Goal: Feedback & Contribution: Contribute content

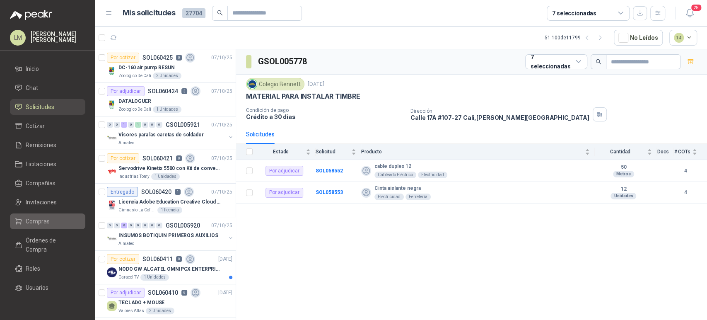
scroll to position [1414, 0]
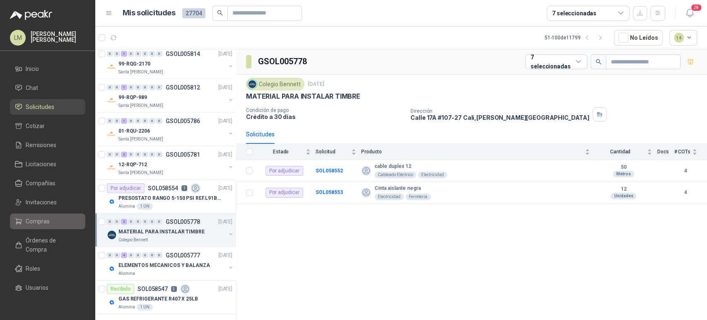
drag, startPoint x: 0, startPoint y: 0, endPoint x: 31, endPoint y: 221, distance: 223.5
click at [31, 221] on span "Compras" at bounding box center [38, 221] width 24 height 9
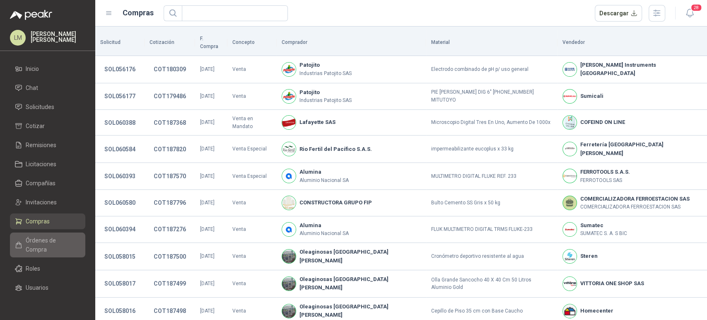
click at [31, 244] on span "Órdenes de Compra" at bounding box center [52, 245] width 52 height 18
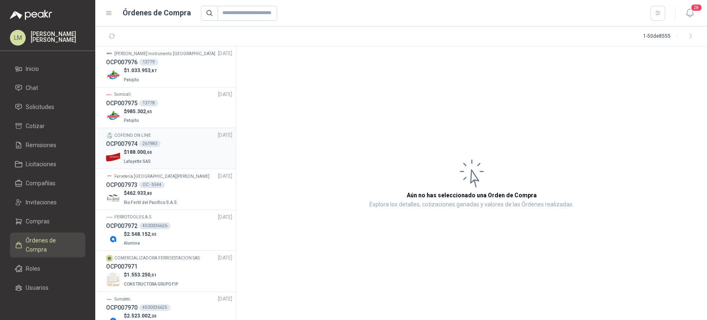
click at [150, 142] on div "261983" at bounding box center [150, 143] width 22 height 7
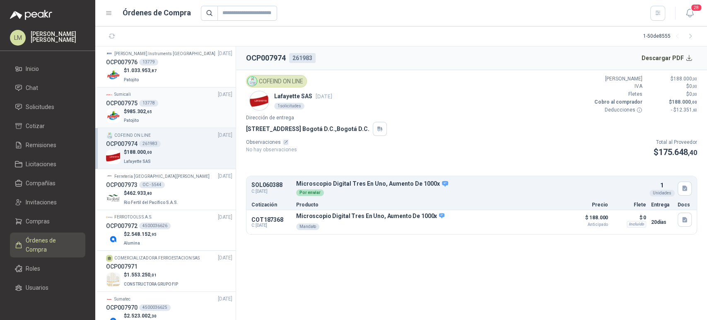
click at [155, 93] on div "Sumicali [DATE]" at bounding box center [169, 95] width 126 height 8
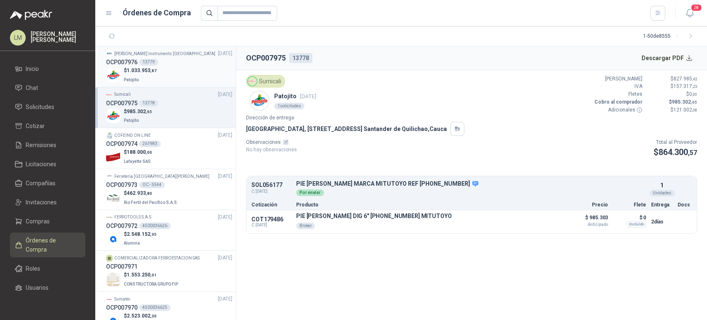
click at [164, 60] on div "OCP007976 13779" at bounding box center [169, 62] width 126 height 9
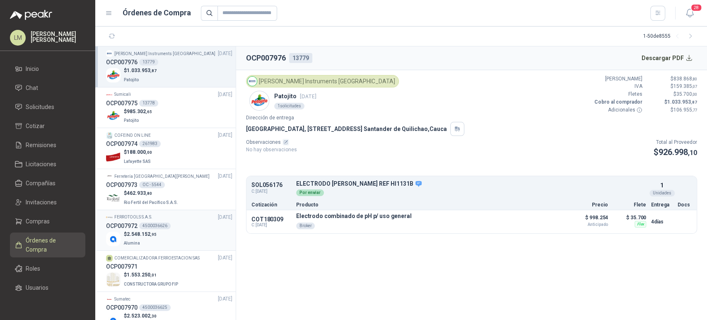
click at [149, 228] on div "4500036626" at bounding box center [154, 226] width 31 height 7
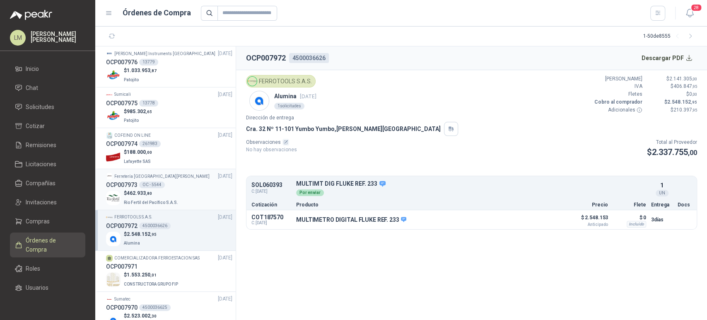
click at [162, 182] on div "OC - 5544" at bounding box center [152, 185] width 26 height 7
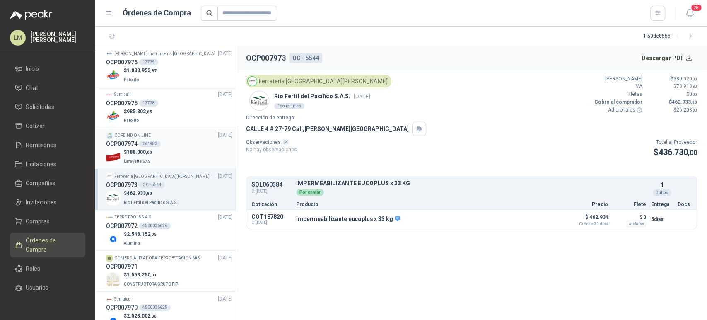
click at [156, 144] on div "261983" at bounding box center [150, 143] width 22 height 7
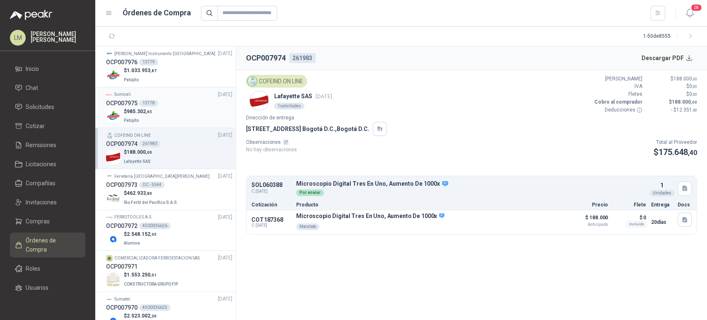
click at [156, 113] on div "$ 985.302 ,65 Patojito" at bounding box center [169, 116] width 126 height 17
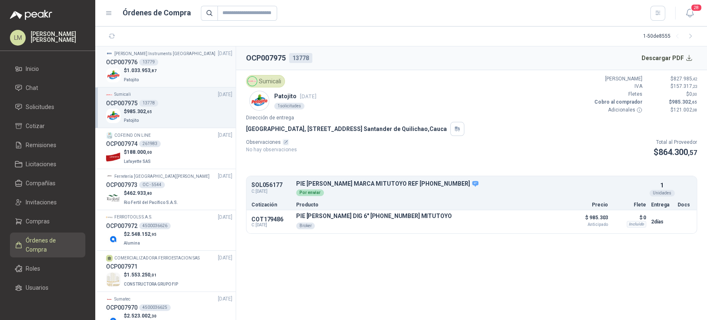
click at [148, 69] on span "1.033.953 ,87" at bounding box center [142, 71] width 30 height 6
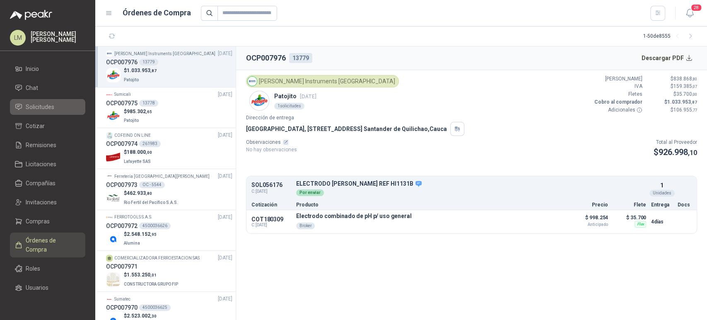
click at [48, 109] on span "Solicitudes" at bounding box center [40, 106] width 29 height 9
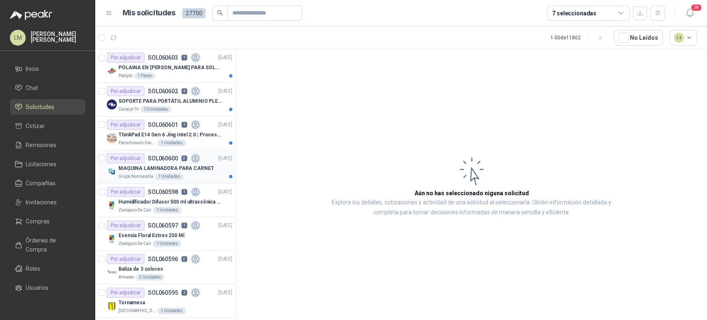
click at [166, 171] on p "MAQUINA LAMINADORA PARA CARNET" at bounding box center [166, 169] width 95 height 8
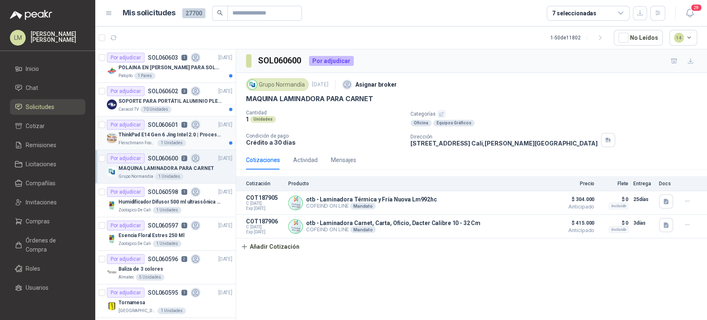
click at [140, 138] on p "ThinkPad E14 Gen 6 Jing Intel 2.0 | Procesador Intel Core Ultra 5 125U ( 12" at bounding box center [170, 135] width 103 height 8
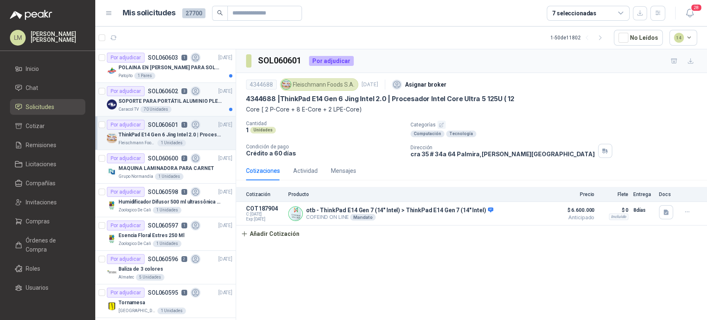
click at [161, 93] on p "SOL060602" at bounding box center [163, 91] width 30 height 6
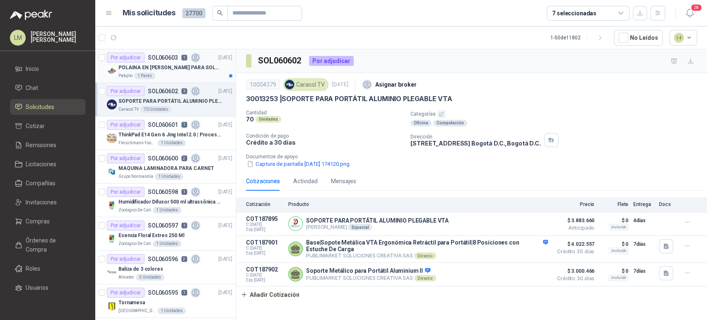
click at [153, 67] on p "POLAINA EN [PERSON_NAME] PARA SOLDADOR / ADJUNTAR FICHA TECNICA" at bounding box center [170, 68] width 103 height 8
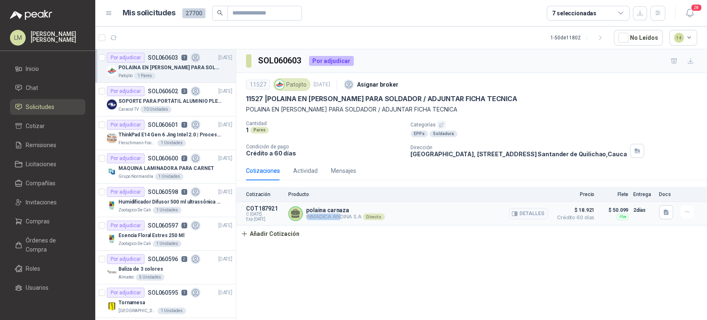
drag, startPoint x: 308, startPoint y: 218, endPoint x: 340, endPoint y: 218, distance: 31.9
click at [340, 218] on p "INMADICA ANDINA S.A Directo" at bounding box center [345, 216] width 79 height 7
click at [350, 216] on p "INMADICA ANDINA S.A Directo" at bounding box center [345, 216] width 79 height 7
click at [166, 96] on div "SOPORTE PARA PORTÁTIL ALUMINIO PLEGABLE VTA" at bounding box center [176, 101] width 114 height 10
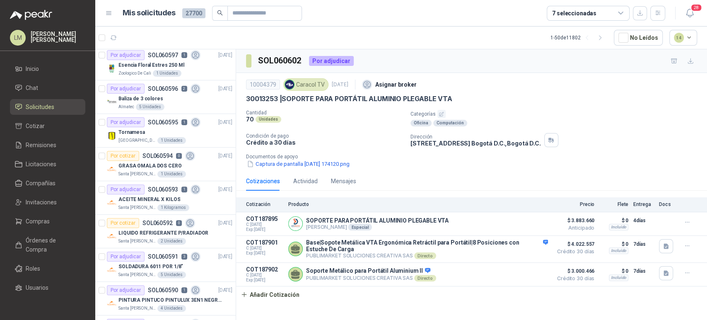
scroll to position [172, 0]
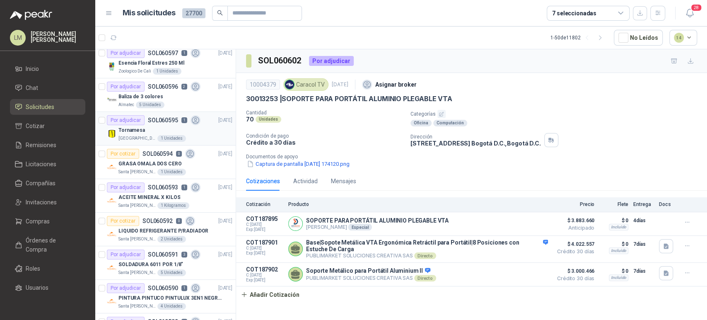
click at [156, 123] on p "SOL060595" at bounding box center [163, 120] width 30 height 6
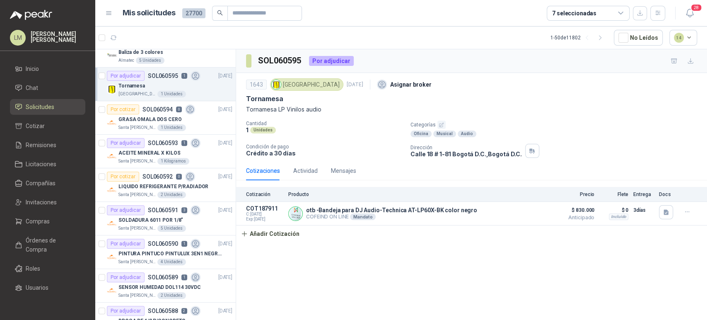
scroll to position [217, 0]
click at [170, 148] on div "ACEITE MINERAL X KILOS" at bounding box center [176, 153] width 114 height 10
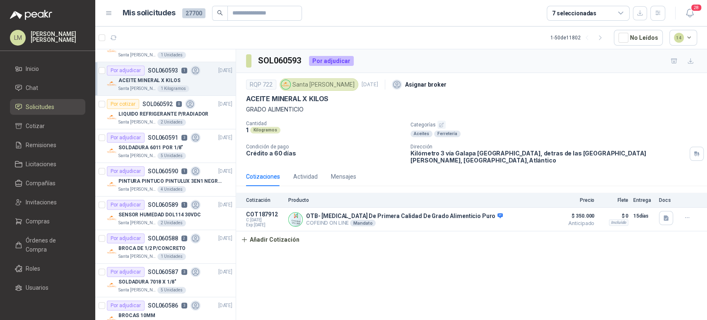
scroll to position [291, 0]
click at [157, 145] on p "SOLDADURA 6011 POR 1/8"" at bounding box center [151, 146] width 65 height 8
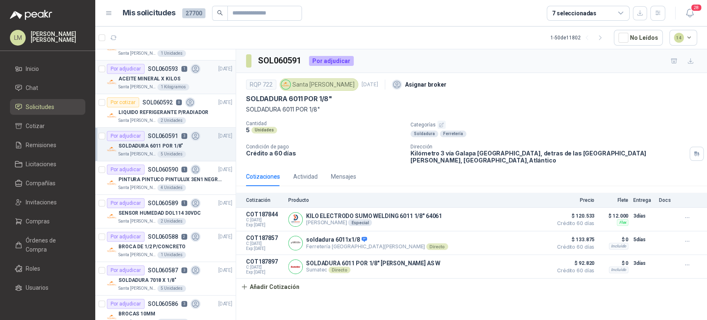
click at [164, 75] on p "ACEITE MINERAL X KILOS" at bounding box center [150, 79] width 62 height 8
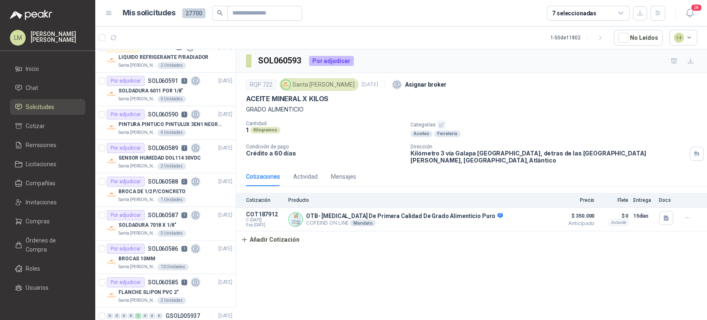
scroll to position [351, 0]
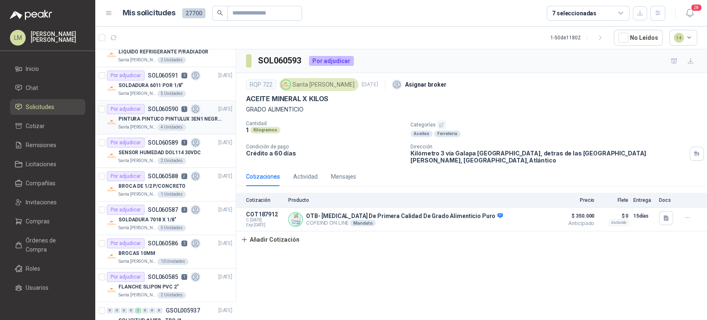
click at [173, 114] on div "PINTURA PINTUCO PINTULUX 3EN1 NEGRO X G" at bounding box center [176, 119] width 114 height 10
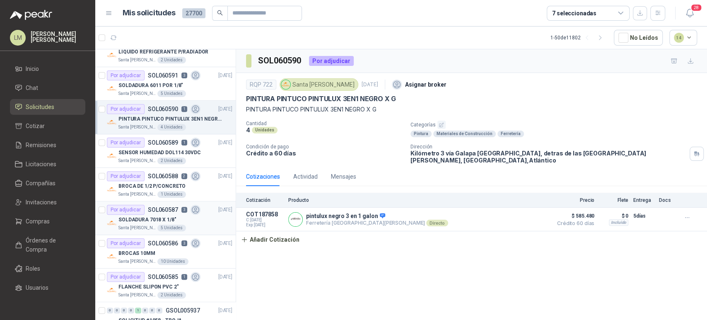
click at [166, 216] on p "SOLDADURA 7018 X 1/8"" at bounding box center [148, 220] width 58 height 8
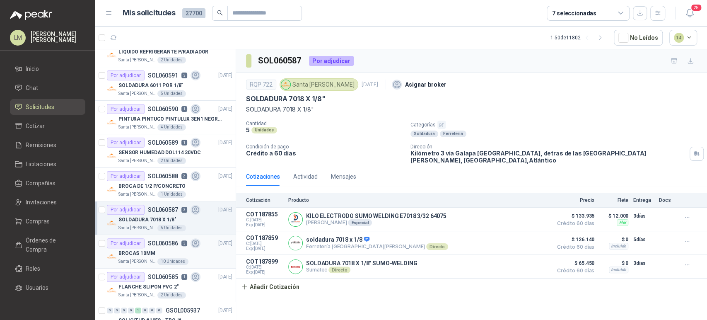
click at [165, 249] on div "BROCAS 10MM" at bounding box center [176, 253] width 114 height 10
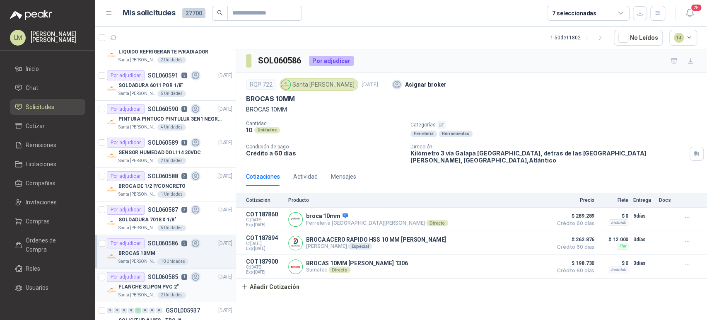
click at [165, 283] on p "FLANCHE SLIPON PVC 2"" at bounding box center [149, 287] width 60 height 8
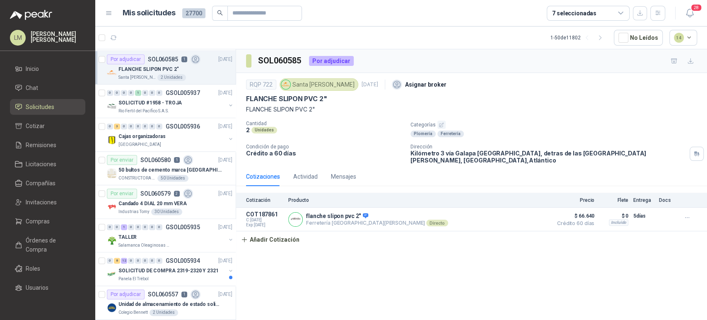
scroll to position [570, 0]
click at [228, 137] on button "button" at bounding box center [231, 137] width 7 height 7
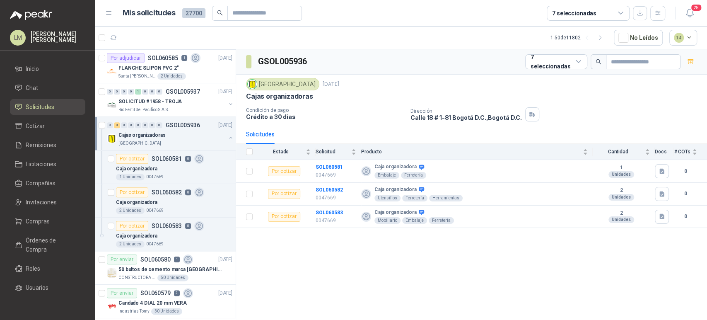
click at [228, 137] on button "button" at bounding box center [231, 137] width 7 height 7
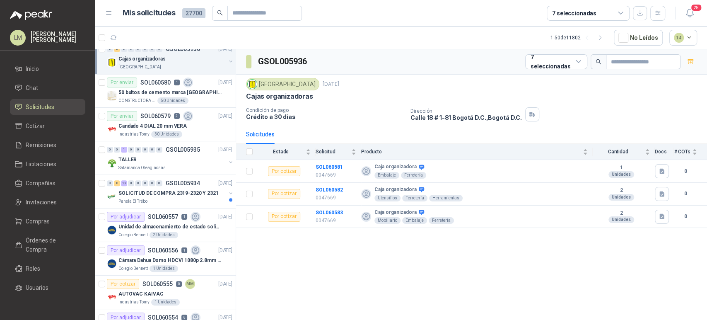
scroll to position [647, 0]
click at [228, 159] on button "button" at bounding box center [231, 161] width 7 height 7
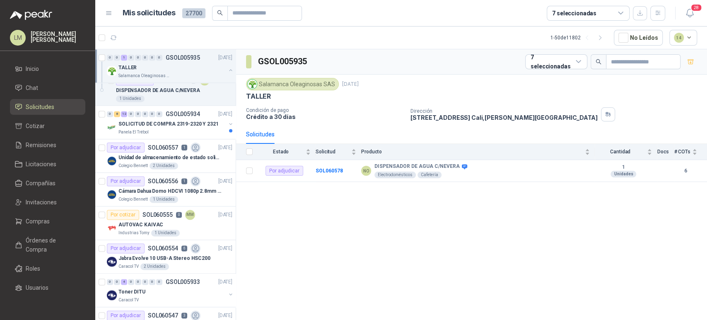
scroll to position [751, 0]
click at [172, 156] on p "Unidad de almacenamiento de estado solido Marca SK hynix [DATE] NVMe 256GB HFM2…" at bounding box center [170, 157] width 103 height 8
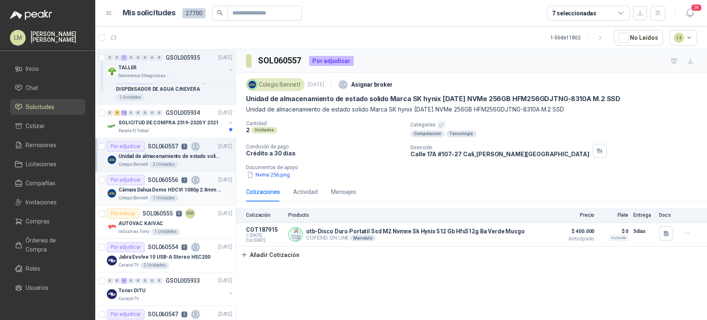
click at [166, 186] on p "Cámara Dahua Domo HDCVI 1080p 2.8mm IP67 Led IR 30m mts nocturnos" at bounding box center [170, 190] width 103 height 8
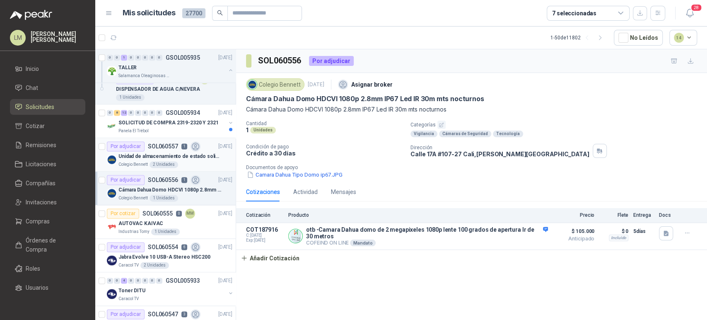
click at [174, 151] on div "Unidad de almacenamiento de estado solido Marca SK hynix [DATE] NVMe 256GB HFM2…" at bounding box center [176, 156] width 114 height 10
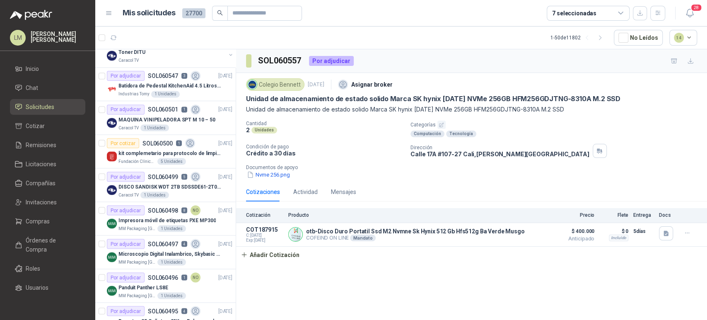
scroll to position [989, 0]
click at [172, 148] on div "kit complemetario para protocolo de limpieza" at bounding box center [176, 153] width 114 height 10
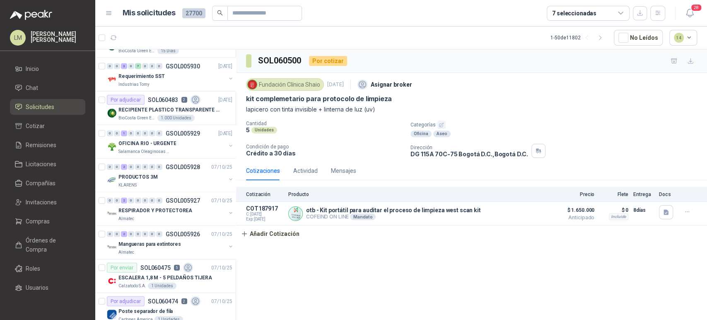
scroll to position [1302, 0]
click at [589, 16] on div "7 seleccionadas" at bounding box center [574, 13] width 44 height 9
click at [474, 80] on div "Fundación Clínica Shaio [DATE] Asignar broker" at bounding box center [471, 84] width 451 height 17
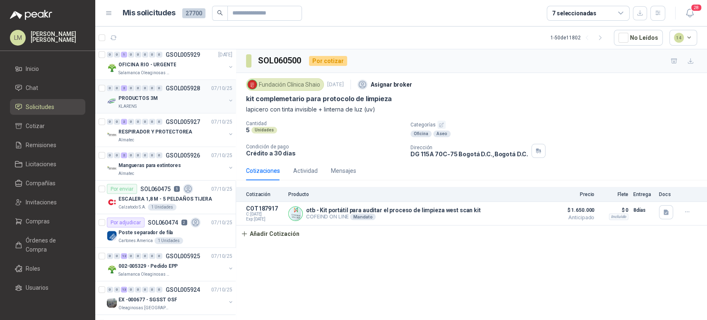
scroll to position [1447, 0]
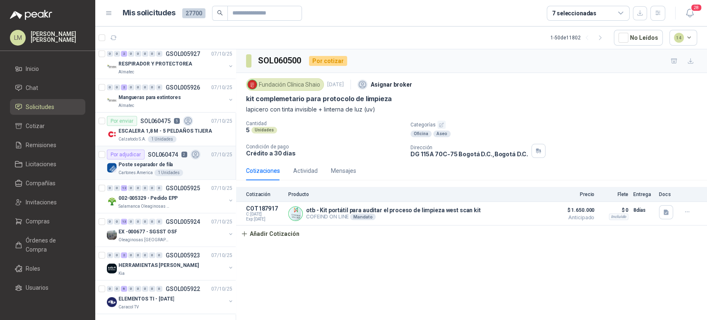
click at [165, 160] on div "Poste separador de fila" at bounding box center [176, 165] width 114 height 10
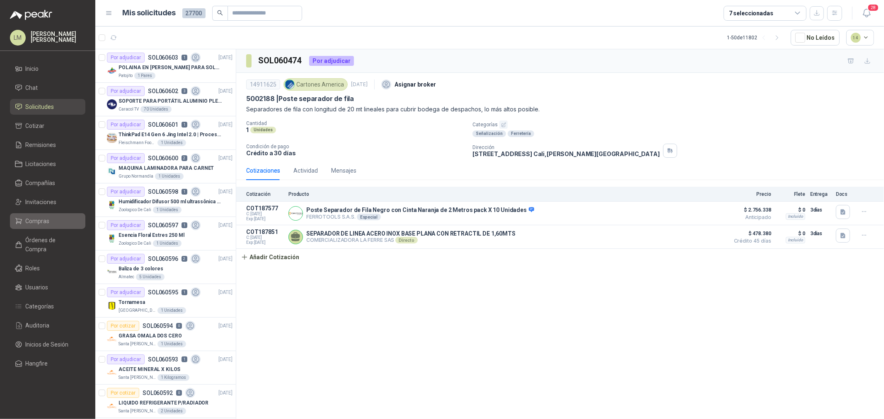
click at [29, 223] on span "Compras" at bounding box center [38, 221] width 24 height 9
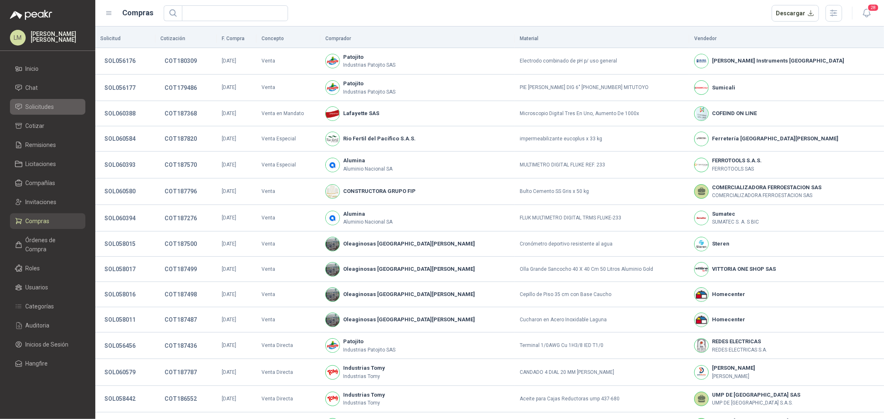
click at [44, 109] on span "Solicitudes" at bounding box center [40, 106] width 29 height 9
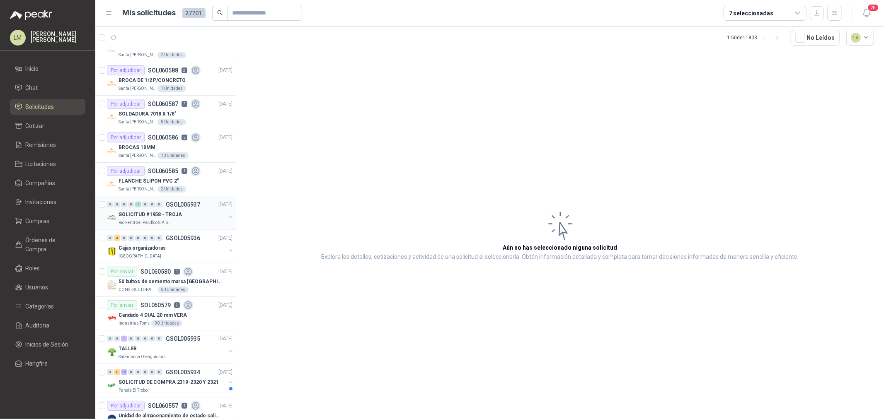
scroll to position [506, 0]
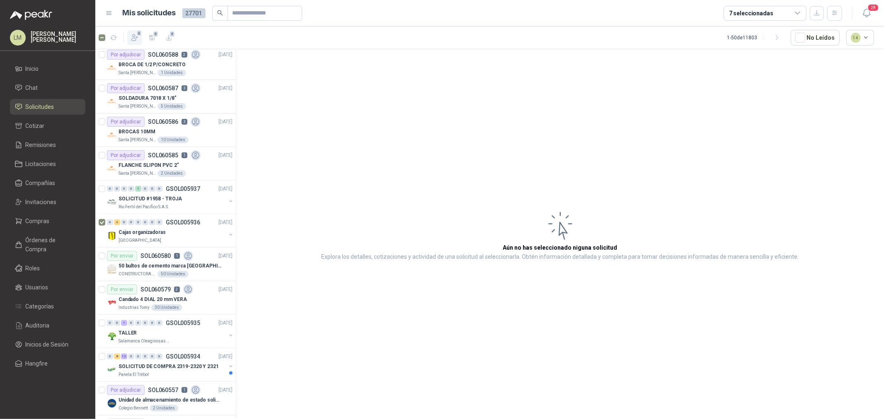
click at [137, 36] on span "3" at bounding box center [139, 33] width 6 height 7
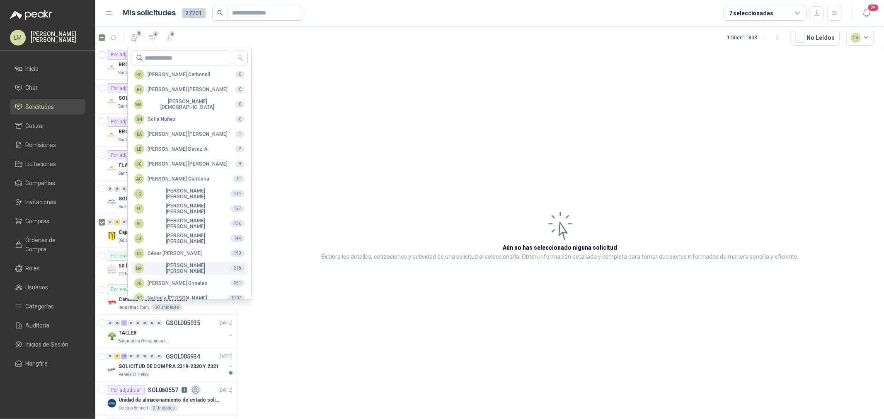
scroll to position [147, 0]
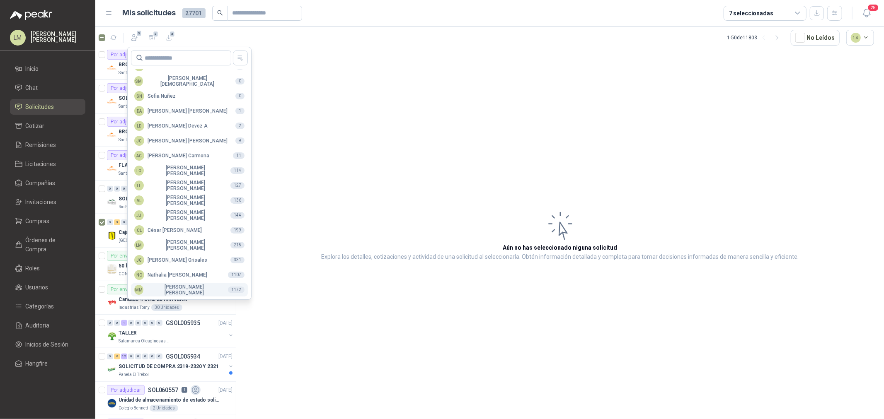
click at [162, 289] on div "MM [PERSON_NAME]" at bounding box center [177, 290] width 87 height 12
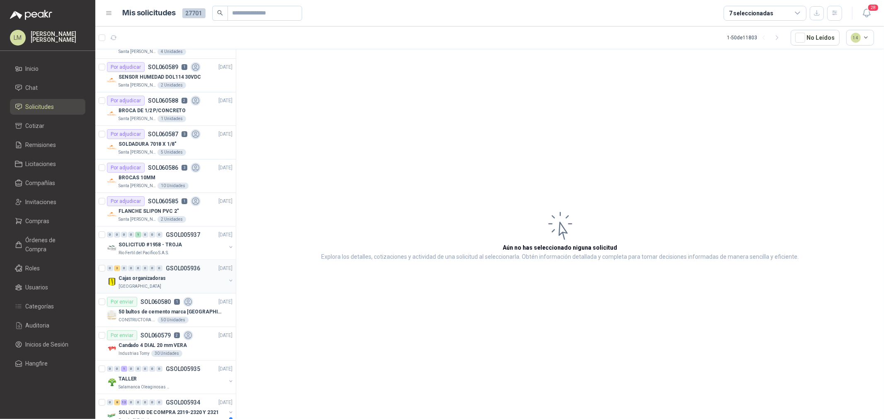
scroll to position [414, 0]
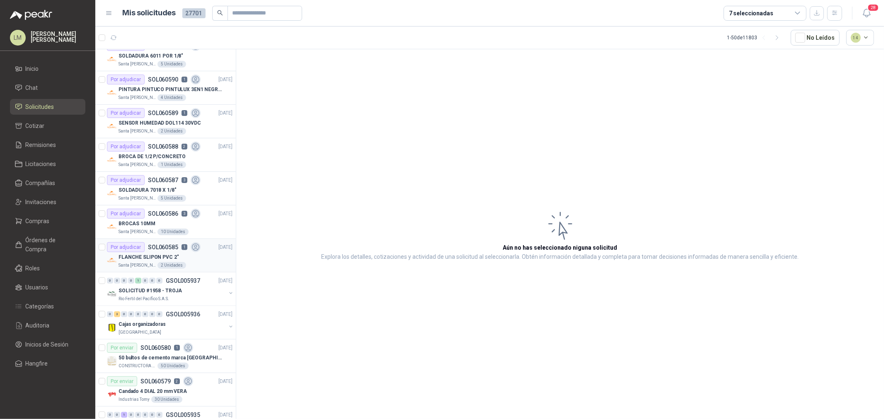
click at [160, 258] on p "FLANCHE SLIPON PVC 2"" at bounding box center [149, 258] width 60 height 8
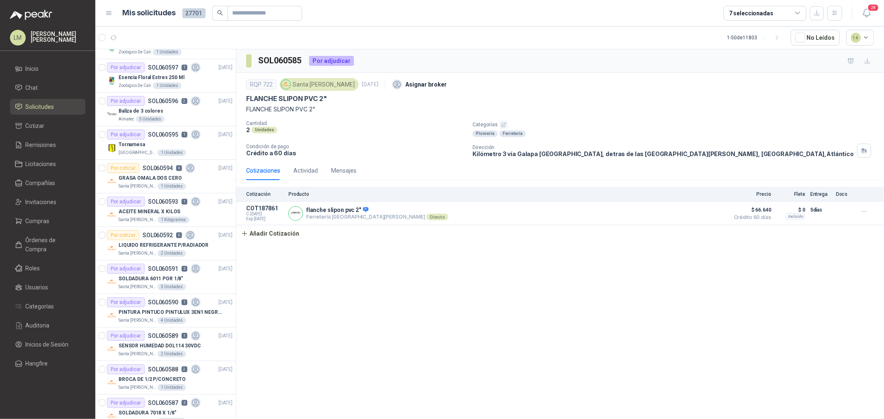
scroll to position [138, 0]
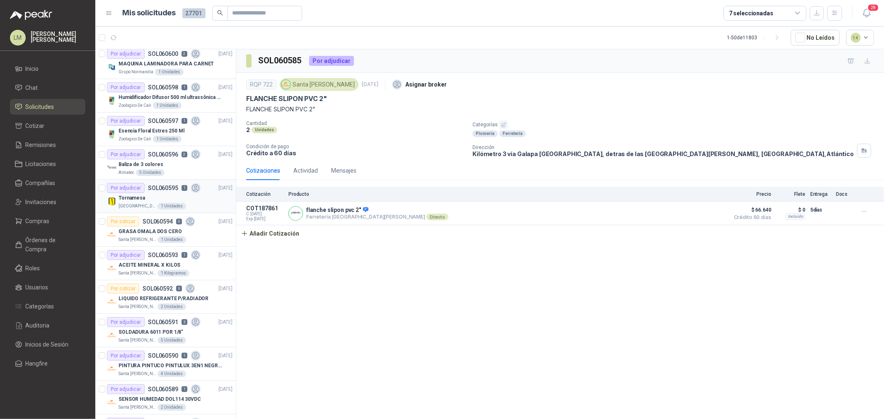
click at [144, 194] on div "Tornamesa" at bounding box center [176, 198] width 114 height 10
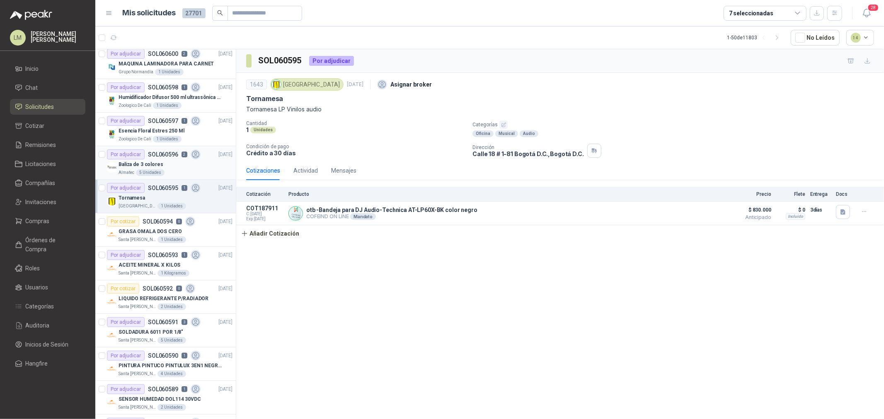
click at [136, 165] on p "Baliza de 3 colores" at bounding box center [141, 165] width 45 height 8
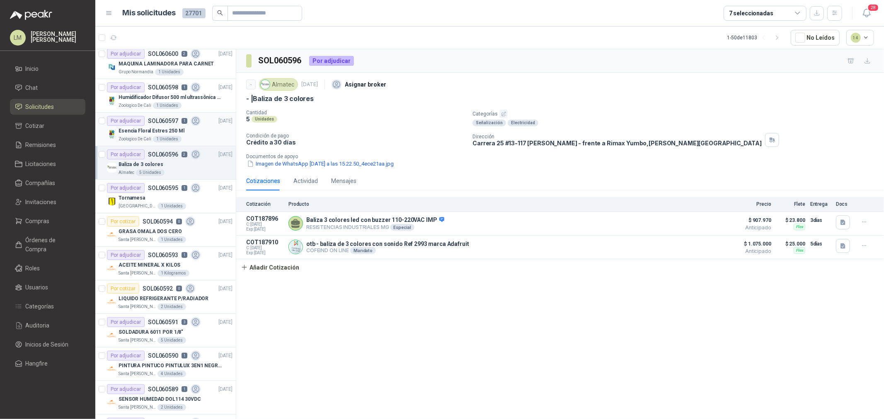
click at [141, 126] on div "Esencia Floral Estres 250 Ml" at bounding box center [176, 131] width 114 height 10
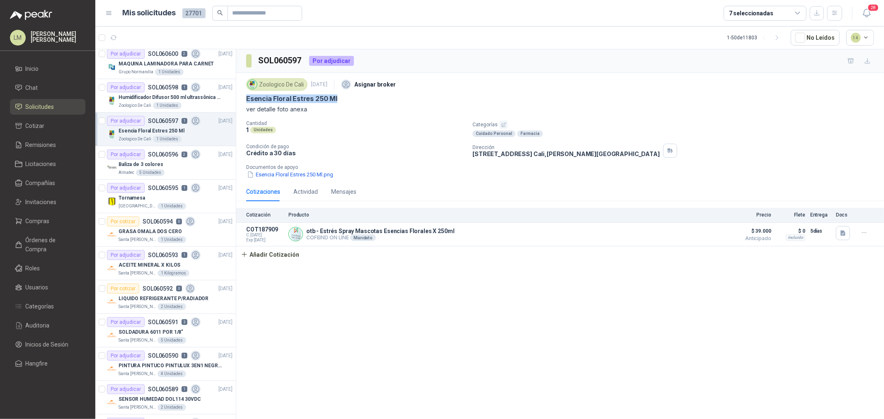
drag, startPoint x: 243, startPoint y: 97, endPoint x: 374, endPoint y: 97, distance: 131.0
click at [374, 97] on div "Zoologico De Cali [DATE] Asignar broker Esencia Floral Estres 250 Ml ver detall…" at bounding box center [560, 127] width 648 height 109
copy p "Esencia Floral Estres 250 Ml"
click at [162, 94] on p "Humidificador Difusor 500 ml ultrassônica Residencial Ultrassônico 500ml con vo…" at bounding box center [170, 98] width 103 height 8
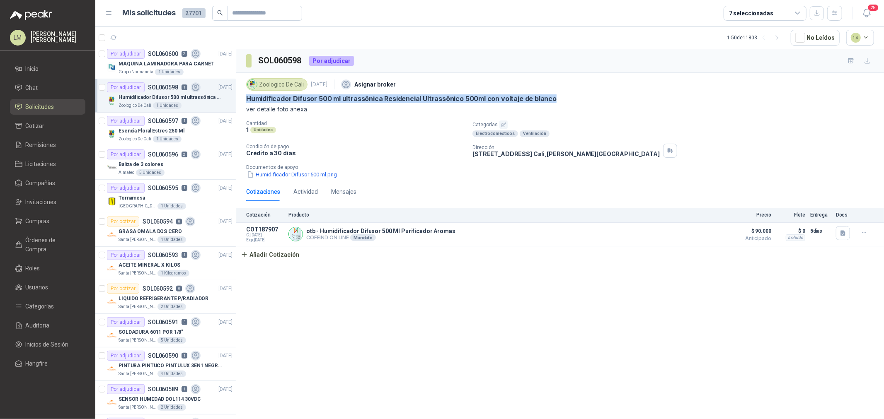
drag, startPoint x: 245, startPoint y: 101, endPoint x: 558, endPoint y: 97, distance: 313.3
click at [558, 97] on div "Zoologico De Cali [DATE] Asignar broker Humidificador Difusor 500 ml ultrassôni…" at bounding box center [560, 127] width 648 height 109
copy p "Humidificador Difusor 500 ml ultrassônica Residencial Ultrassônico 500ml con vo…"
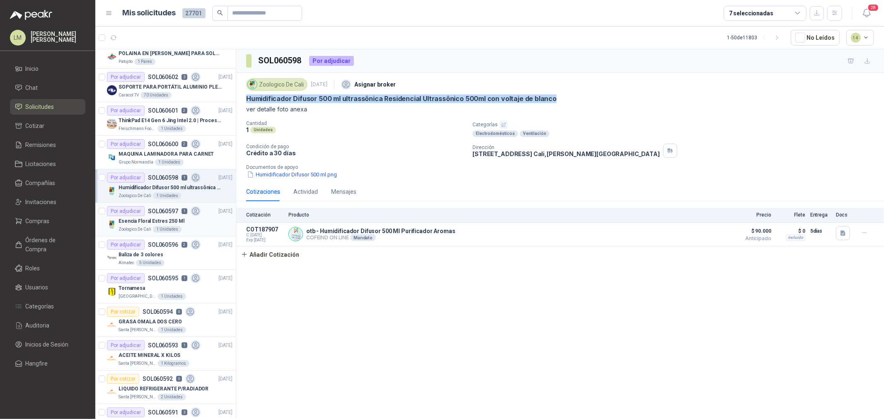
scroll to position [46, 0]
click at [167, 149] on div "Por adjudicar SOL060600 2" at bounding box center [154, 146] width 94 height 10
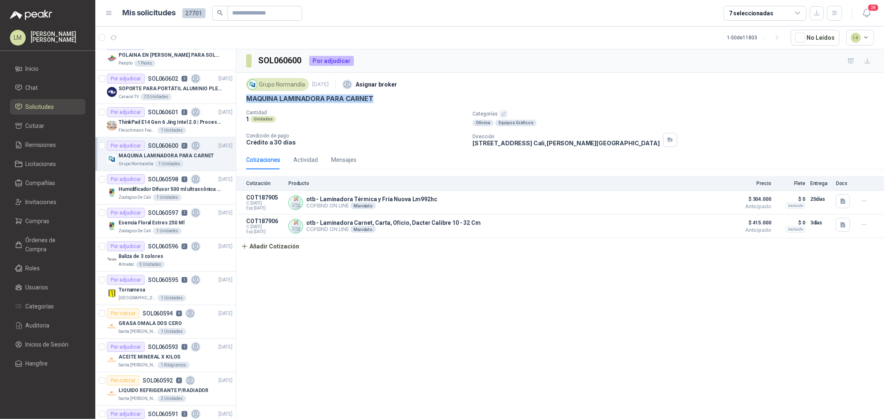
drag, startPoint x: 247, startPoint y: 98, endPoint x: 386, endPoint y: 99, distance: 138.8
click at [386, 99] on div "MAQUINA LAMINADORA PARA CARNET" at bounding box center [560, 98] width 628 height 9
copy p "MAQUINA LAMINADORA PARA CARNET"
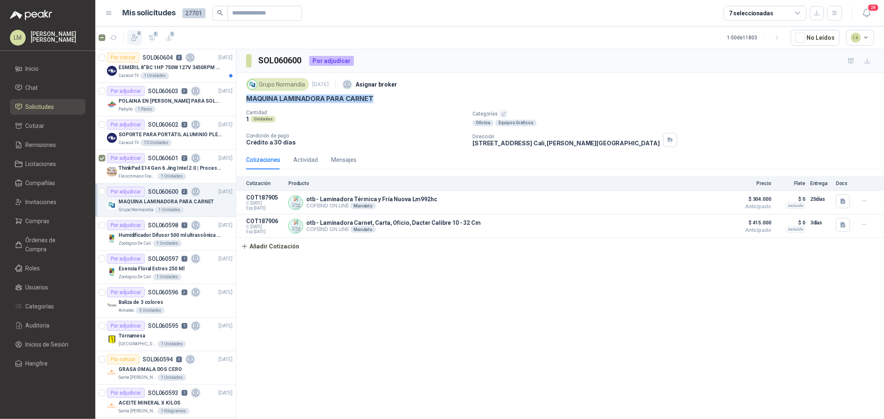
click at [133, 35] on icon "button" at bounding box center [135, 38] width 8 height 8
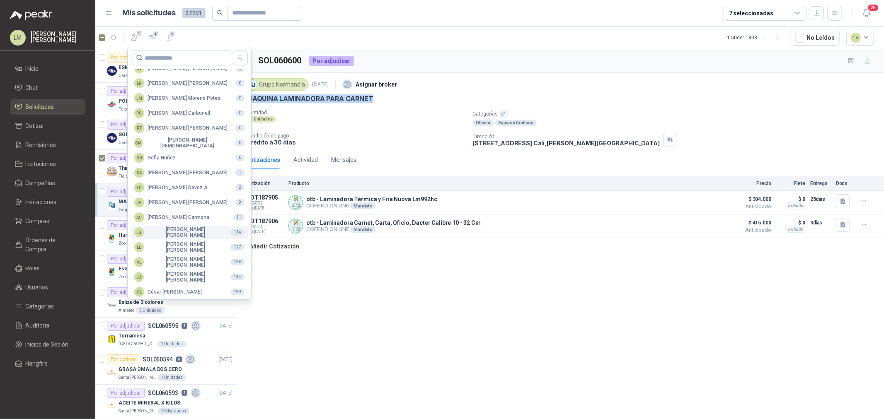
scroll to position [147, 0]
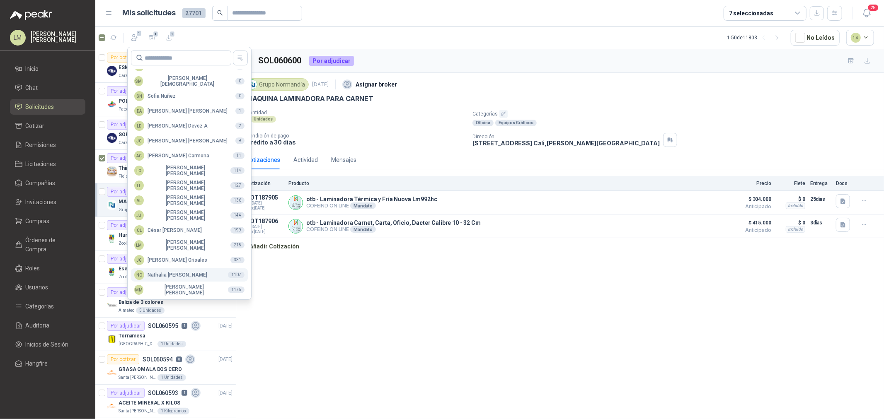
click at [160, 278] on div "NO [PERSON_NAME]" at bounding box center [170, 275] width 73 height 10
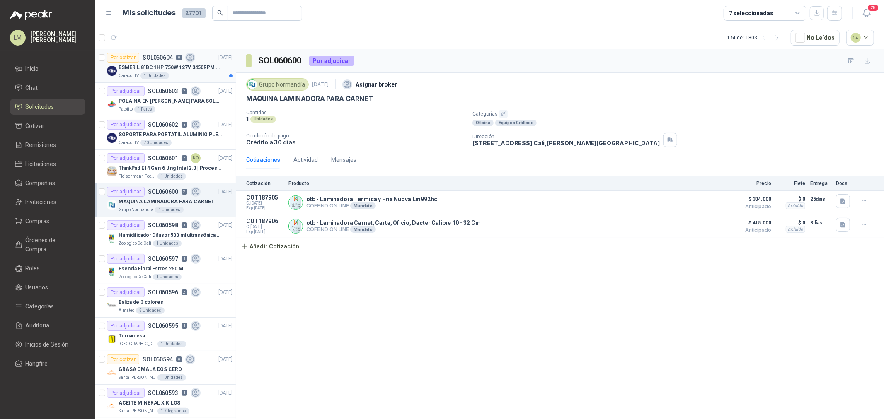
click at [133, 65] on p "ESMERIL 8"BC 1HP 750W 127V 3450RPM URREA" at bounding box center [170, 68] width 103 height 8
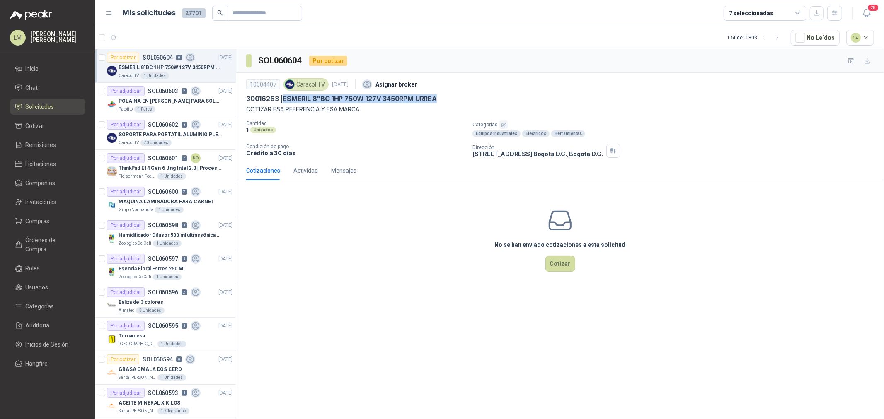
drag, startPoint x: 284, startPoint y: 98, endPoint x: 439, endPoint y: 101, distance: 155.4
click at [439, 101] on div "30016263 | ESMERIL 8"BC 1HP 750W 127V 3450RPM URREA" at bounding box center [560, 98] width 628 height 9
copy p "ESMERIL 8"BC 1HP 750W 127V 3450RPM URREA"
click at [158, 207] on div "1 Unidades" at bounding box center [169, 210] width 29 height 7
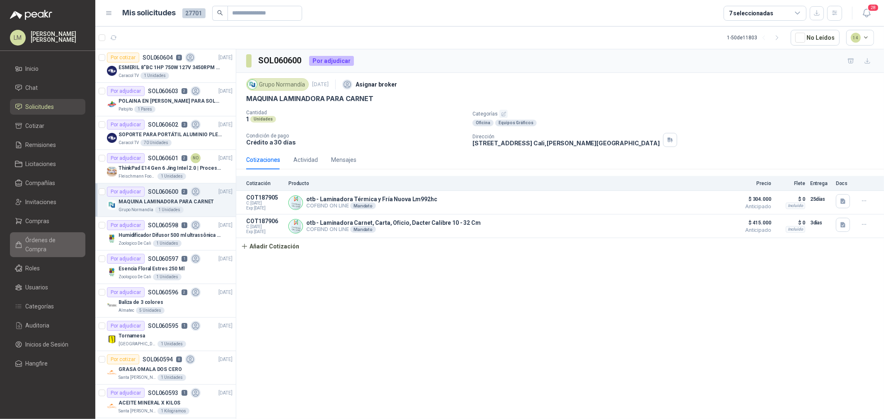
click at [31, 236] on span "Órdenes de Compra" at bounding box center [52, 245] width 52 height 18
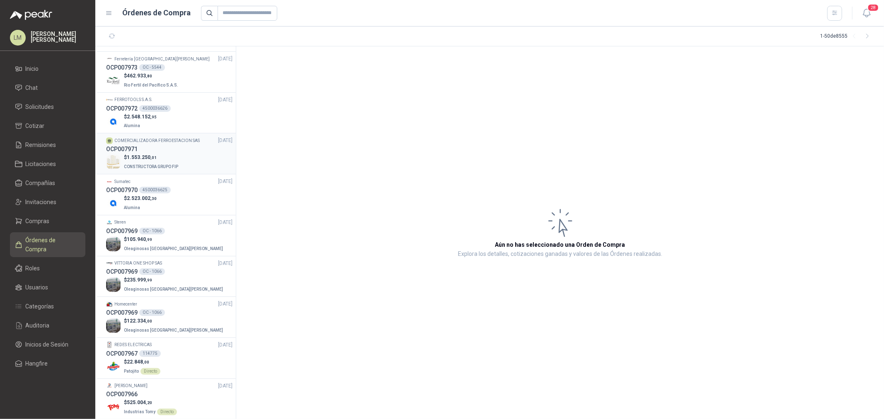
scroll to position [138, 0]
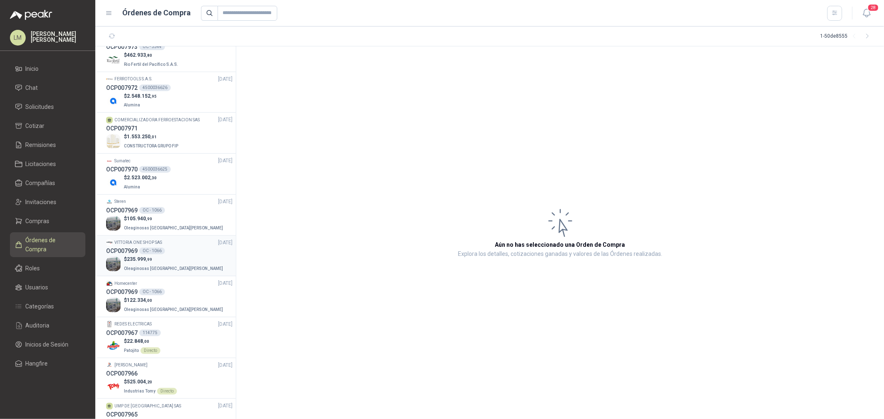
click at [144, 260] on span "235.999 ,99" at bounding box center [139, 260] width 25 height 6
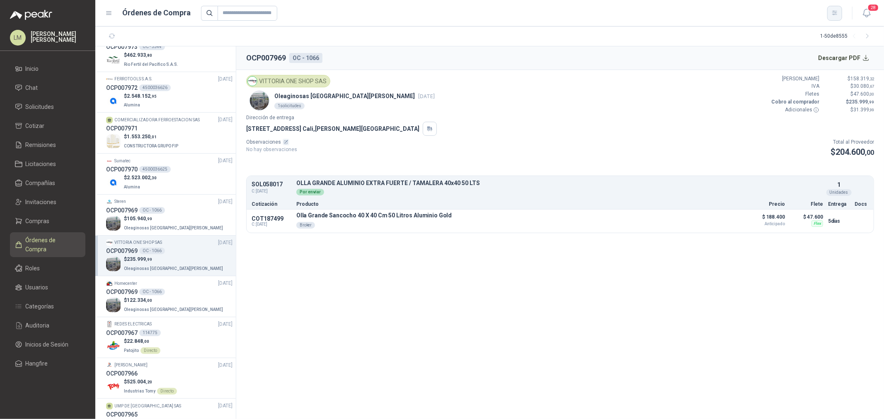
click at [707, 12] on button "button" at bounding box center [834, 13] width 15 height 15
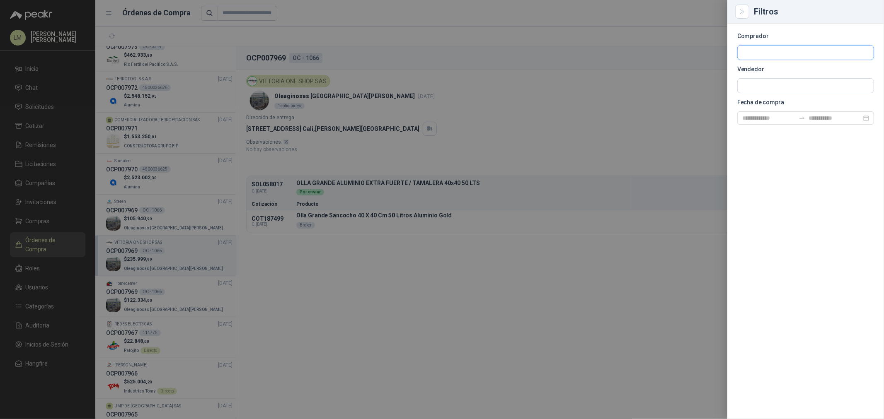
click at [707, 55] on input "text" at bounding box center [806, 53] width 136 height 14
type input "*******"
click at [707, 68] on p "Grupo Normandía" at bounding box center [776, 70] width 39 height 5
click at [568, 104] on div at bounding box center [442, 209] width 884 height 419
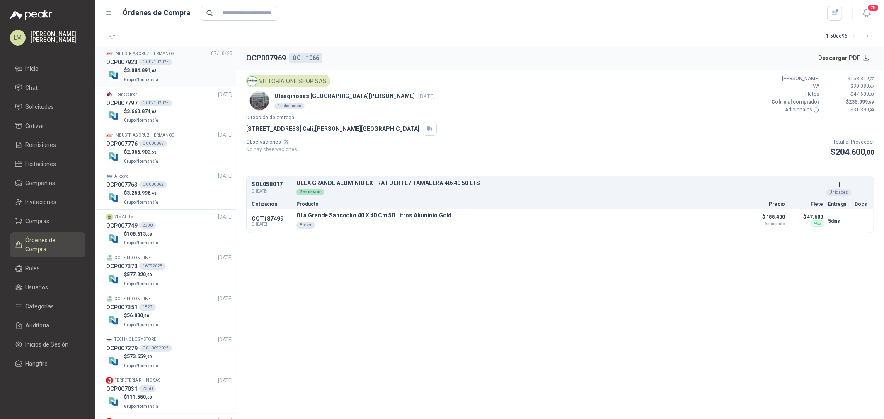
click at [157, 54] on p "INDUSTRIAS CRUZ HERMANOS" at bounding box center [144, 54] width 60 height 7
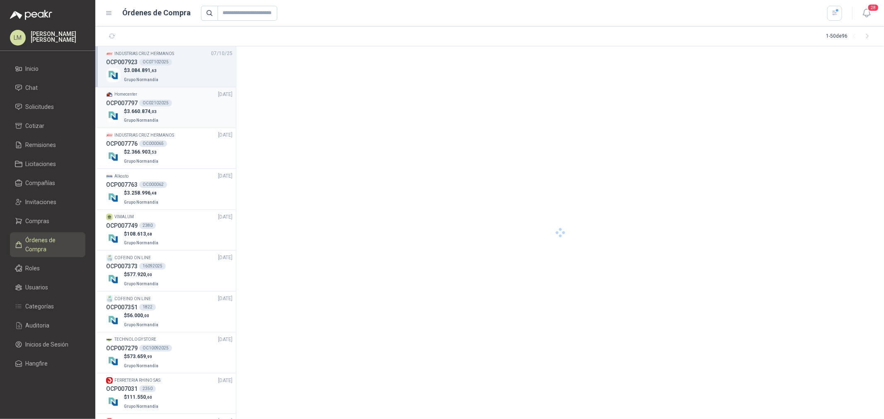
click at [156, 102] on div "OC02102025" at bounding box center [155, 103] width 33 height 7
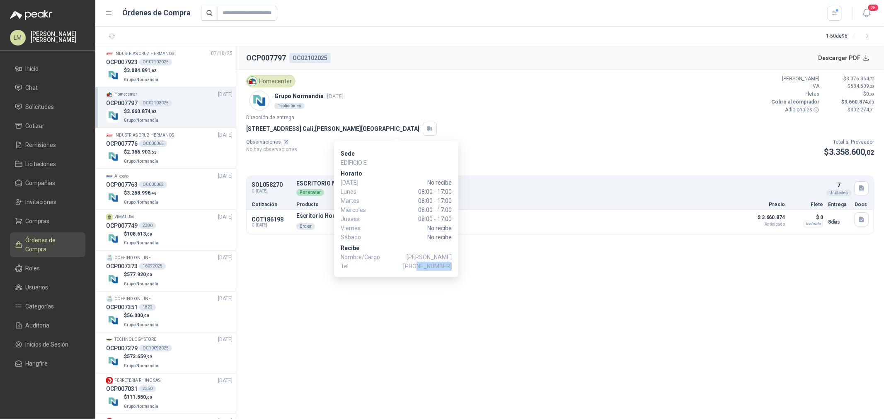
drag, startPoint x: 420, startPoint y: 266, endPoint x: 451, endPoint y: 267, distance: 31.1
click at [451, 267] on span "[PHONE_NUMBER]" at bounding box center [427, 266] width 48 height 9
copy span "3217156844"
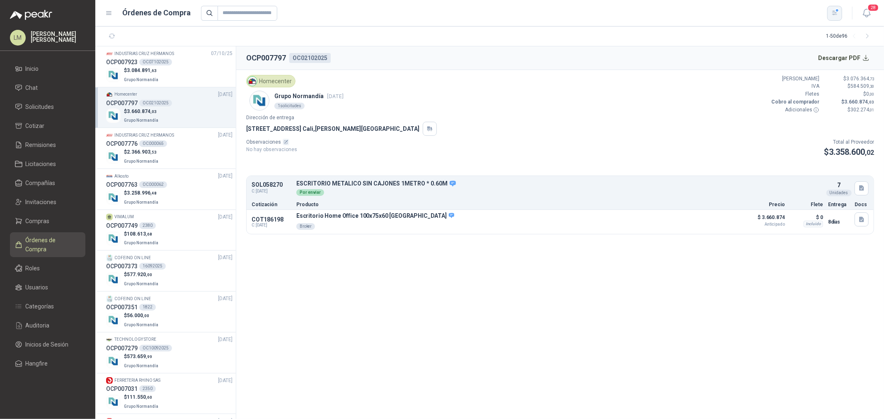
click at [707, 10] on button "button" at bounding box center [834, 13] width 15 height 15
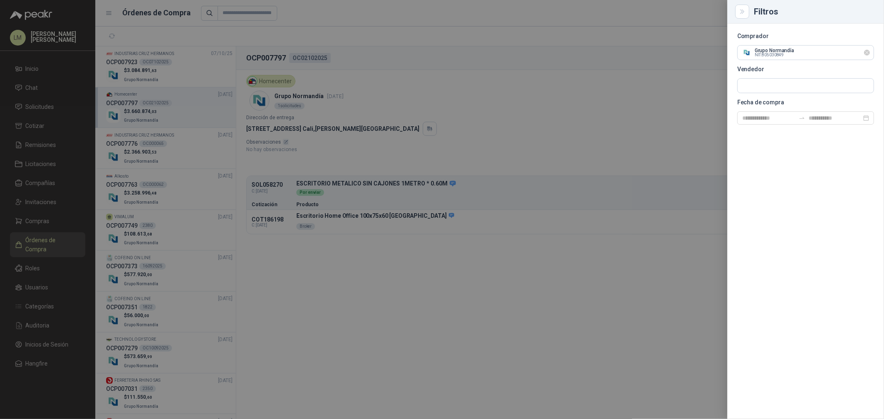
click at [707, 54] on icon "Limpiar" at bounding box center [866, 52] width 3 height 3
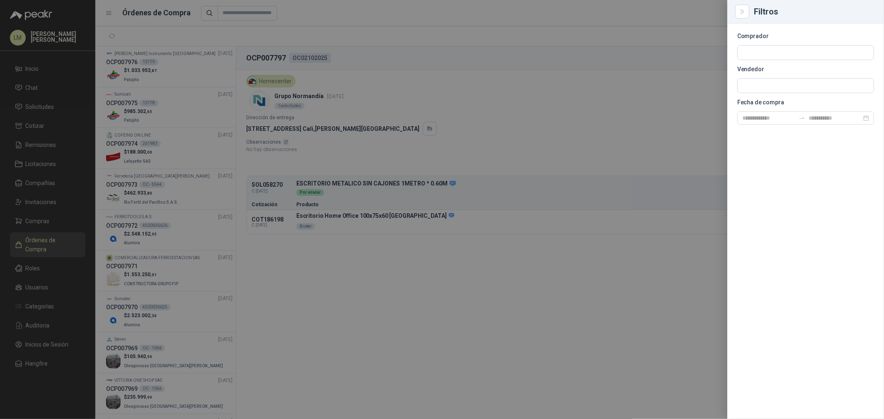
click at [459, 82] on div at bounding box center [442, 209] width 884 height 419
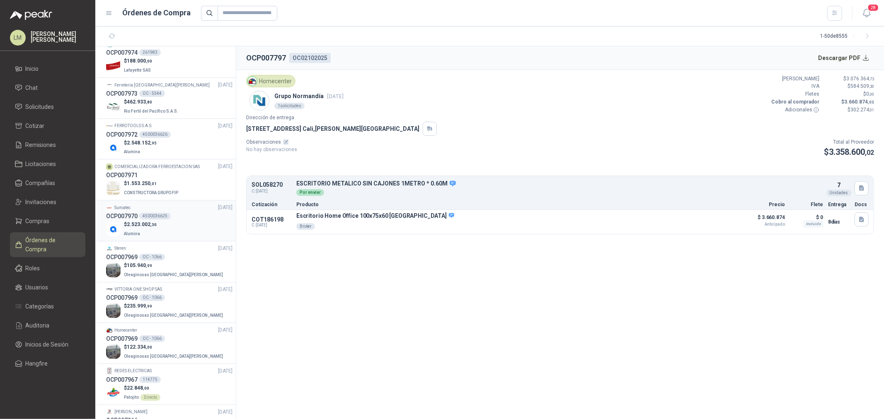
scroll to position [92, 0]
click at [152, 177] on div "OCP007971" at bounding box center [169, 174] width 126 height 9
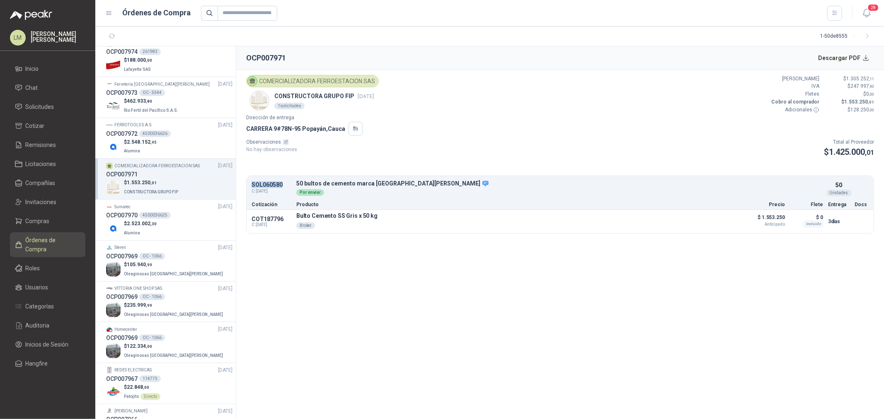
drag, startPoint x: 252, startPoint y: 185, endPoint x: 282, endPoint y: 184, distance: 29.9
click at [282, 184] on p "SOL060580" at bounding box center [272, 185] width 40 height 6
copy p "SOL060580"
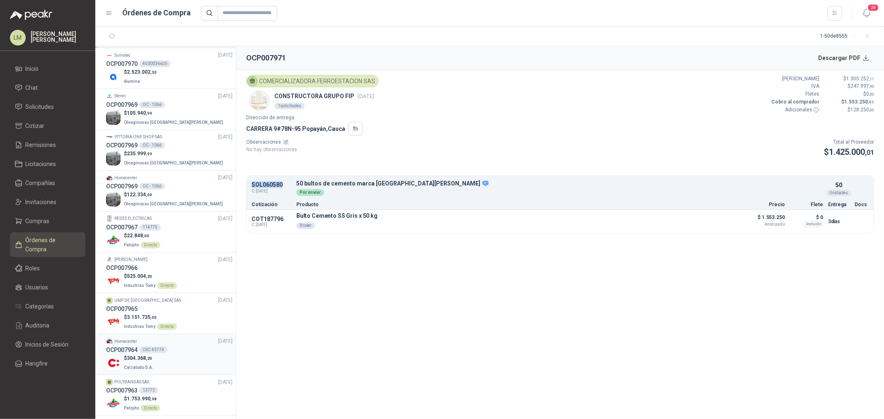
scroll to position [230, 0]
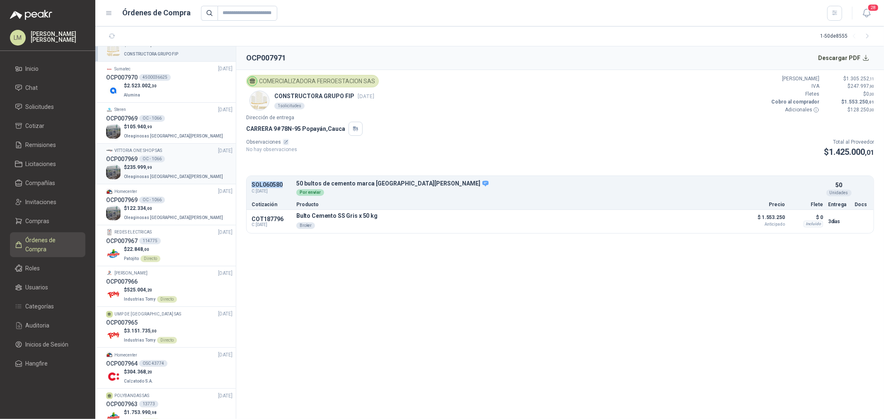
click at [153, 168] on p "$ 235.999 ,99" at bounding box center [174, 168] width 101 height 8
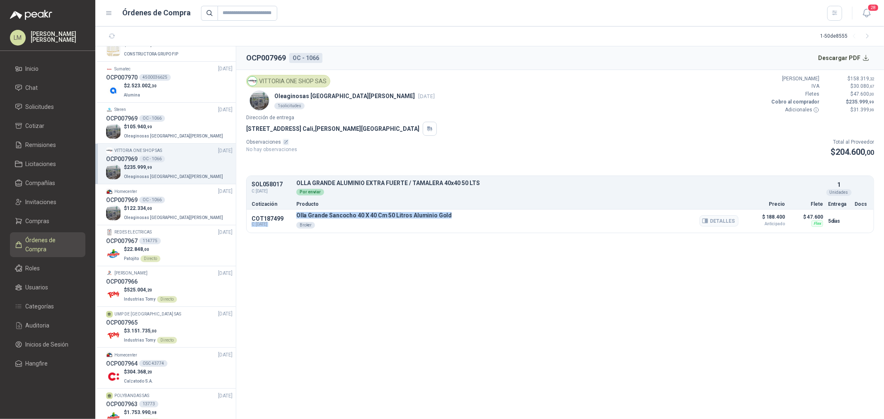
drag, startPoint x: 293, startPoint y: 216, endPoint x: 458, endPoint y: 212, distance: 165.0
click at [458, 212] on div "COT187499 C: [DATE] Olla Grande Sancocho 40 X 40 Cm 50 Litros Aluminio Gold Bro…" at bounding box center [560, 221] width 627 height 23
click at [458, 212] on div "Olla Grande Sancocho 40 X 40 Cm 50 Litros Aluminio Gold Broker Detalles" at bounding box center [517, 221] width 442 height 18
drag, startPoint x: 451, startPoint y: 214, endPoint x: 297, endPoint y: 214, distance: 153.8
click at [297, 214] on div "Olla Grande Sancocho 40 X 40 Cm 50 Litros Aluminio Gold Broker Detalles" at bounding box center [517, 221] width 442 height 18
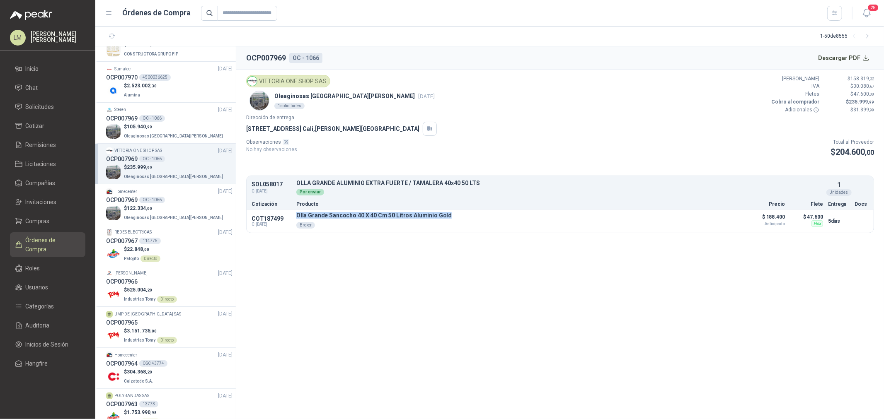
copy p "Olla Grande Sancocho 40 X 40 Cm 50 Litros Aluminio Gold"
click at [160, 121] on div "OCP007969 OC - 1066" at bounding box center [169, 118] width 126 height 9
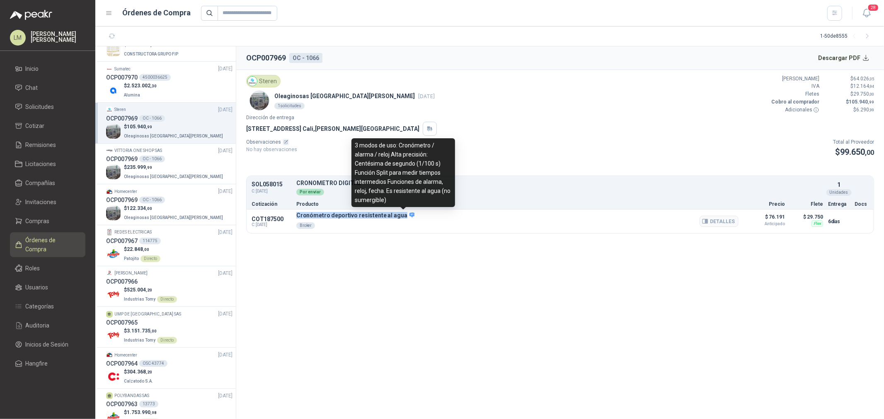
drag, startPoint x: 295, startPoint y: 213, endPoint x: 402, endPoint y: 219, distance: 107.5
click at [402, 219] on div "COT187500 C: [DATE] Cronómetro deportivo resistente al agua Broker Detalles $ 7…" at bounding box center [560, 222] width 627 height 24
copy p "Cronómetro deportivo resistente al agua"
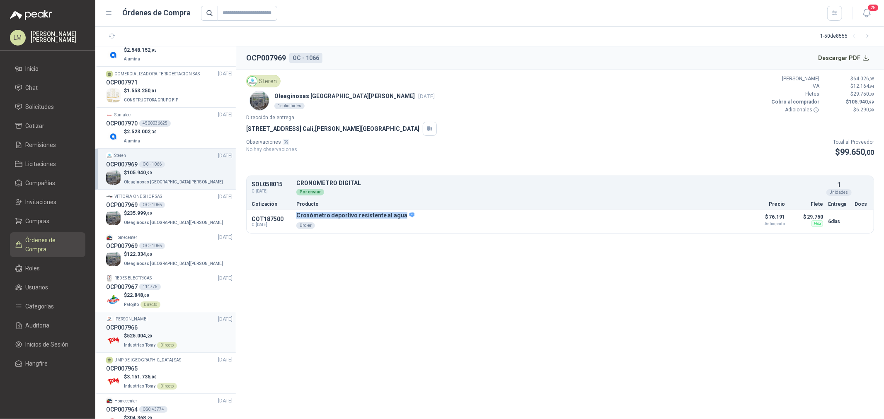
scroll to position [276, 0]
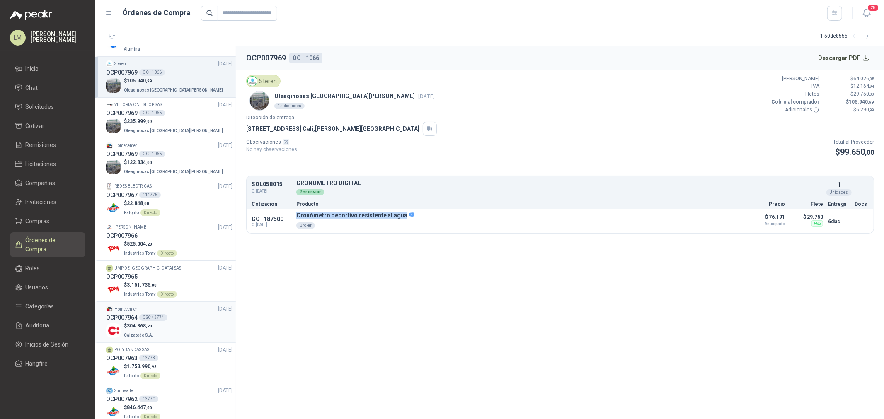
click at [145, 320] on span "304.368 ,20" at bounding box center [139, 326] width 25 height 6
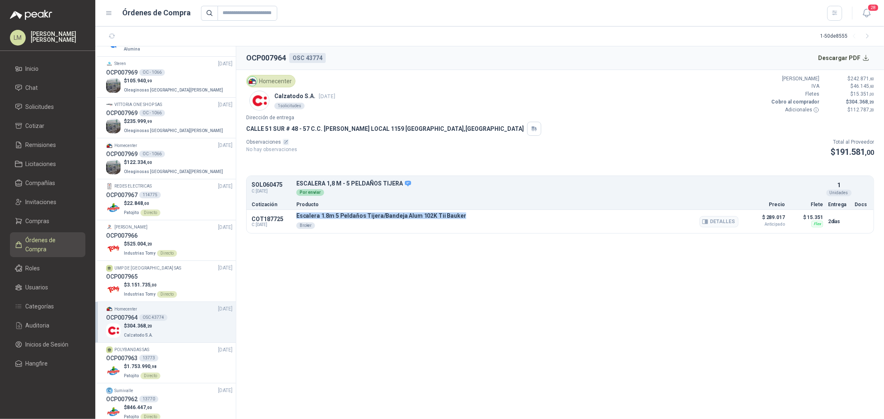
drag, startPoint x: 295, startPoint y: 215, endPoint x: 460, endPoint y: 215, distance: 165.8
click at [460, 215] on div "COT187725 C: [DATE] Escalera 1.8m 5 Peldaños Tijera/Bandeja Alum 102K Tii Bauke…" at bounding box center [560, 221] width 627 height 23
click at [376, 154] on div "Observaciones No hay observaciones Total al Proveedor $ 191.581 ,00" at bounding box center [560, 148] width 628 height 21
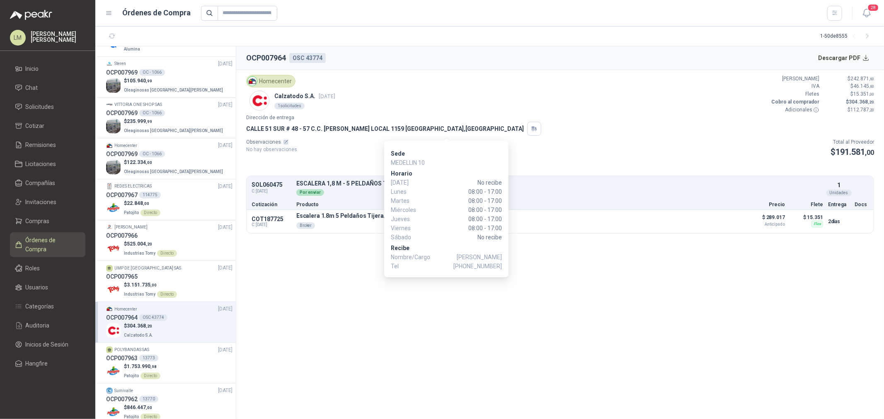
drag, startPoint x: 453, startPoint y: 256, endPoint x: 497, endPoint y: 258, distance: 44.8
click at [500, 257] on span "[PERSON_NAME]" at bounding box center [479, 257] width 45 height 9
drag, startPoint x: 469, startPoint y: 264, endPoint x: 501, endPoint y: 264, distance: 31.9
click at [501, 264] on span "[PHONE_NUMBER]" at bounding box center [477, 266] width 48 height 9
copy span "3117724667"
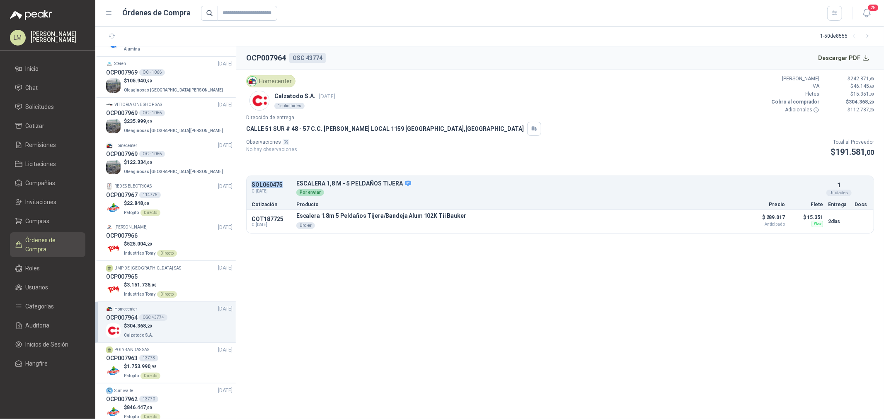
drag, startPoint x: 287, startPoint y: 184, endPoint x: 252, endPoint y: 184, distance: 35.2
click at [252, 184] on p "SOL060475" at bounding box center [272, 185] width 40 height 6
copy p "SOL060475"
click at [543, 210] on div "COT187725 C: [DATE] Escalera 1.8m 5 Peldaños Tijera/Bandeja Alum 102K Tii Bauke…" at bounding box center [560, 221] width 627 height 23
click at [38, 219] on span "Compras" at bounding box center [38, 221] width 24 height 9
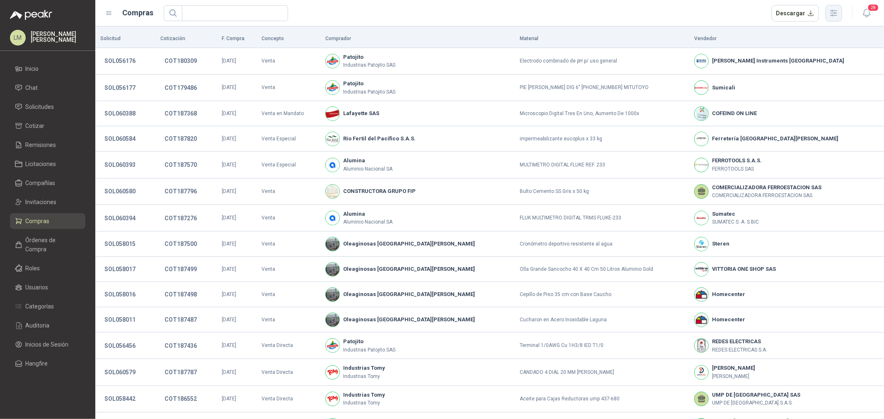
click at [707, 15] on icon "button" at bounding box center [834, 13] width 10 height 10
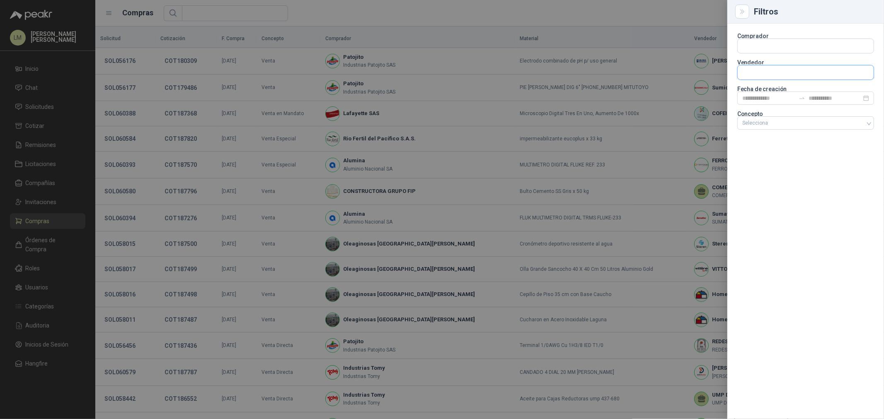
click at [707, 69] on input "text" at bounding box center [806, 72] width 136 height 14
click at [597, 92] on div at bounding box center [442, 209] width 884 height 419
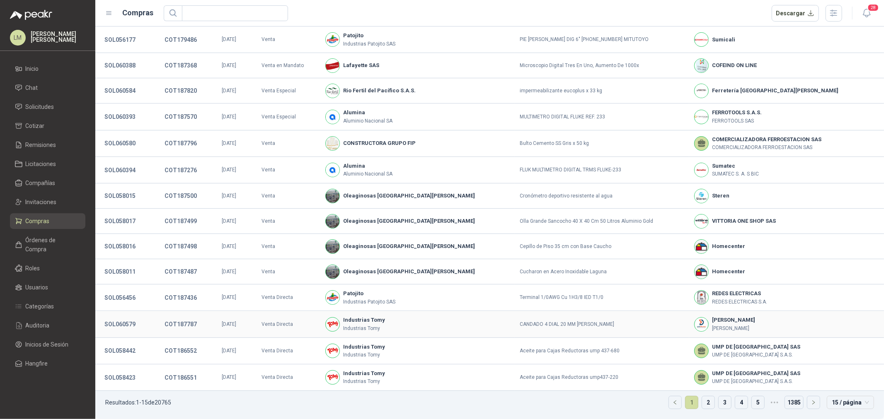
scroll to position [51, 0]
click at [702, 320] on link "2" at bounding box center [708, 403] width 12 height 12
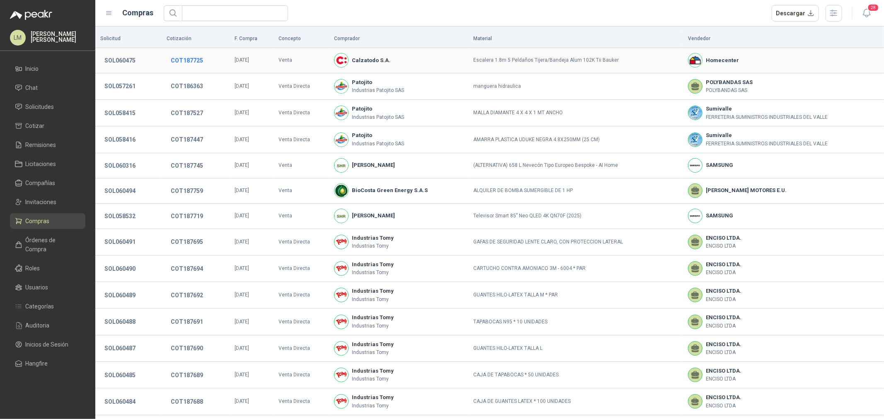
click at [173, 60] on button "COT187725" at bounding box center [187, 60] width 41 height 15
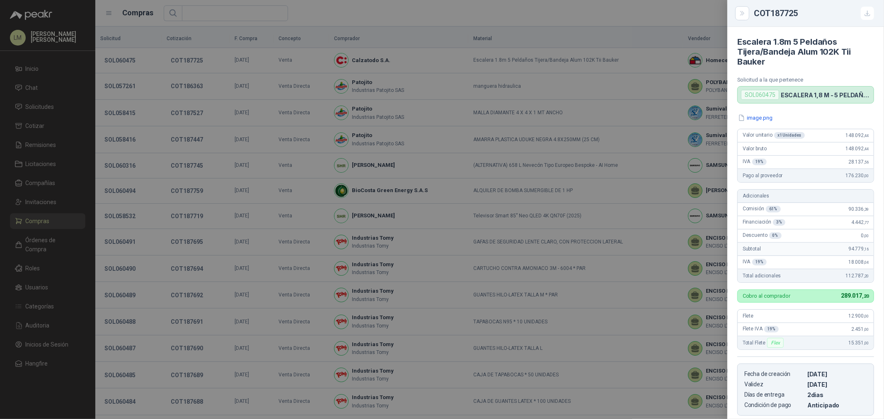
click at [366, 145] on div at bounding box center [442, 209] width 884 height 419
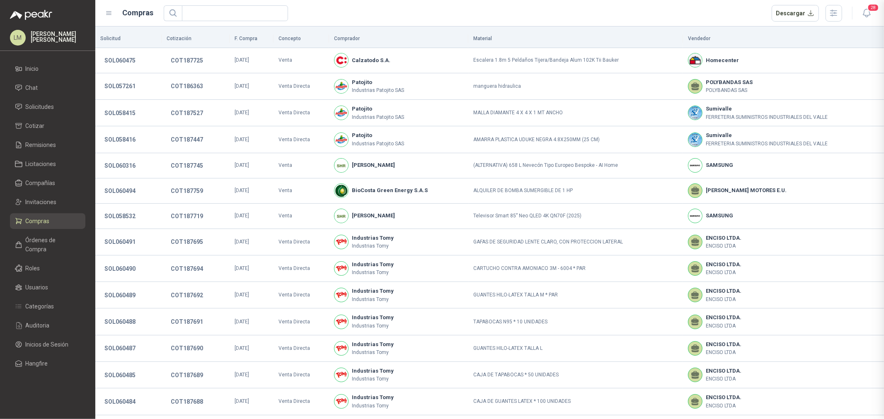
scroll to position [134, 0]
click at [130, 56] on button "SOL060475" at bounding box center [119, 60] width 39 height 15
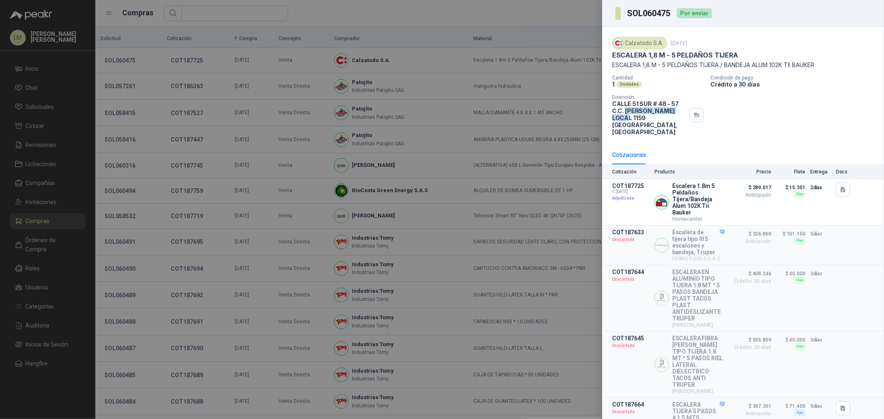
drag, startPoint x: 626, startPoint y: 112, endPoint x: 623, endPoint y: 119, distance: 7.9
click at [623, 119] on p "CALLE 51 SUR # 48 - 57 C.C. [PERSON_NAME] LOCAL 1159 [GEOGRAPHIC_DATA] , [GEOGR…" at bounding box center [649, 117] width 74 height 35
click at [241, 18] on div at bounding box center [442, 209] width 884 height 419
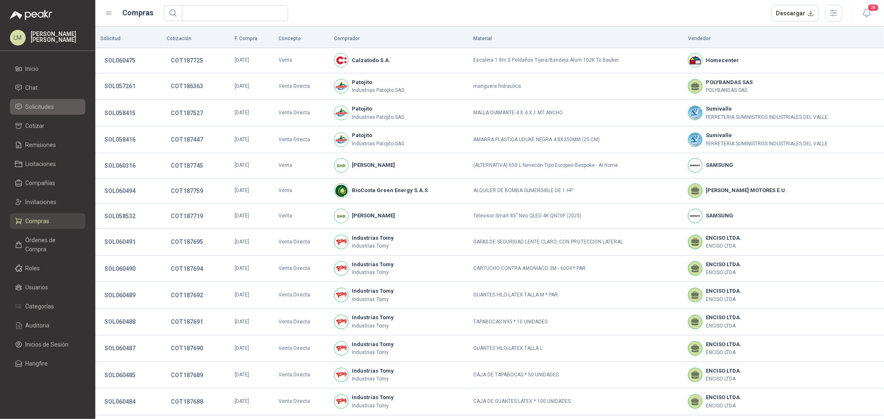
click at [35, 109] on span "Solicitudes" at bounding box center [40, 106] width 29 height 9
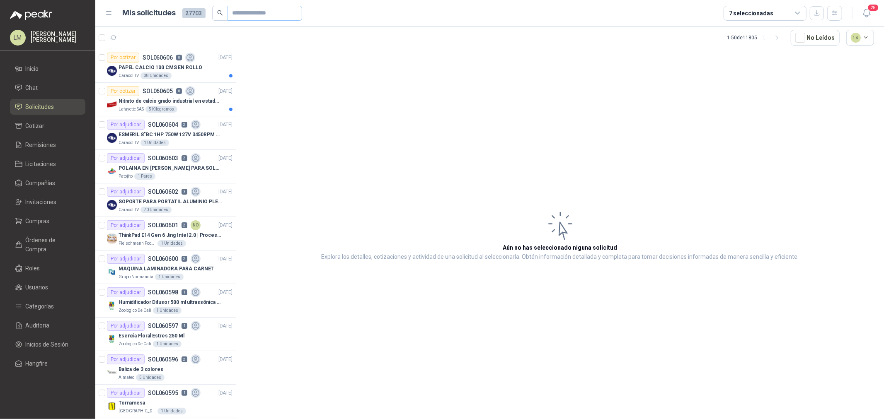
click at [229, 12] on span at bounding box center [265, 13] width 75 height 15
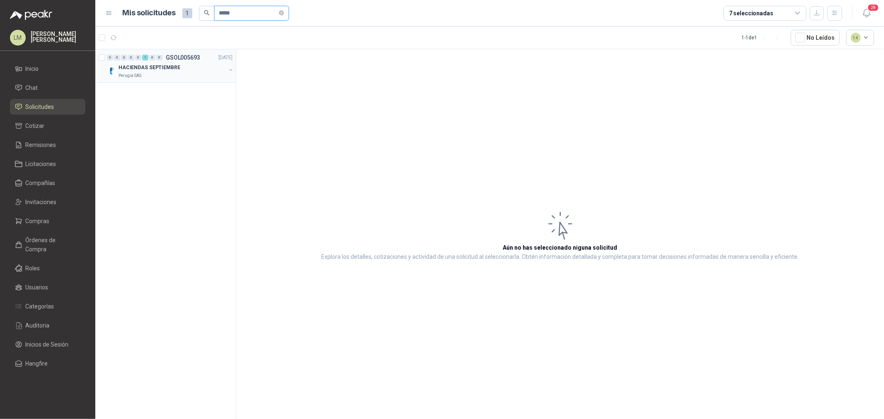
type input "*****"
click at [232, 68] on button "button" at bounding box center [231, 70] width 7 height 7
click at [195, 90] on icon at bounding box center [200, 92] width 10 height 10
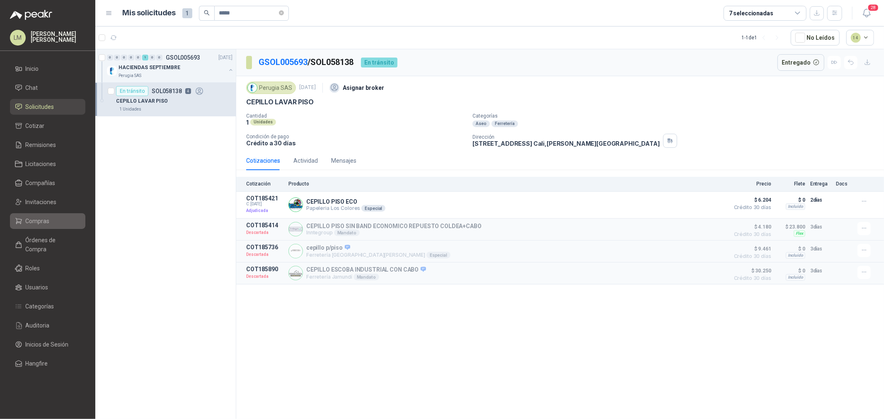
click at [35, 225] on span "Compras" at bounding box center [38, 221] width 24 height 9
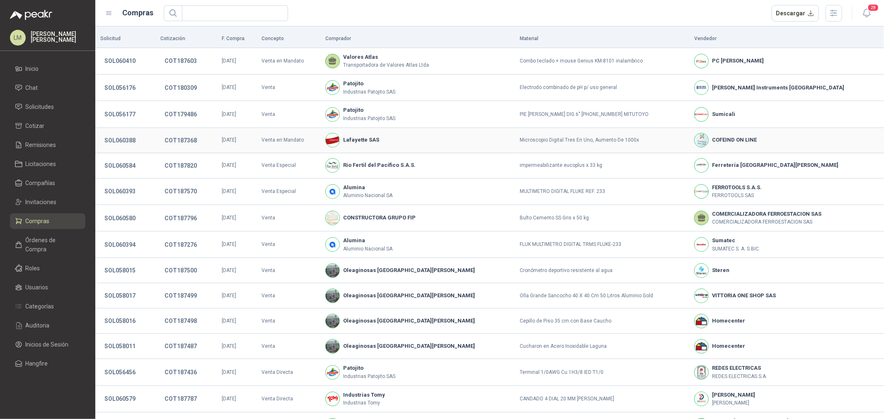
scroll to position [46, 0]
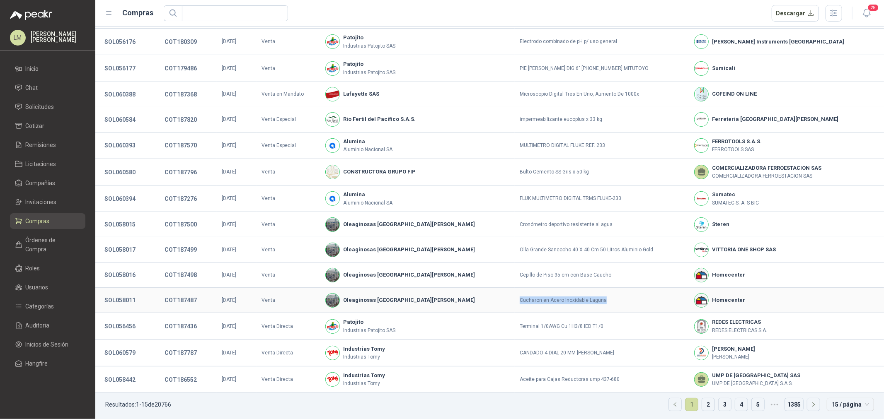
drag, startPoint x: 504, startPoint y: 302, endPoint x: 602, endPoint y: 303, distance: 97.8
click at [602, 303] on td "Cucharon en Acero Inoxidable Laguna" at bounding box center [602, 300] width 174 height 25
drag, startPoint x: 504, startPoint y: 274, endPoint x: 602, endPoint y: 274, distance: 97.4
click at [602, 274] on td "Cepillo de Piso 35 cm con Base Caucho" at bounding box center [602, 275] width 174 height 25
click at [131, 276] on button "SOL058016" at bounding box center [119, 275] width 39 height 15
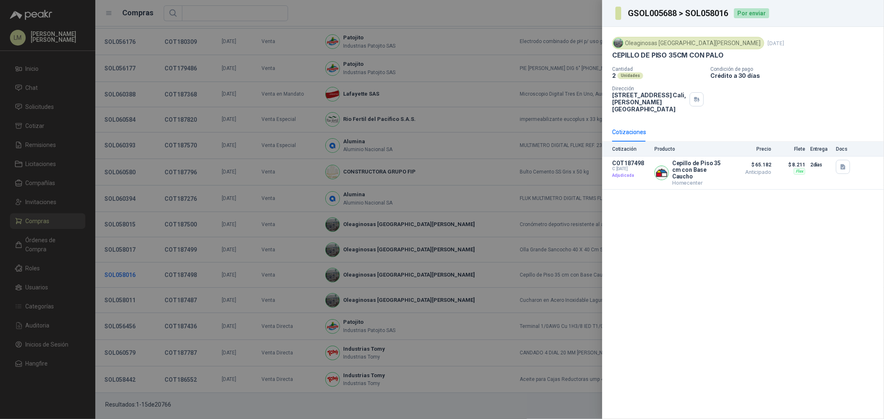
click at [131, 276] on div at bounding box center [442, 209] width 884 height 419
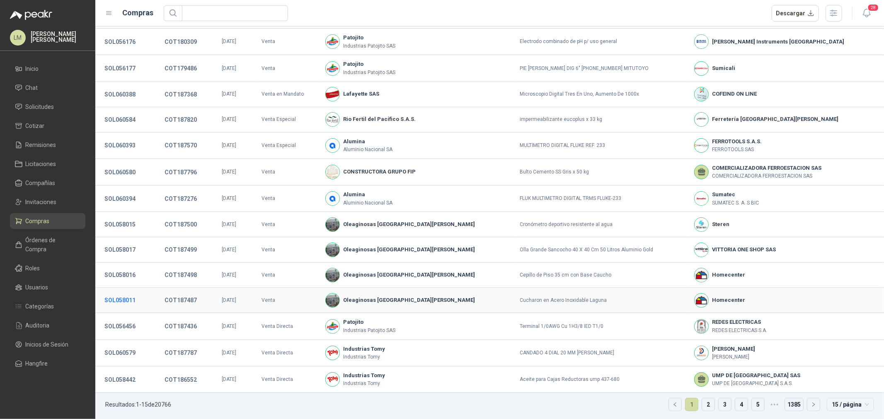
click at [129, 303] on button "SOL058011" at bounding box center [119, 300] width 39 height 15
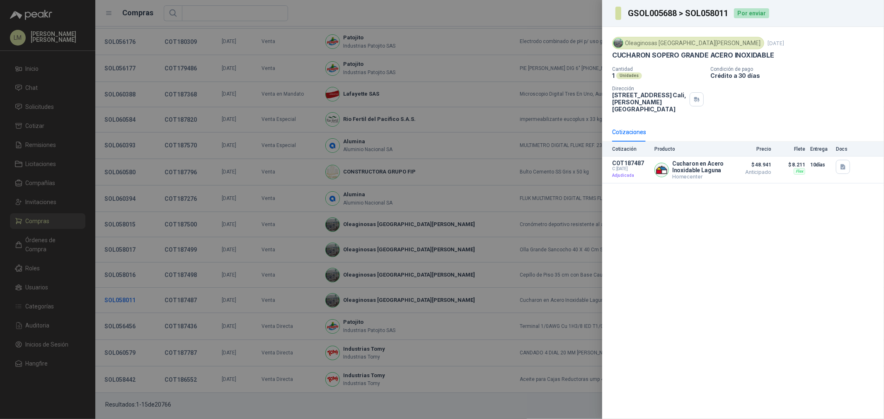
click at [129, 303] on div at bounding box center [442, 209] width 884 height 419
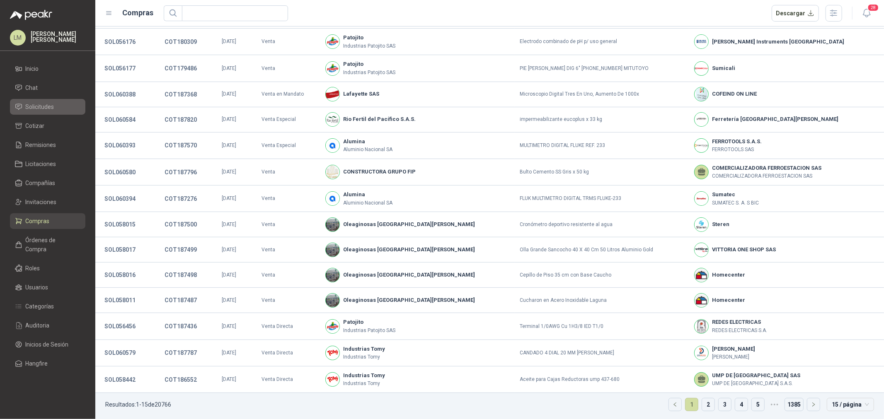
click at [46, 102] on span "Solicitudes" at bounding box center [40, 106] width 29 height 9
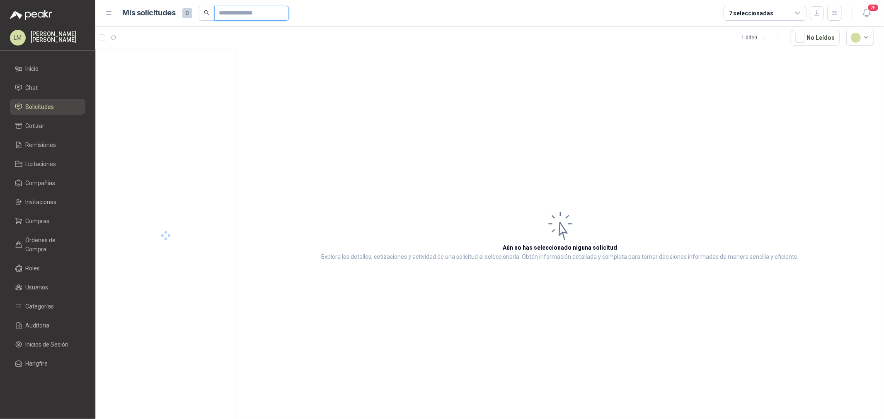
click at [225, 13] on input "text" at bounding box center [248, 13] width 58 height 14
type input "*****"
click at [230, 69] on button "button" at bounding box center [231, 70] width 7 height 7
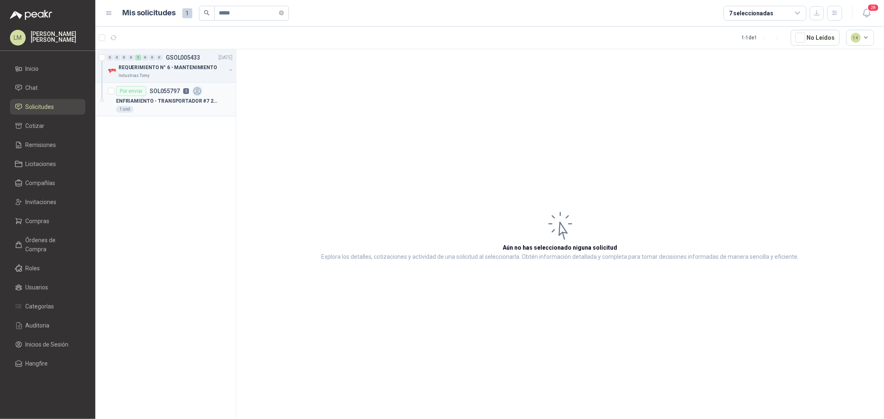
click at [167, 98] on p "ENFRIAMIENTO - TRANSPORTADOR #7 29550 MM LARGO * 1100 MM ANCHO L3" at bounding box center [167, 101] width 103 height 8
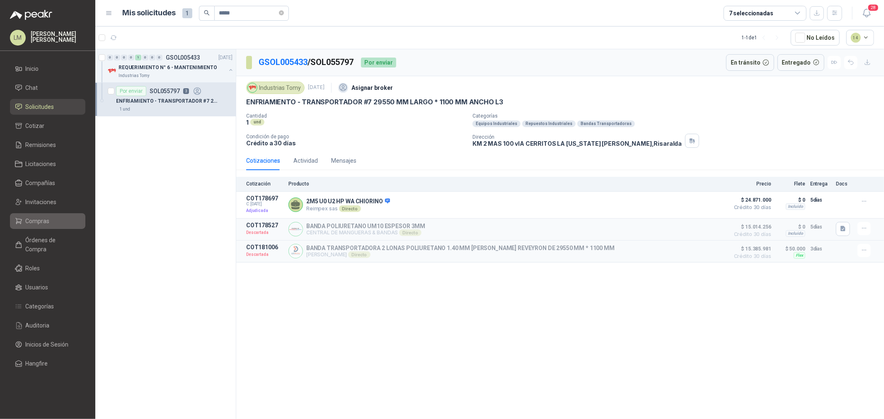
click at [45, 220] on span "Compras" at bounding box center [38, 221] width 24 height 9
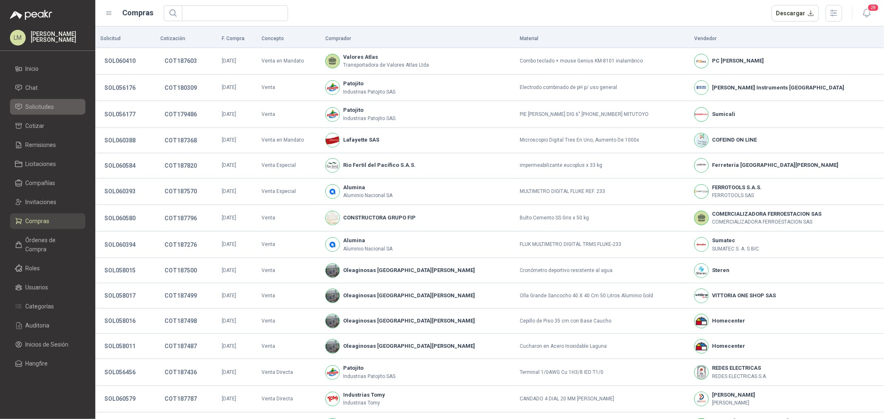
click at [50, 110] on span "Solicitudes" at bounding box center [40, 106] width 29 height 9
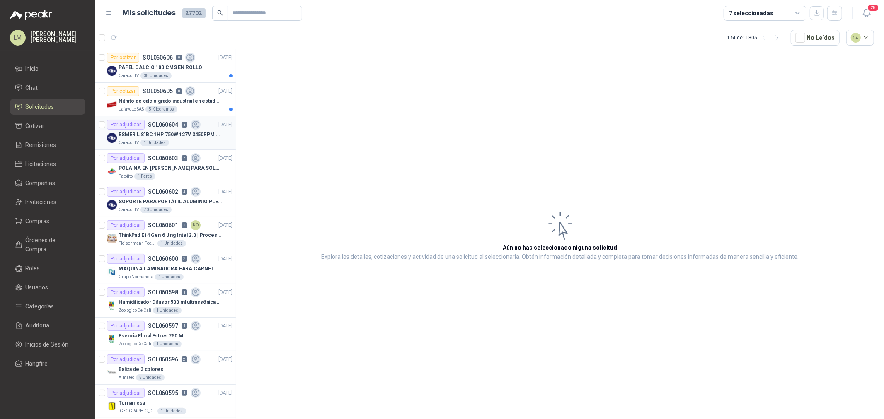
click at [195, 135] on p "ESMERIL 8"BC 1HP 750W 127V 3450RPM URREA" at bounding box center [170, 135] width 103 height 8
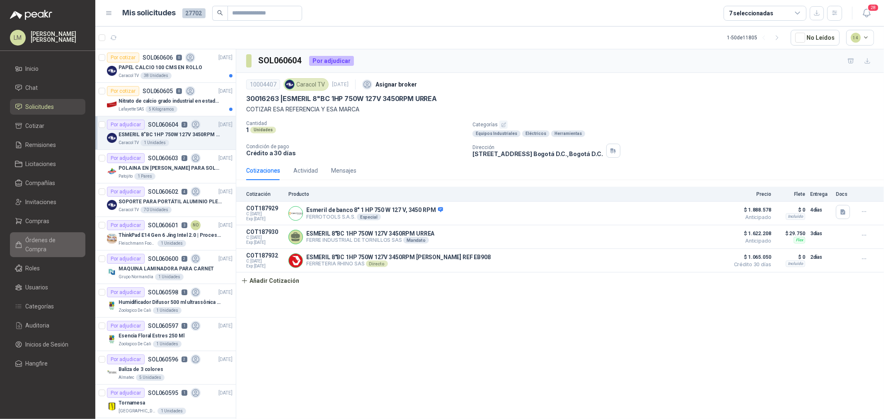
click at [34, 243] on span "Órdenes de Compra" at bounding box center [52, 245] width 52 height 18
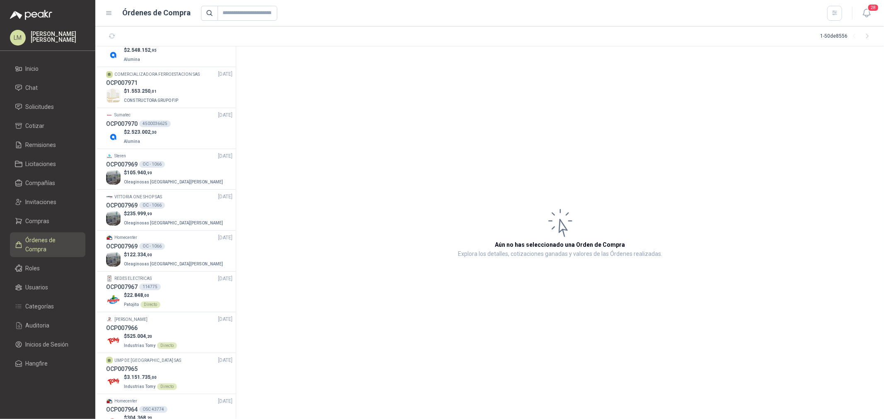
scroll to position [230, 0]
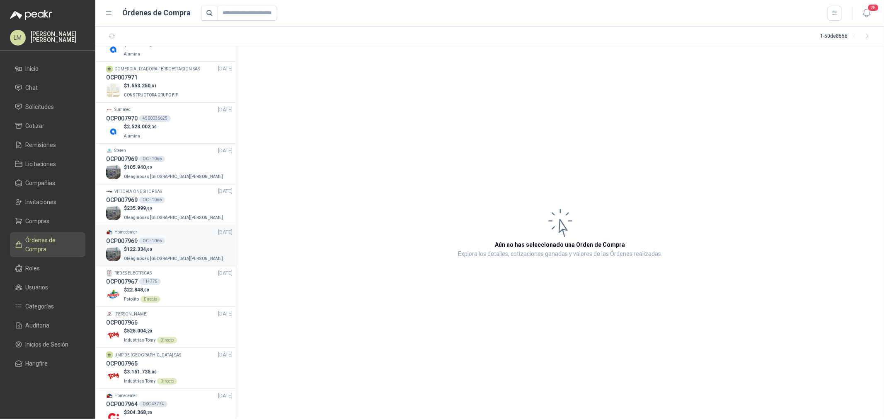
click at [163, 241] on div "OC - 1066" at bounding box center [152, 241] width 26 height 7
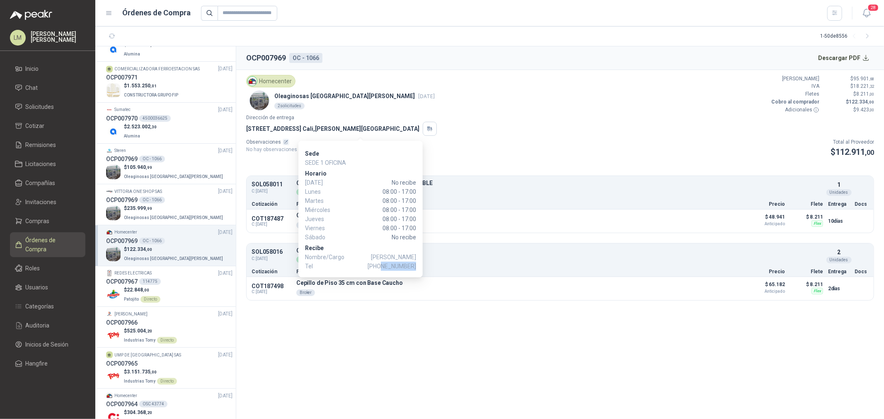
drag, startPoint x: 383, startPoint y: 268, endPoint x: 416, endPoint y: 268, distance: 32.3
click at [416, 268] on span "[PHONE_NUMBER]" at bounding box center [392, 266] width 48 height 9
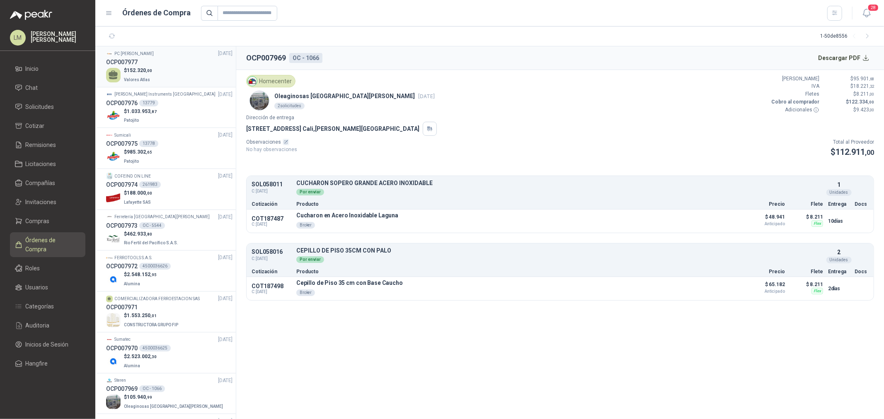
click at [147, 71] on span ",00" at bounding box center [149, 70] width 6 height 5
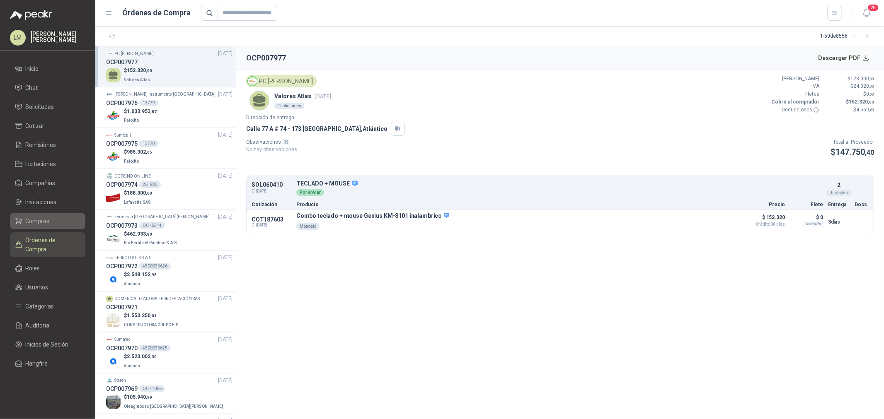
click at [39, 223] on span "Compras" at bounding box center [38, 221] width 24 height 9
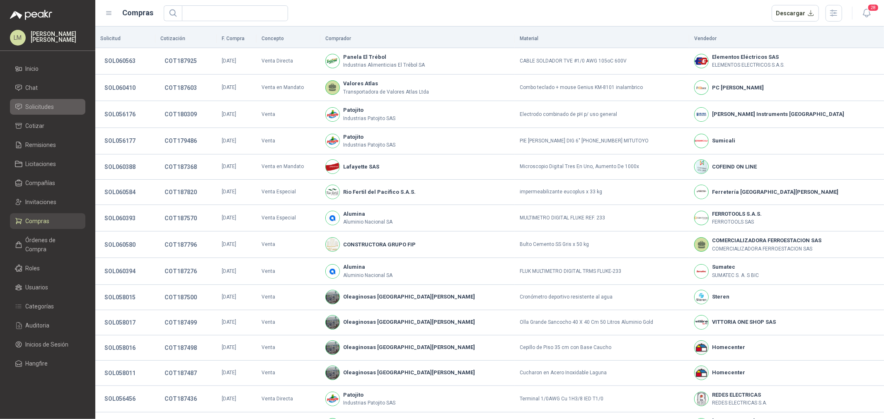
click at [43, 108] on span "Solicitudes" at bounding box center [40, 106] width 29 height 9
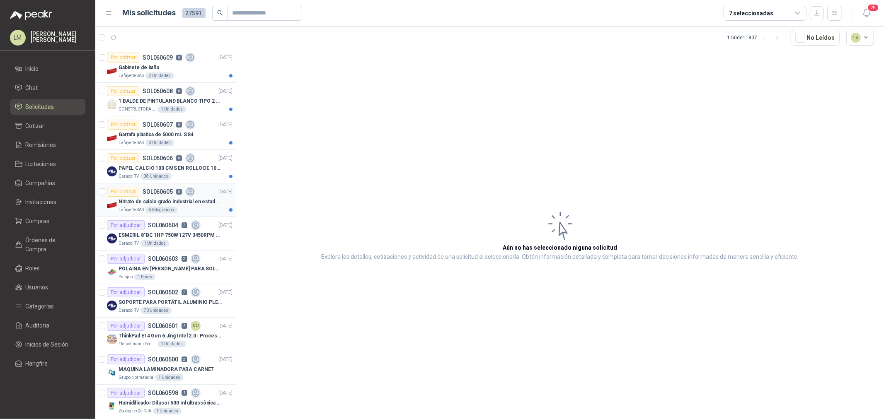
click at [135, 197] on div "Nitrato de calcio grado industrial en estado solido" at bounding box center [176, 202] width 114 height 10
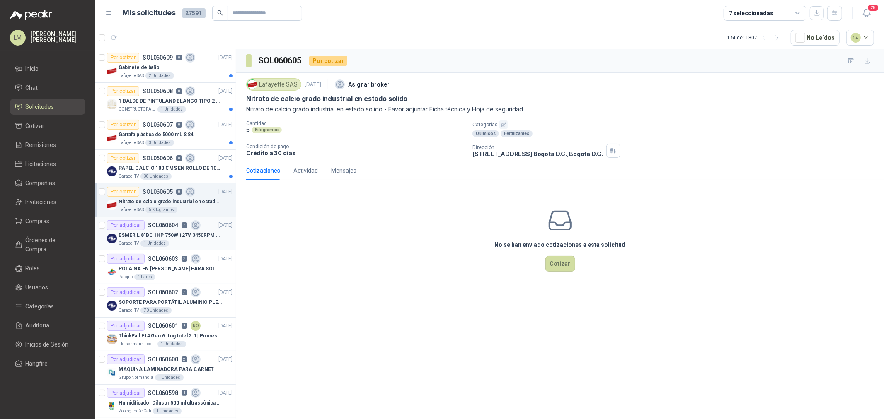
click at [190, 239] on p "ESMERIL 8"BC 1HP 750W 127V 3450RPM URREA" at bounding box center [170, 236] width 103 height 8
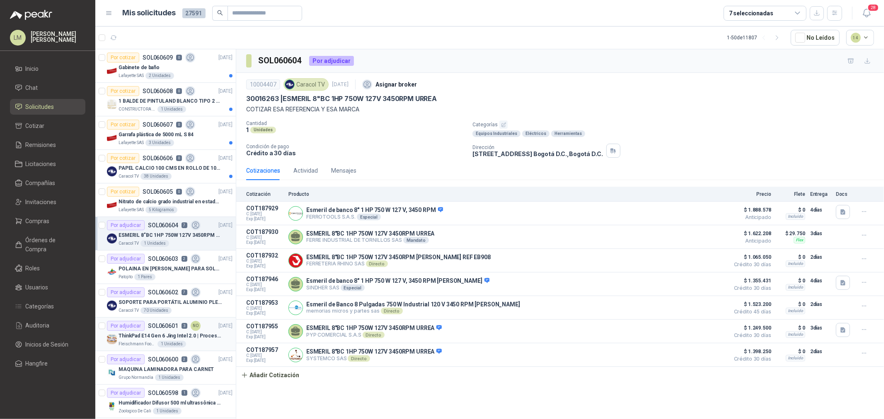
click at [141, 320] on div "ThinkPad E14 Gen 6 Jing Intel 2.0 | Procesador Intel Core Ultra 5 125U ( 12" at bounding box center [176, 336] width 114 height 10
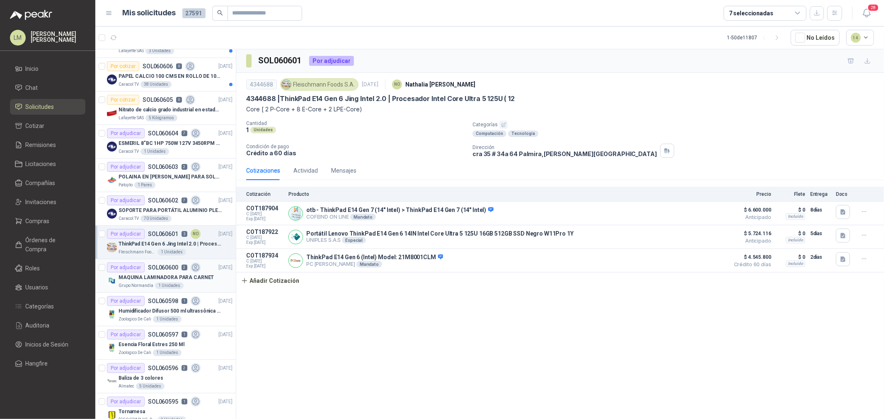
scroll to position [184, 0]
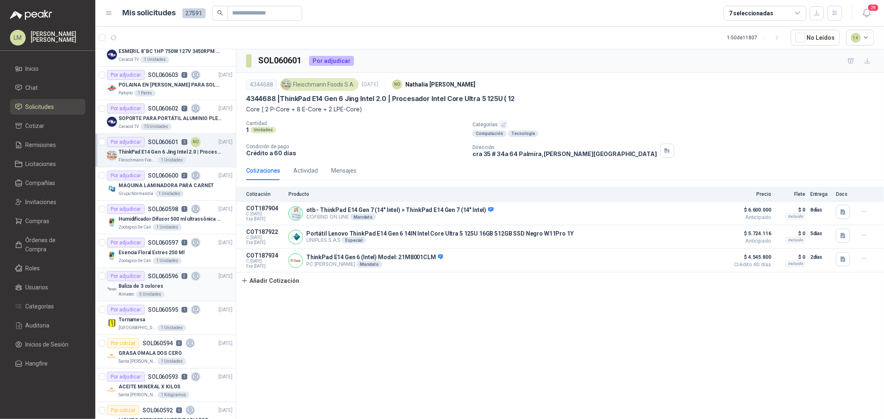
click at [172, 285] on div "Baliza de 3 colores" at bounding box center [176, 286] width 114 height 10
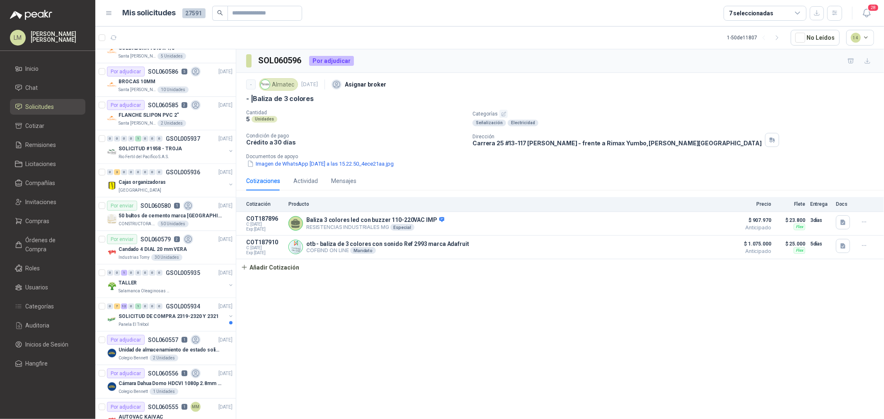
scroll to position [736, 0]
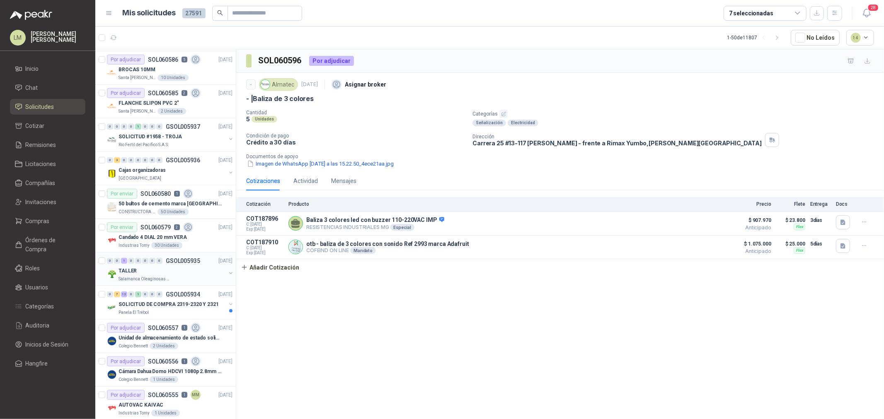
click at [175, 268] on div "TALLER" at bounding box center [172, 271] width 107 height 10
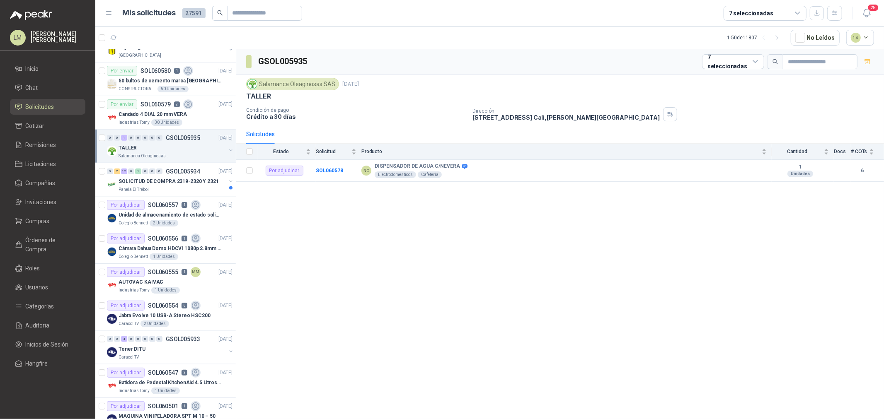
scroll to position [875, 0]
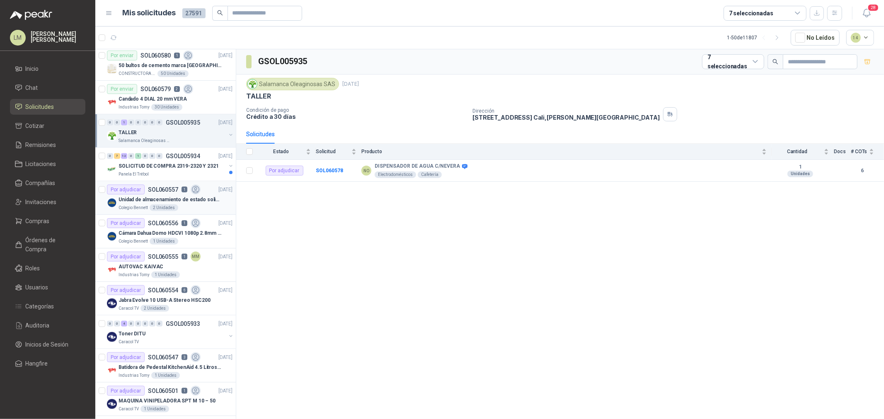
click at [155, 190] on p "SOL060557" at bounding box center [163, 190] width 30 height 6
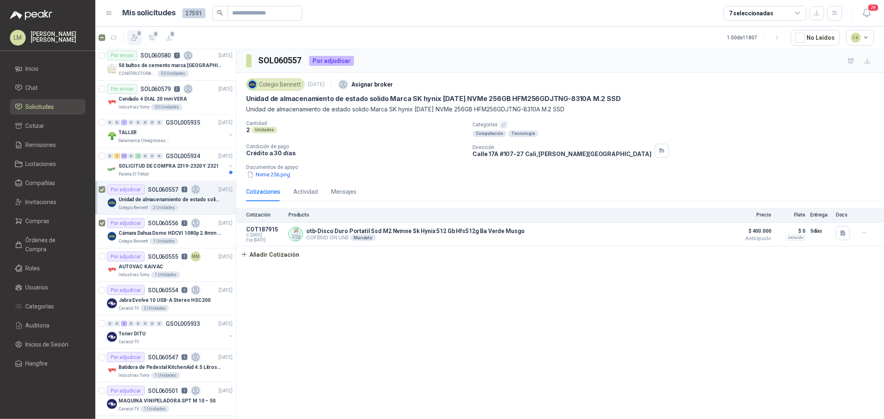
click at [138, 34] on span "2" at bounding box center [139, 33] width 6 height 7
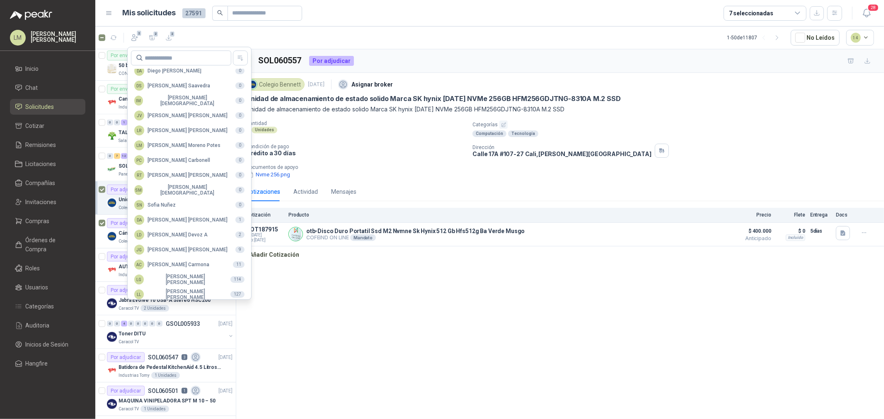
scroll to position [147, 0]
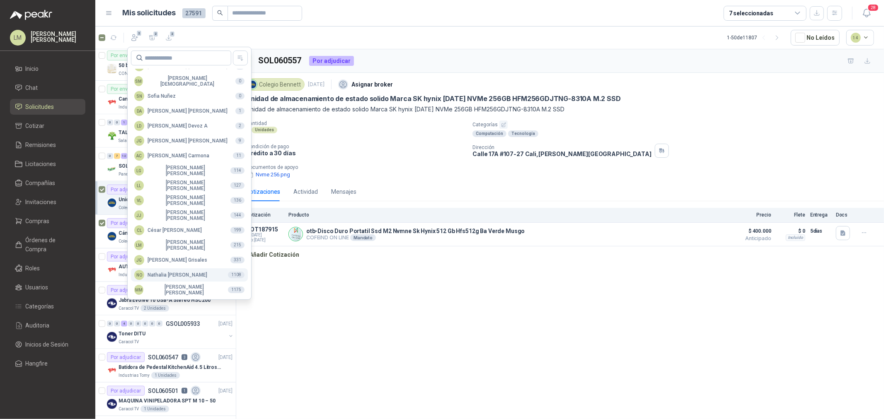
click at [176, 276] on div "NO [PERSON_NAME]" at bounding box center [170, 275] width 73 height 10
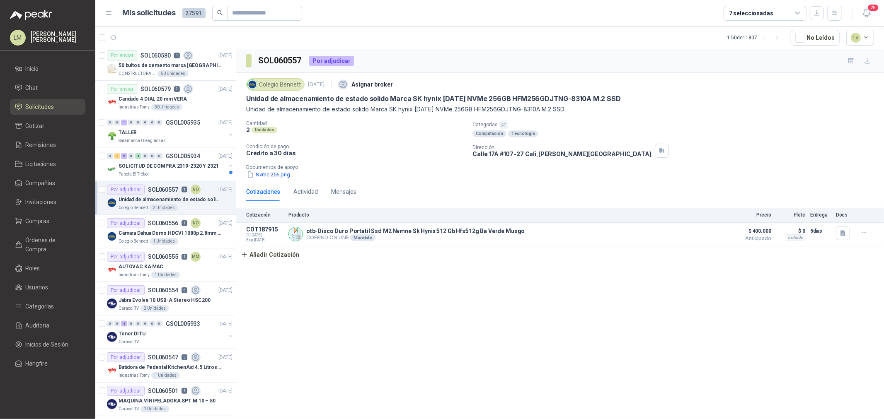
click at [138, 262] on div "Por adjudicar" at bounding box center [126, 257] width 38 height 10
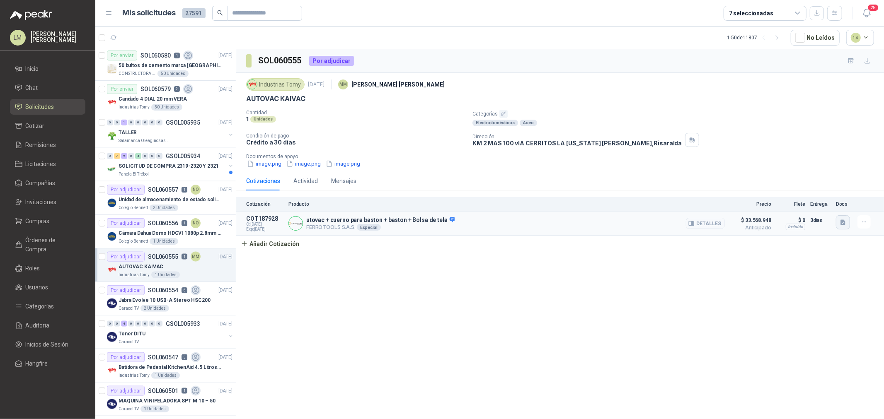
click at [707, 228] on button "button" at bounding box center [843, 223] width 14 height 14
click at [707, 204] on button "Imagen de WhatsApp [DATE] a las 08.19.31_6ce40070.jpg" at bounding box center [770, 204] width 148 height 9
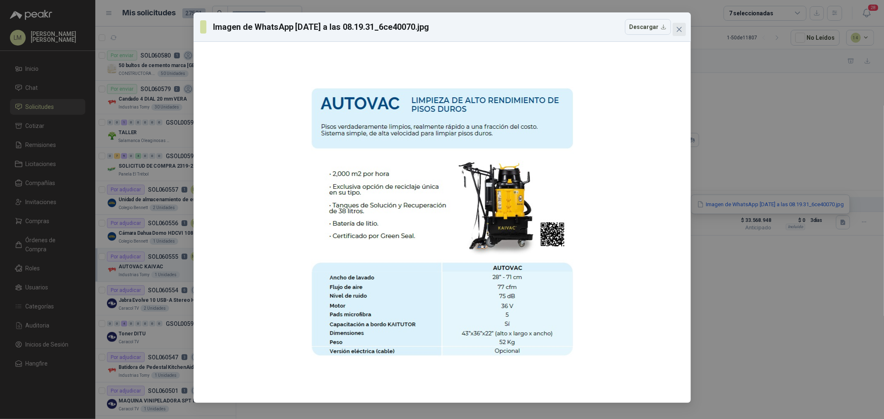
click at [680, 27] on icon "close" at bounding box center [679, 29] width 7 height 7
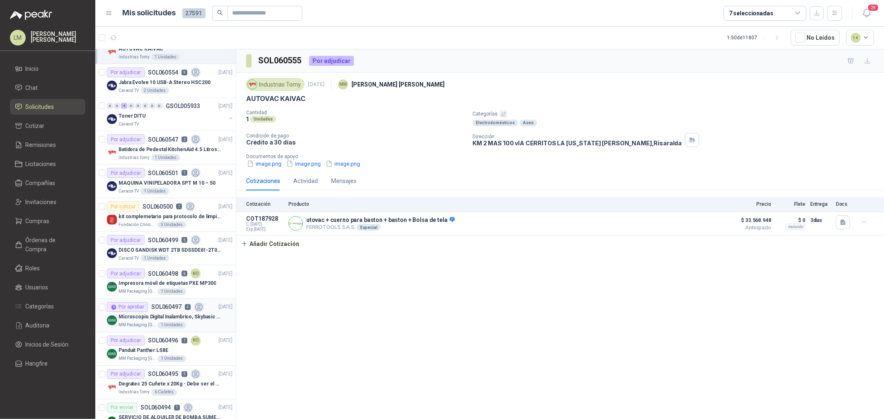
scroll to position [1151, 0]
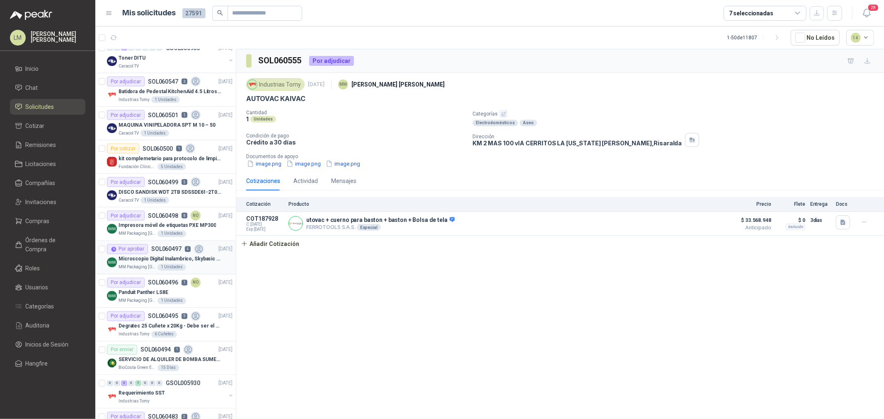
click at [159, 249] on p "SOL060497" at bounding box center [166, 250] width 30 height 6
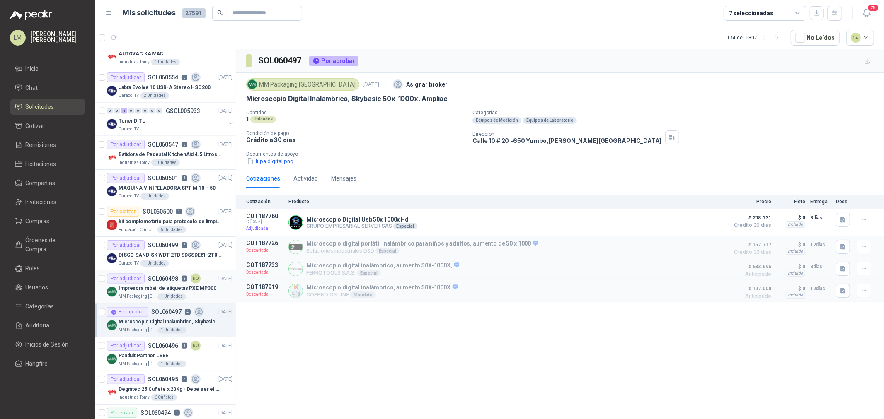
scroll to position [1151, 0]
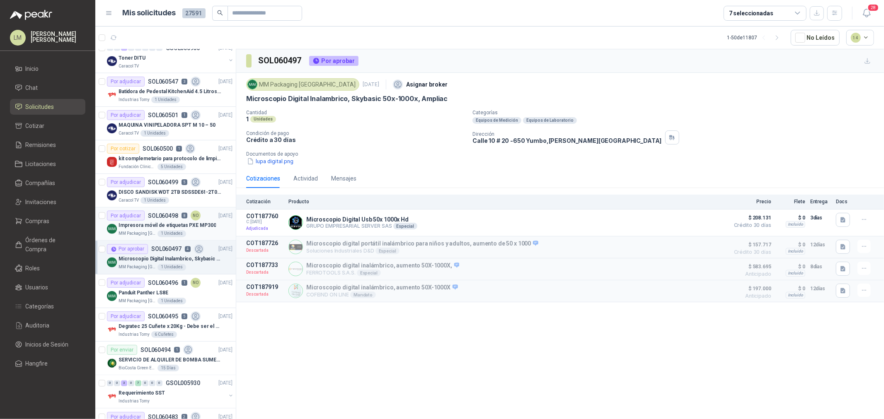
click at [151, 228] on p "Impresora móvil de etiquetas PXE MP300" at bounding box center [167, 226] width 97 height 8
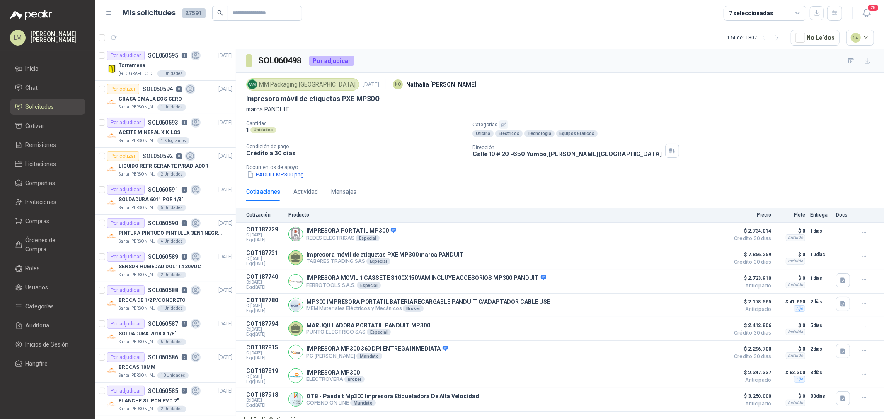
scroll to position [322, 0]
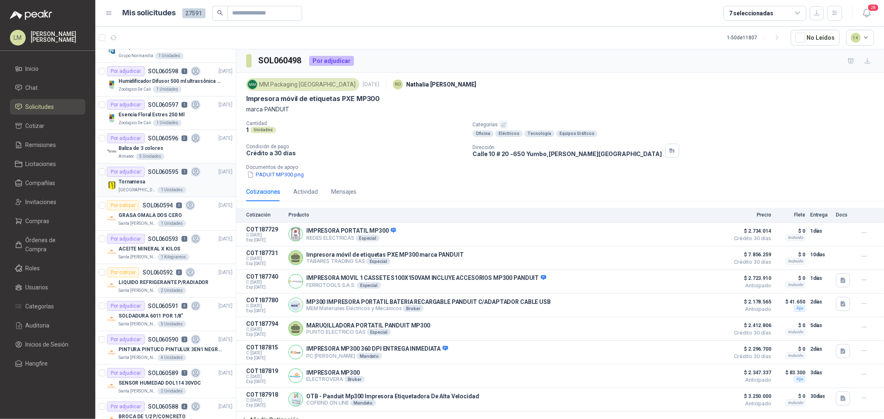
click at [152, 186] on div "Tornamesa" at bounding box center [176, 182] width 114 height 10
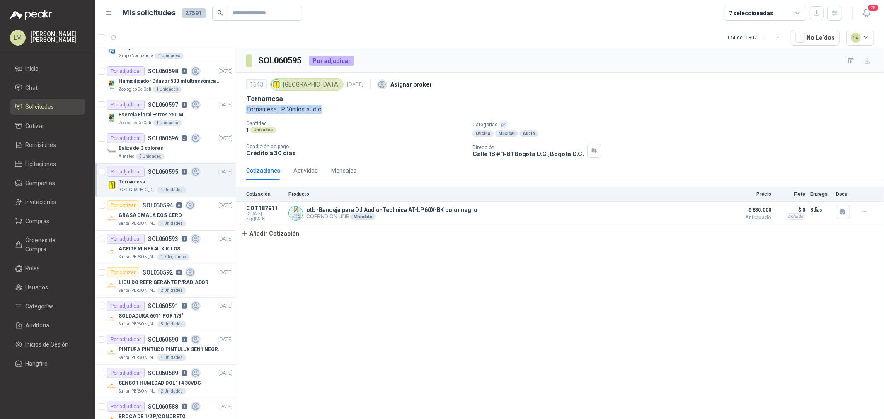
drag, startPoint x: 245, startPoint y: 109, endPoint x: 375, endPoint y: 126, distance: 130.8
click at [353, 108] on div "1643 [GEOGRAPHIC_DATA] [DATE] Asignar broker Tornamesa Tornamesa LP Vinilos aud…" at bounding box center [560, 117] width 648 height 88
click at [340, 171] on div "Mensajes" at bounding box center [343, 170] width 25 height 9
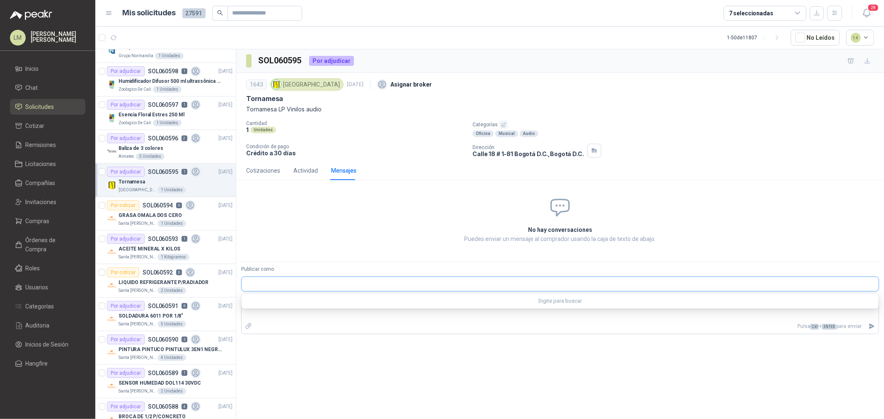
click at [274, 283] on input "Publicar como" at bounding box center [560, 284] width 637 height 14
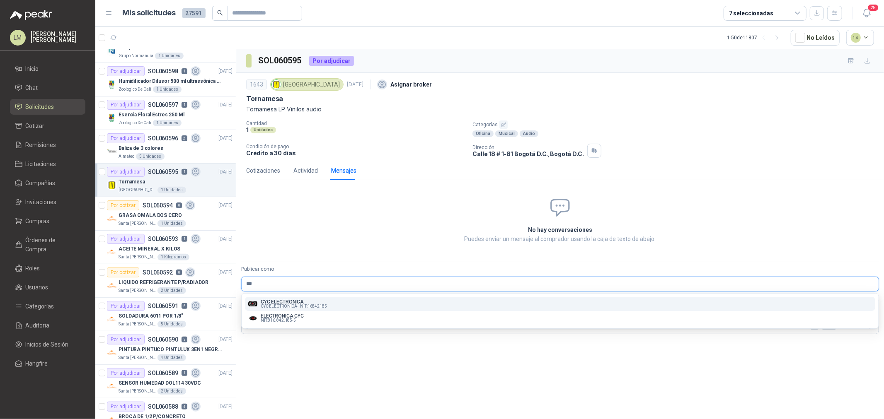
type input "***"
click at [277, 300] on p "CYC ELECTRONICA" at bounding box center [294, 302] width 66 height 5
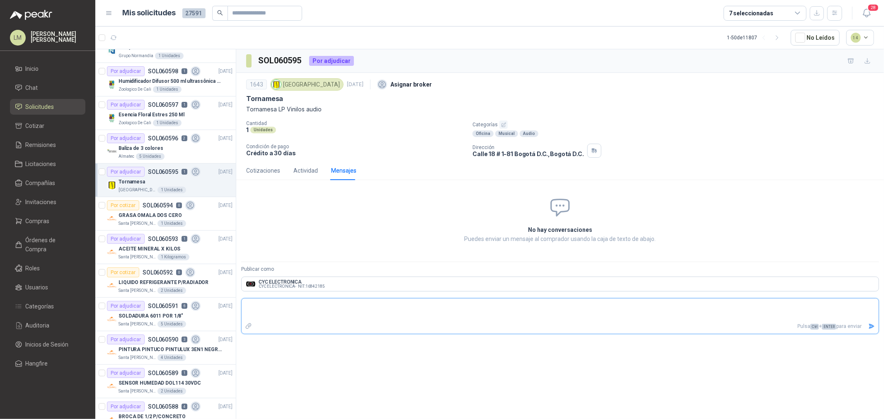
click at [276, 305] on textarea at bounding box center [560, 309] width 637 height 19
type textarea "*"
type textarea "***"
type textarea "****"
type textarea "*****"
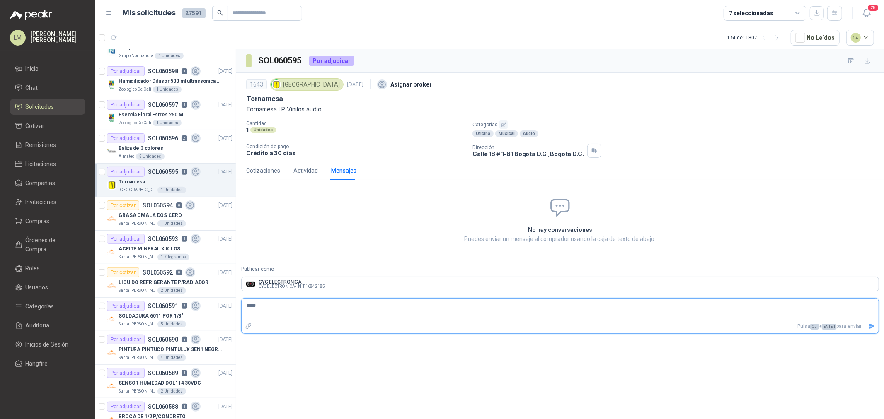
type textarea "******"
type textarea "********"
type textarea "*********"
type textarea "********"
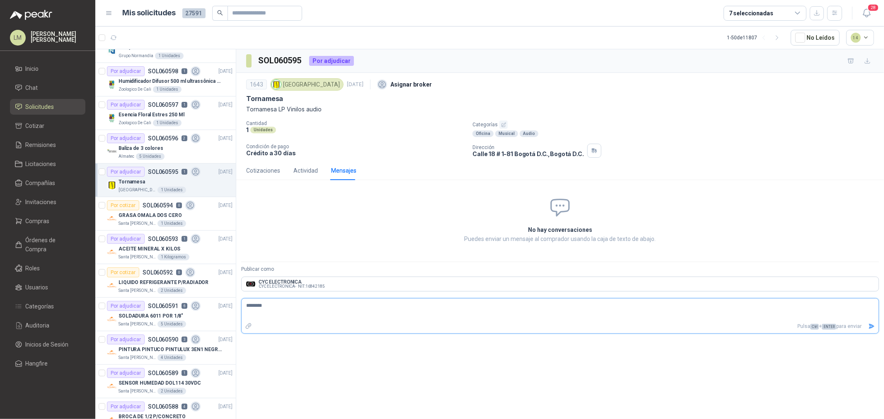
type textarea "*********"
type textarea "**********"
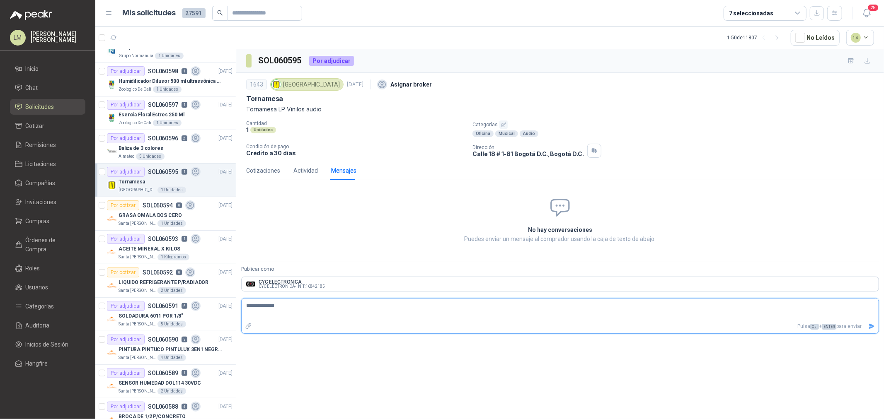
type textarea "**********"
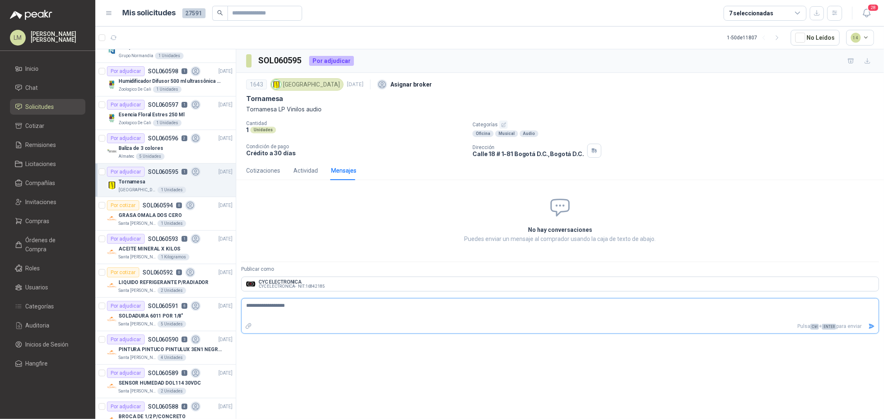
type textarea "**********"
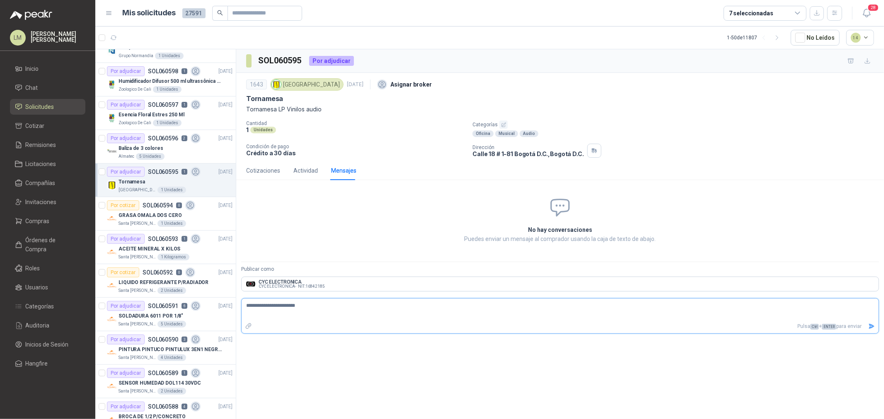
type textarea "**********"
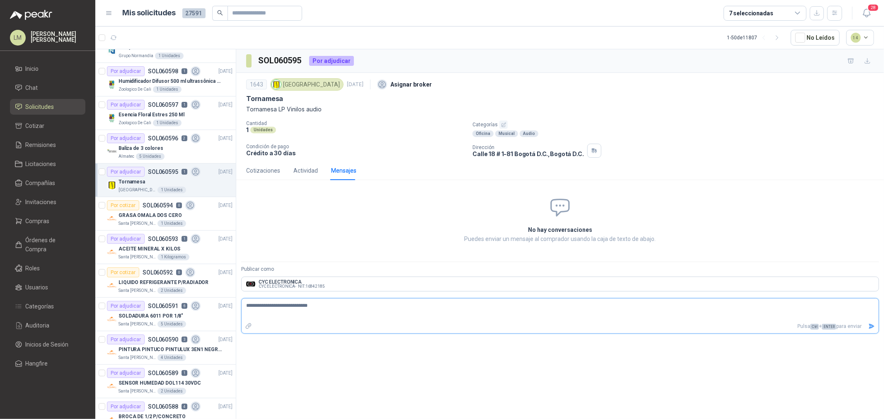
type textarea "**********"
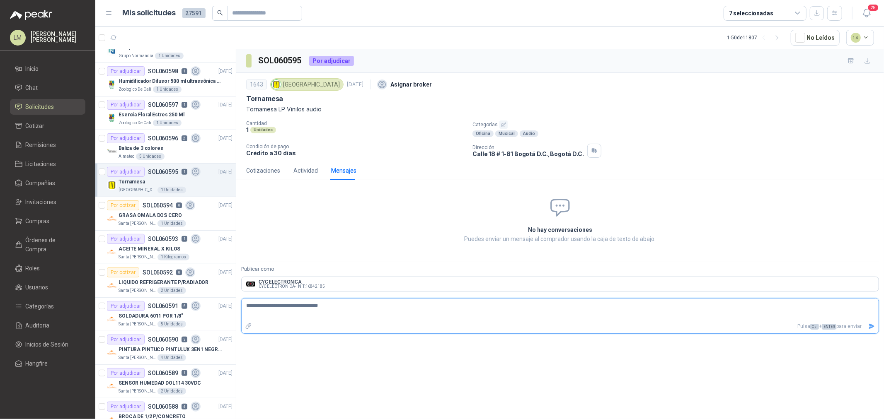
type textarea "**********"
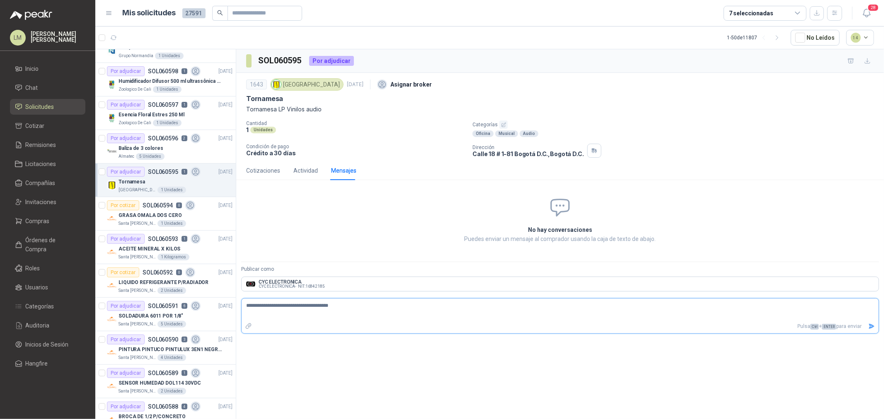
type textarea "**********"
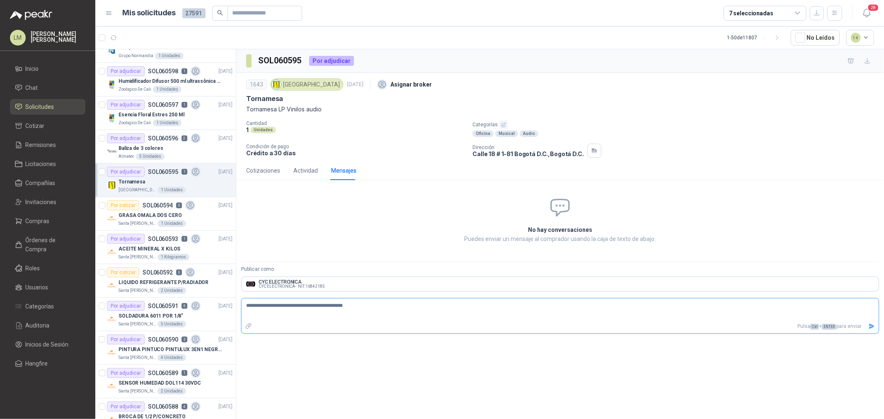
type textarea "**********"
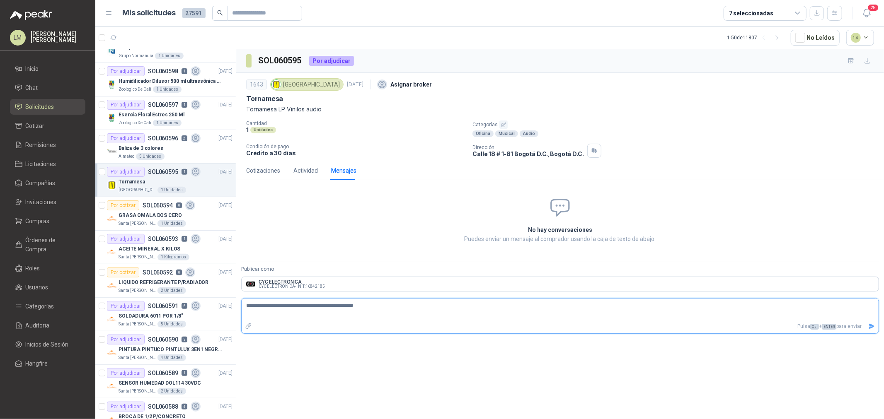
type textarea "**********"
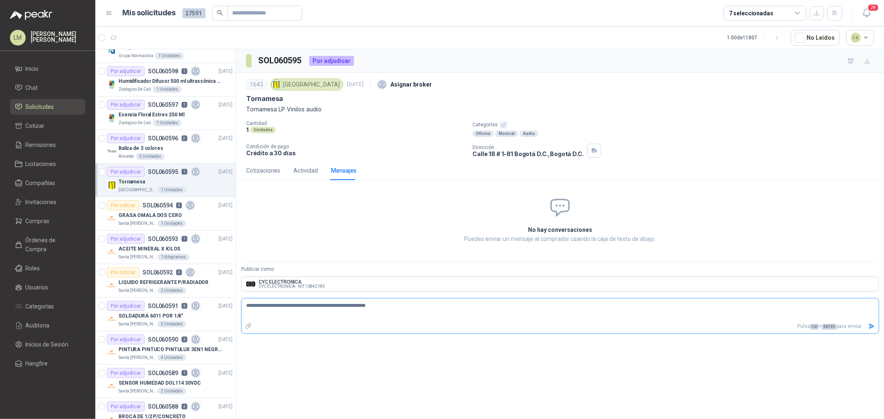
type textarea "**********"
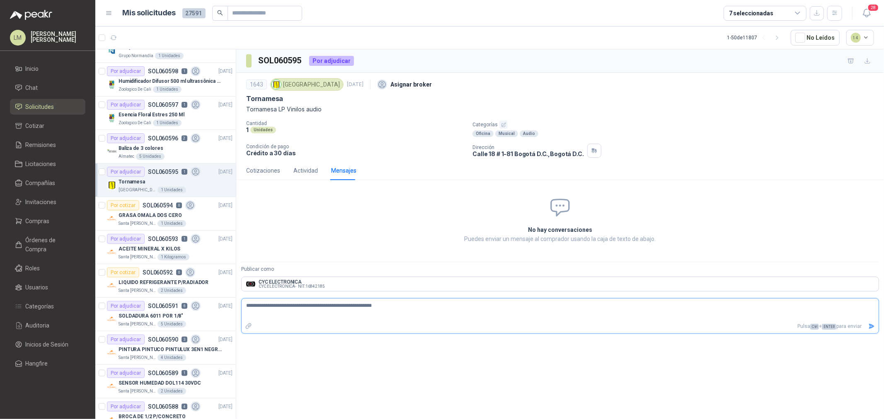
type textarea "**********"
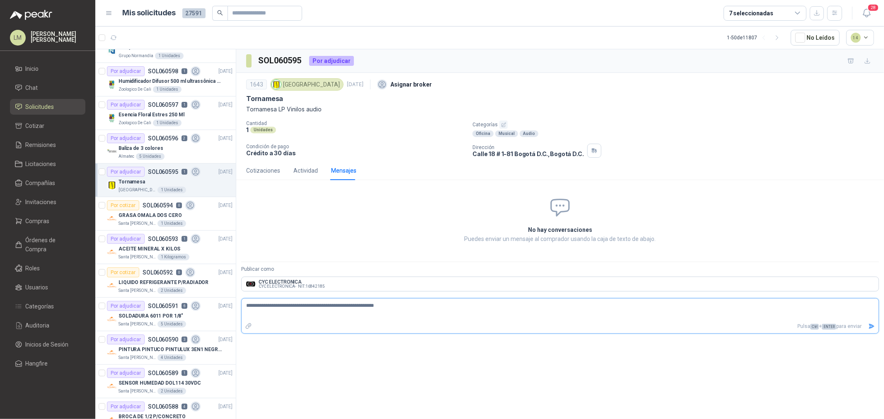
type textarea "**********"
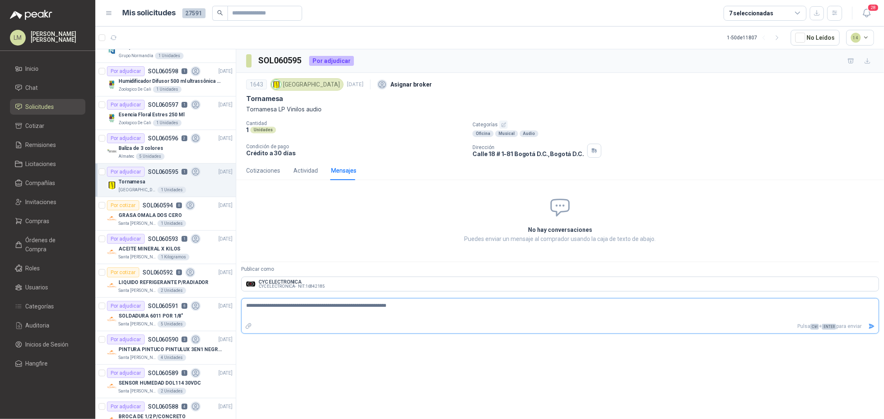
type textarea "**********"
click at [707, 320] on icon "Enviar" at bounding box center [872, 326] width 6 height 5
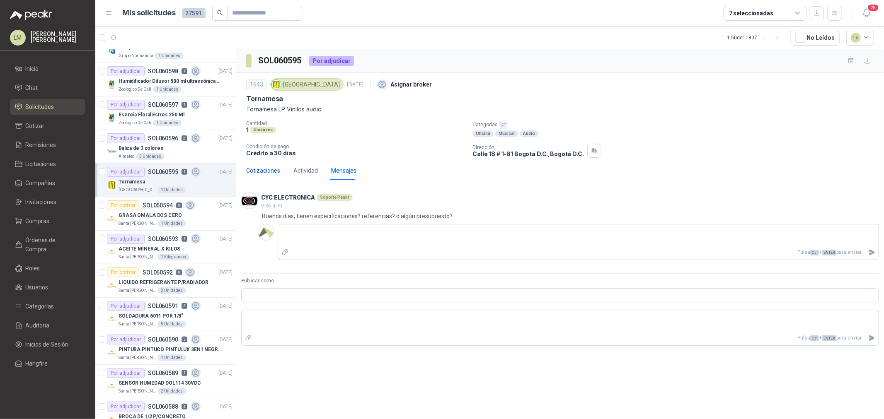
click at [263, 167] on div "Cotizaciones" at bounding box center [263, 170] width 34 height 9
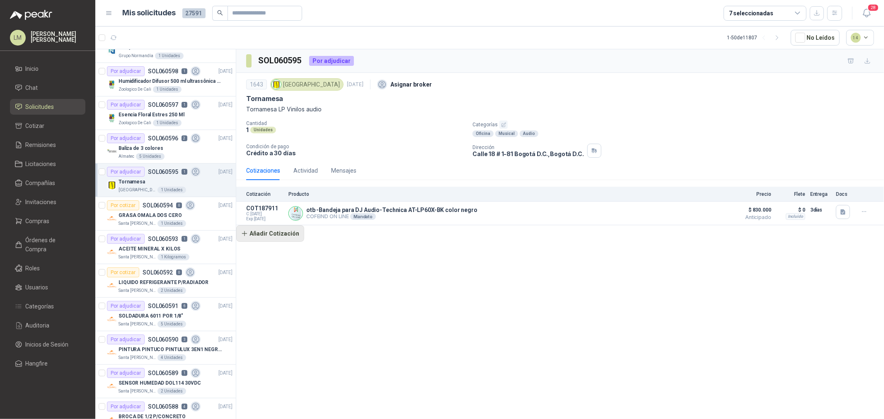
click at [263, 239] on button "Añadir Cotización" at bounding box center [270, 233] width 68 height 17
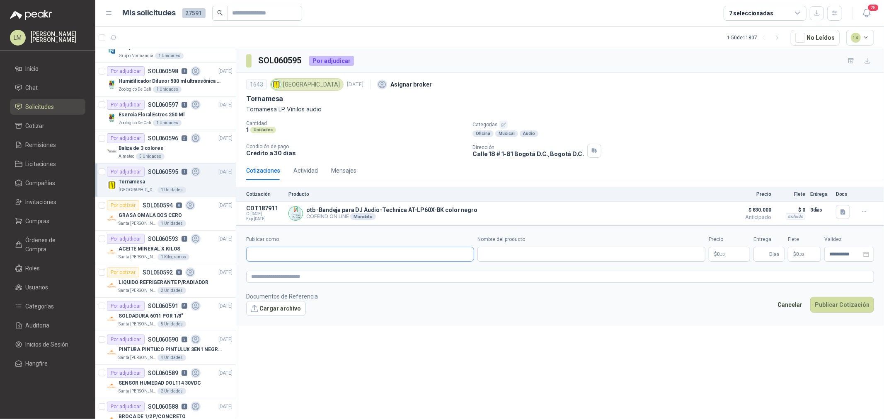
click at [270, 255] on input "Publicar como" at bounding box center [360, 254] width 227 height 14
type input "*****"
click at [295, 278] on p "NIT : 000000001" at bounding box center [284, 277] width 36 height 4
type input "**********"
click at [521, 258] on input "Nombre del producto" at bounding box center [591, 254] width 228 height 15
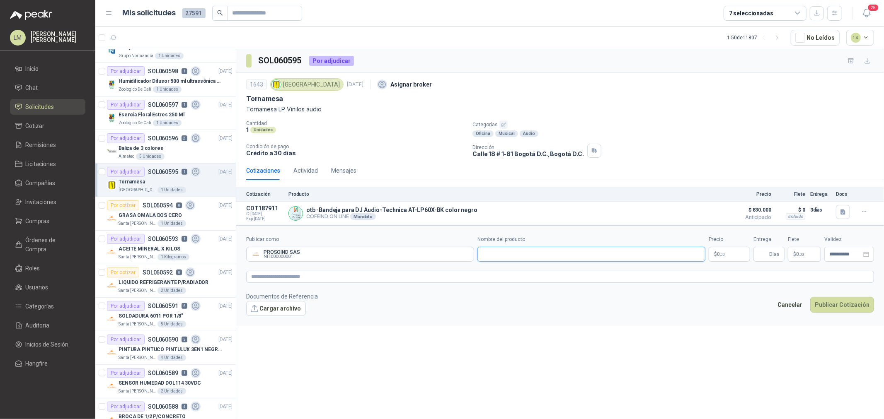
paste input "**********"
type input "**********"
click at [287, 247] on input "Publicar como" at bounding box center [360, 254] width 227 height 14
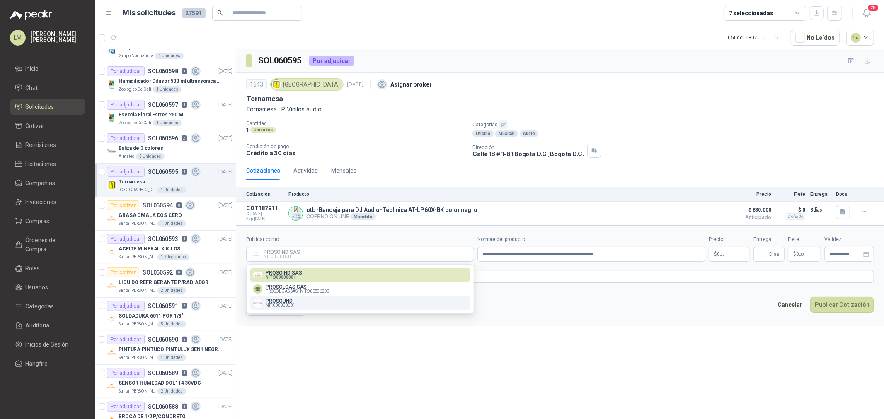
click at [289, 300] on p "PROSOUND" at bounding box center [280, 301] width 29 height 5
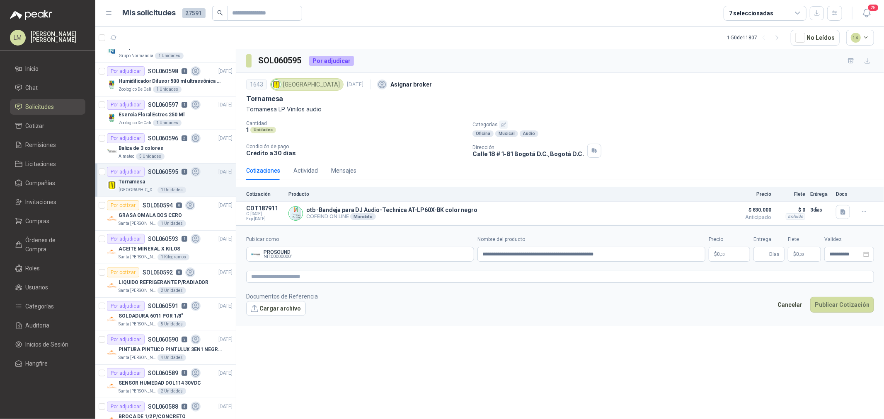
click at [707, 253] on span ",00" at bounding box center [722, 254] width 5 height 5
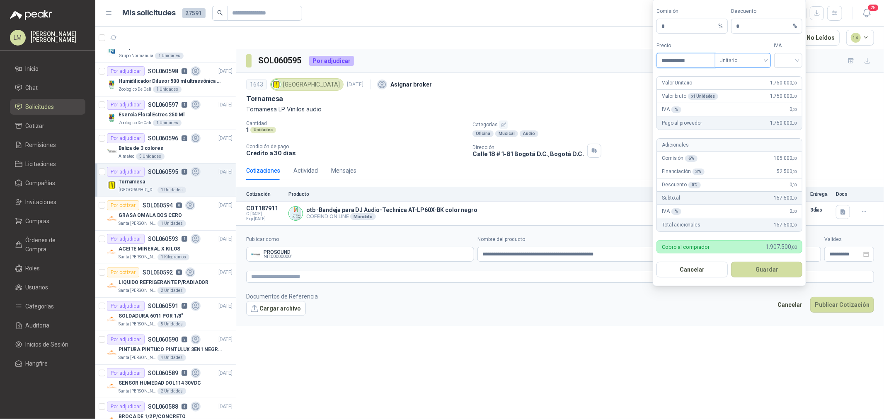
click at [707, 67] on span at bounding box center [743, 60] width 46 height 14
type input "**********"
click at [707, 91] on div "Unitario con IVA" at bounding box center [743, 90] width 43 height 9
click at [707, 63] on div at bounding box center [788, 60] width 29 height 15
click at [707, 79] on div "19%" at bounding box center [788, 77] width 15 height 9
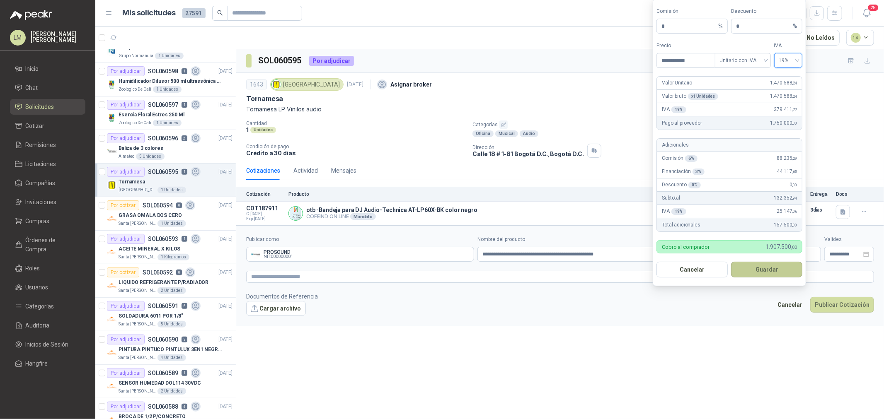
click at [707, 271] on button "Guardar" at bounding box center [766, 270] width 71 height 16
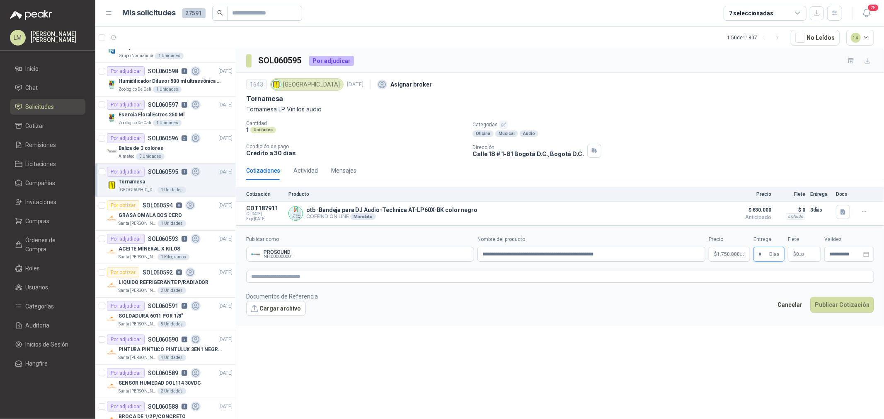
type input "*"
type input "********"
click at [707, 275] on textarea at bounding box center [560, 277] width 628 height 12
paste textarea "**********"
type textarea "**********"
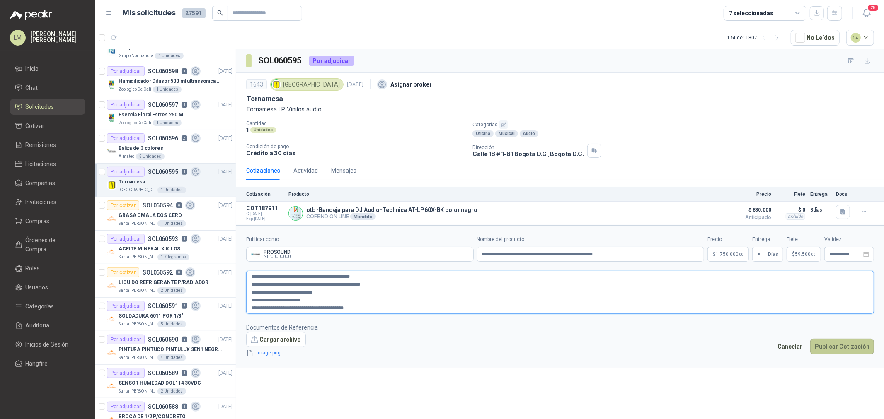
type textarea "**********"
click at [707, 320] on button "Publicar Cotización" at bounding box center [842, 347] width 64 height 16
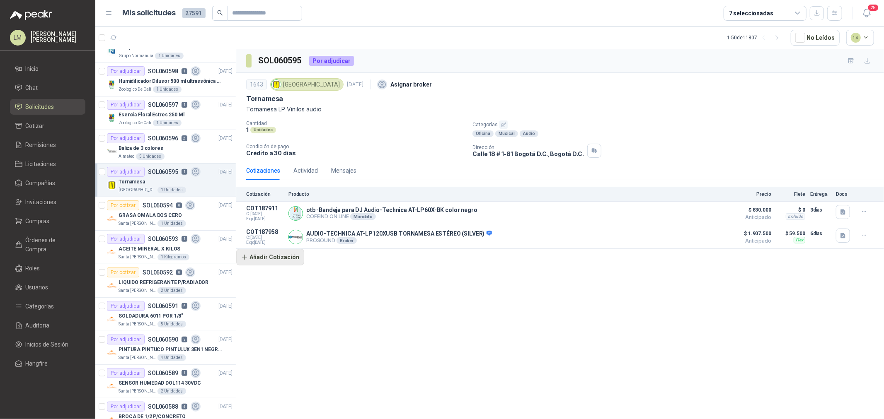
click at [274, 255] on button "Añadir Cotización" at bounding box center [270, 257] width 68 height 17
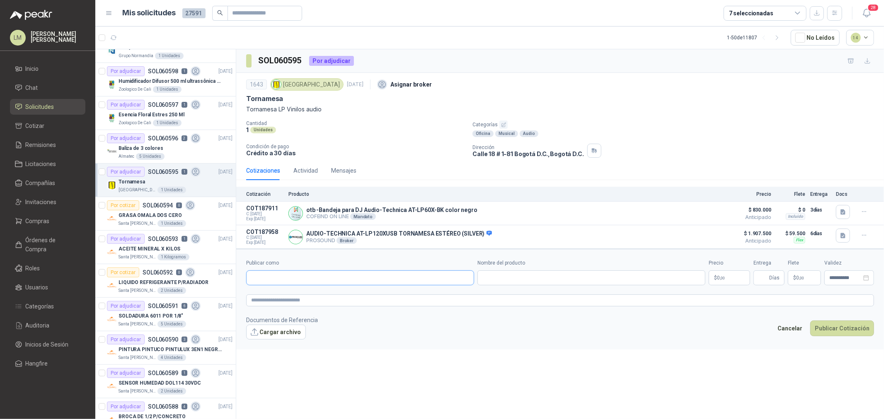
click at [281, 278] on input "Publicar como" at bounding box center [360, 278] width 227 height 14
type input "*********"
drag, startPoint x: 281, startPoint y: 277, endPoint x: 209, endPoint y: 276, distance: 71.7
click at [210, 276] on div "Por cotizar SOL060609 0 [DATE] Gabinete de baño Lafayette SAS 2 Unidades Por co…" at bounding box center [489, 235] width 789 height 373
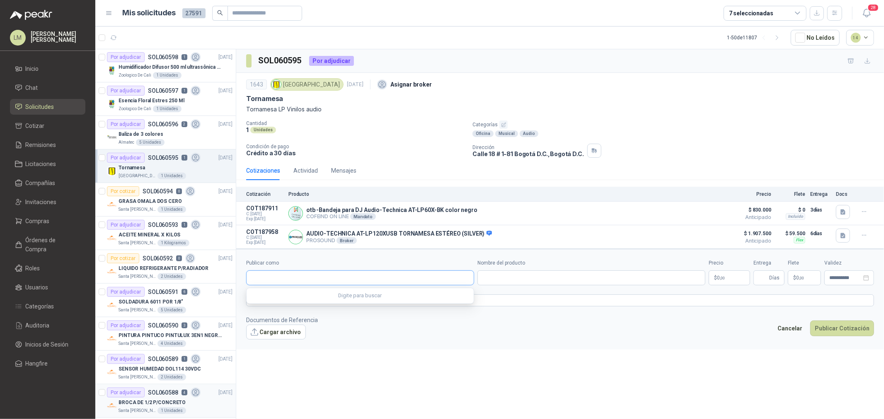
scroll to position [322, 0]
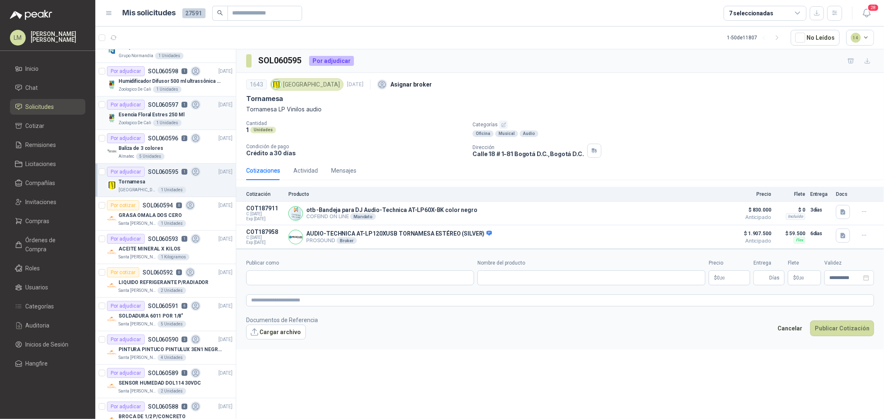
click at [153, 115] on p "Esencia Floral Estres 250 Ml" at bounding box center [152, 115] width 66 height 8
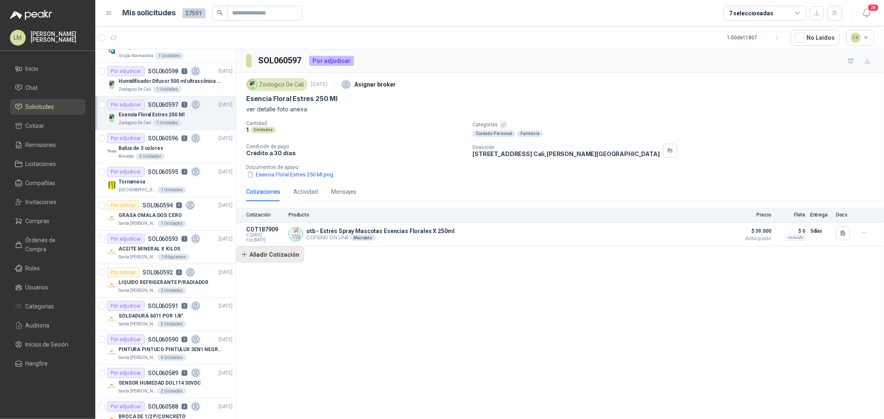
click at [295, 253] on button "Añadir Cotización" at bounding box center [270, 255] width 68 height 17
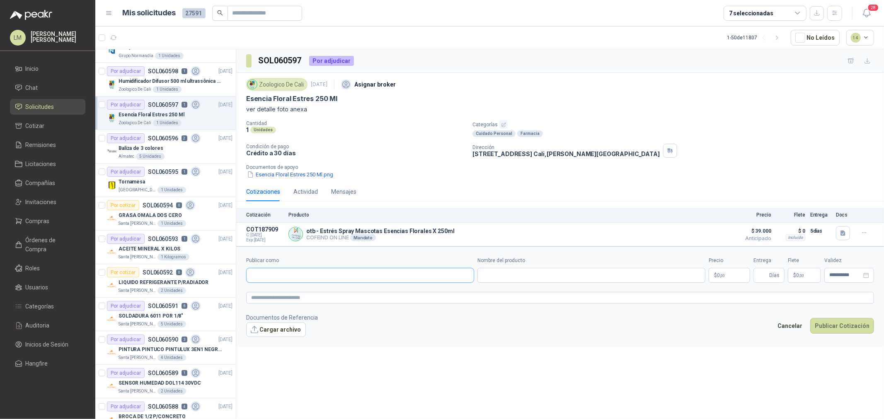
click at [311, 278] on input "Publicar como" at bounding box center [360, 276] width 227 height 14
type input "*******"
click at [311, 295] on div "Tierragro NIT : 890912426" at bounding box center [360, 295] width 214 height 9
type input "**********"
click at [501, 279] on input "Nombre del producto" at bounding box center [591, 275] width 228 height 15
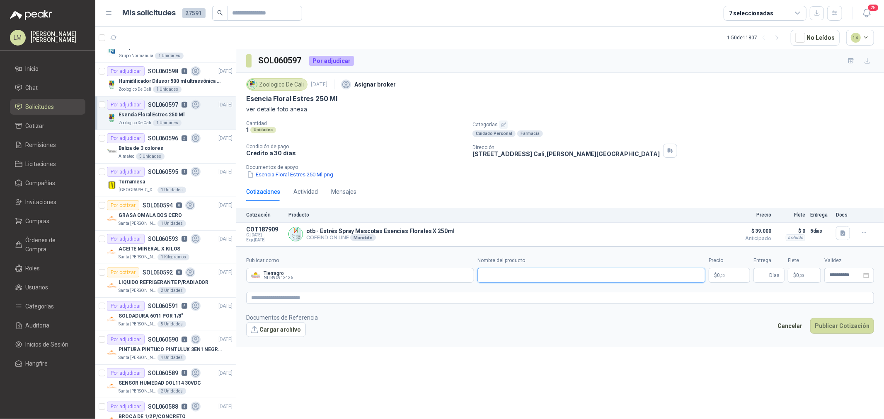
paste input "**********"
type input "**********"
click at [303, 297] on textarea at bounding box center [560, 298] width 628 height 12
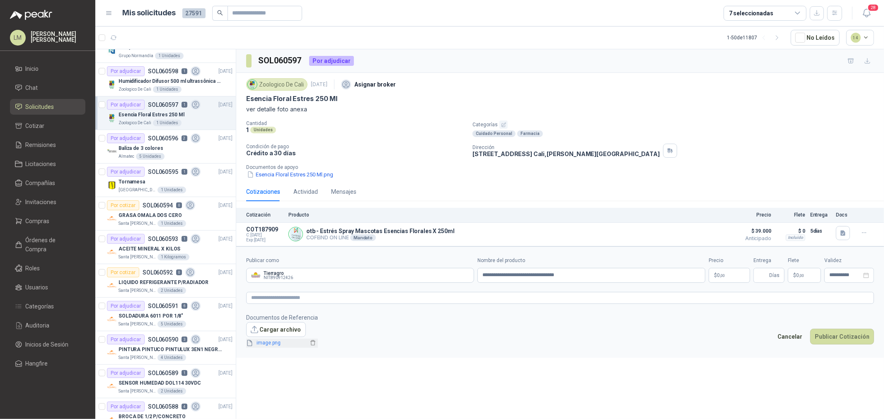
click at [269, 320] on link "image.png" at bounding box center [281, 343] width 55 height 8
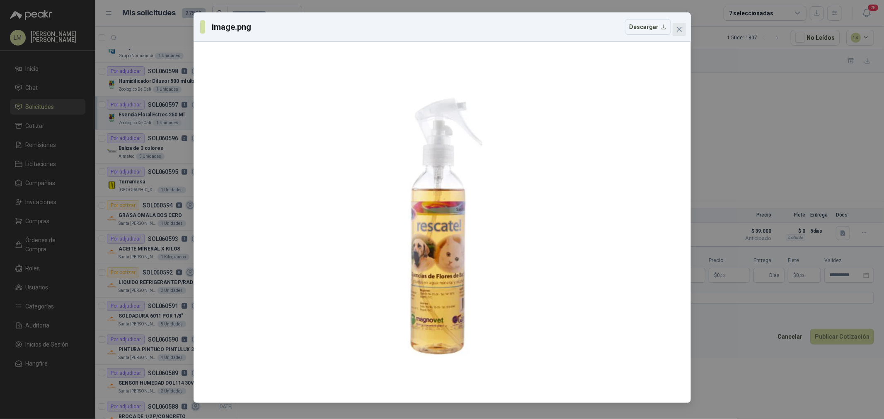
click at [678, 29] on icon "close" at bounding box center [679, 29] width 7 height 7
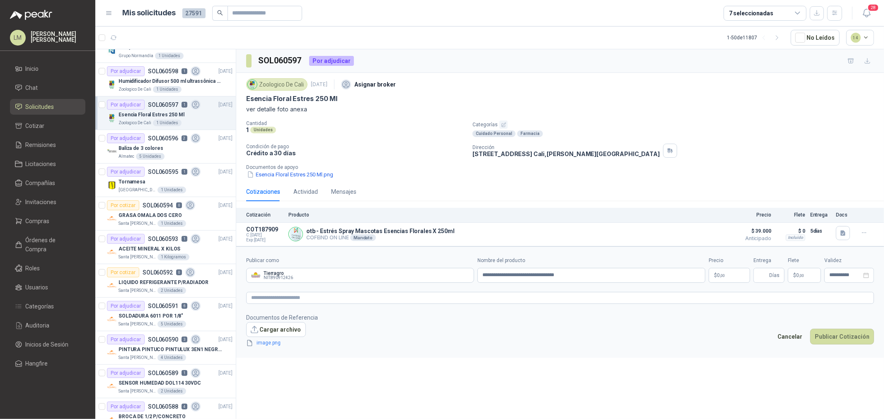
click at [707, 276] on body "LM [PERSON_NAME] Inicio Chat Solicitudes Cotizar Remisiones Licitaciones Compañ…" at bounding box center [442, 209] width 884 height 419
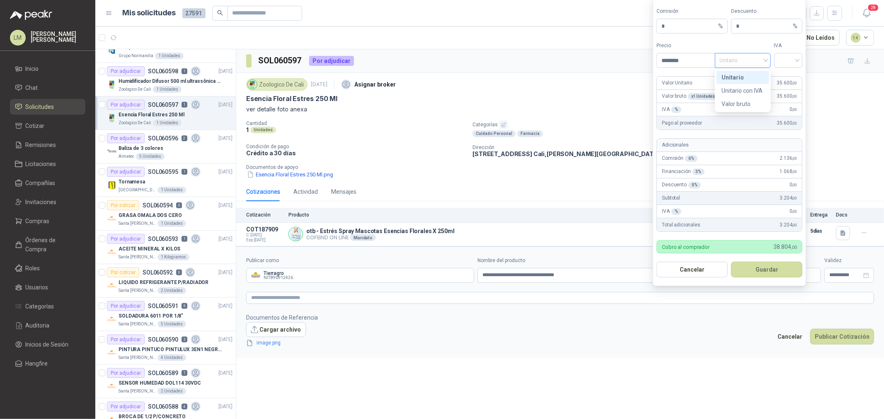
click at [707, 59] on span "Unitario" at bounding box center [743, 60] width 46 height 12
type input "********"
click at [707, 88] on div "Unitario con IVA" at bounding box center [743, 90] width 43 height 9
click at [707, 67] on div at bounding box center [788, 60] width 29 height 15
click at [707, 75] on div "19%" at bounding box center [788, 77] width 15 height 9
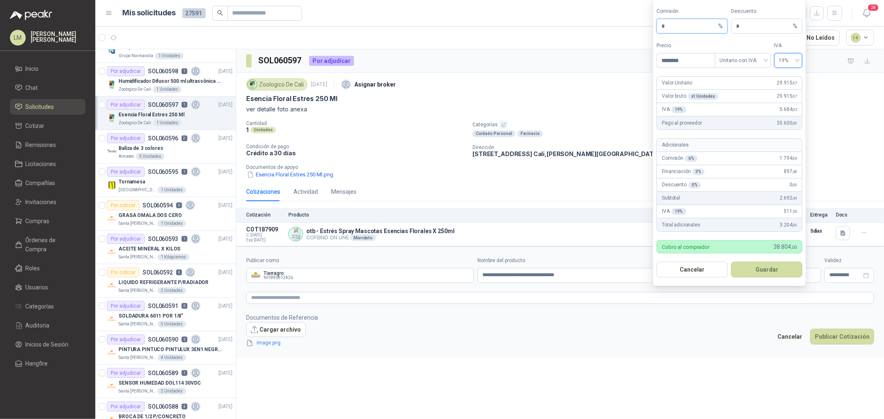
drag, startPoint x: 674, startPoint y: 26, endPoint x: 629, endPoint y: 30, distance: 45.4
click at [633, 29] on body "LM [PERSON_NAME] Inicio Chat Solicitudes Cotizar Remisiones Licitaciones Compañ…" at bounding box center [442, 209] width 884 height 419
type input "**"
click at [707, 266] on button "Guardar" at bounding box center [766, 270] width 71 height 16
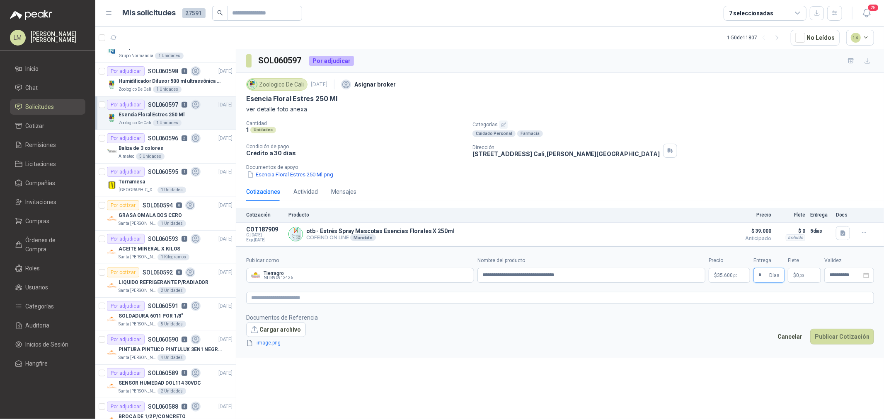
type input "*"
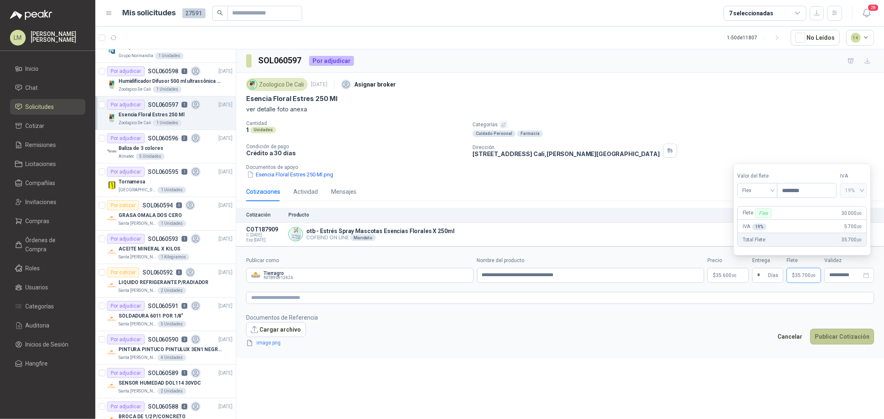
type input "********"
click at [707, 320] on button "Publicar Cotización" at bounding box center [842, 337] width 64 height 16
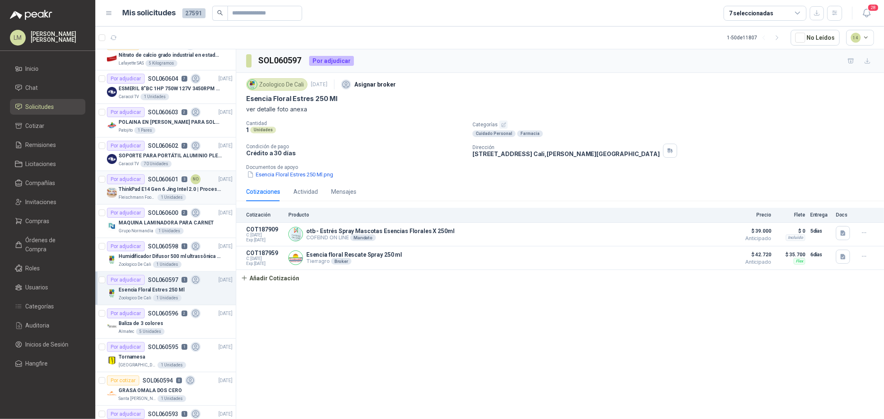
scroll to position [92, 0]
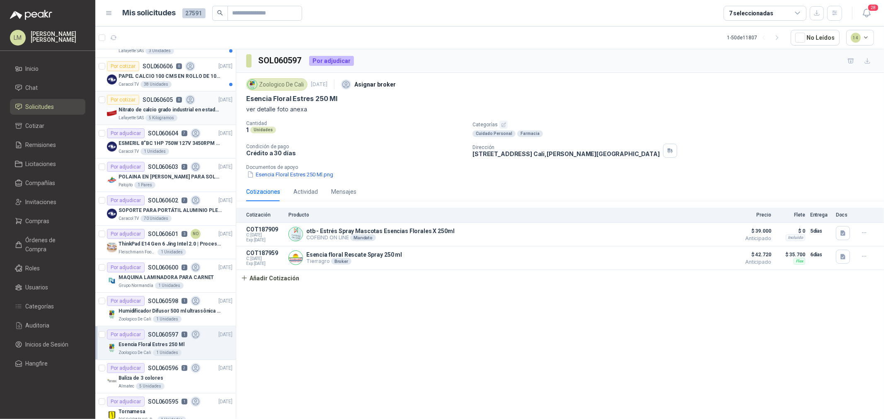
click at [151, 104] on div "Por cotizar SOL060605 0" at bounding box center [151, 100] width 88 height 10
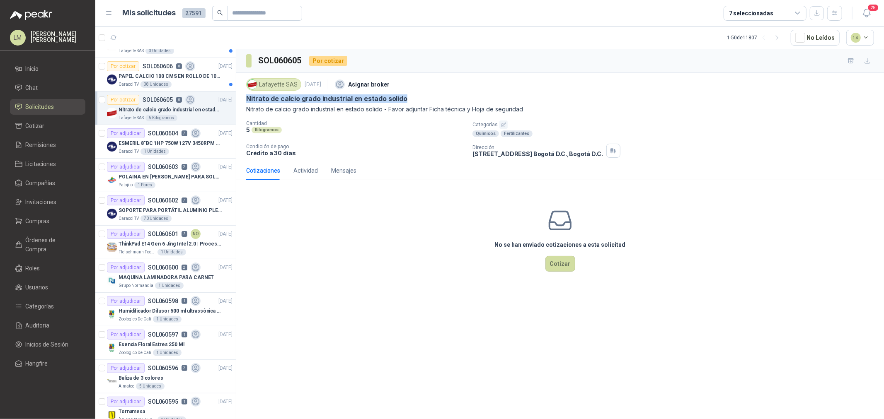
drag, startPoint x: 244, startPoint y: 98, endPoint x: 412, endPoint y: 99, distance: 167.8
click at [412, 99] on div "Lafayette SAS [DATE] Asignar broker Nitrato de calcio grado industrial en estad…" at bounding box center [560, 117] width 648 height 88
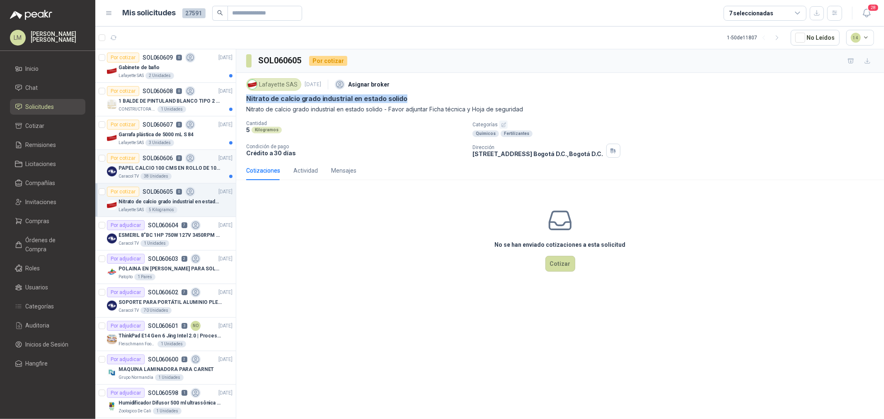
click at [164, 168] on p "PAPEL CALCIO 100 CMS EN ROLLO DE 100 GR" at bounding box center [170, 169] width 103 height 8
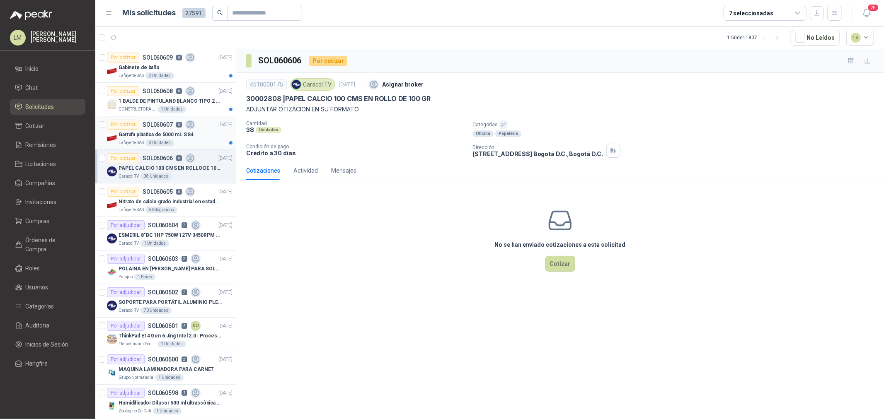
click at [141, 131] on p "Garrafa plástica de 5000 mL S 84" at bounding box center [156, 135] width 75 height 8
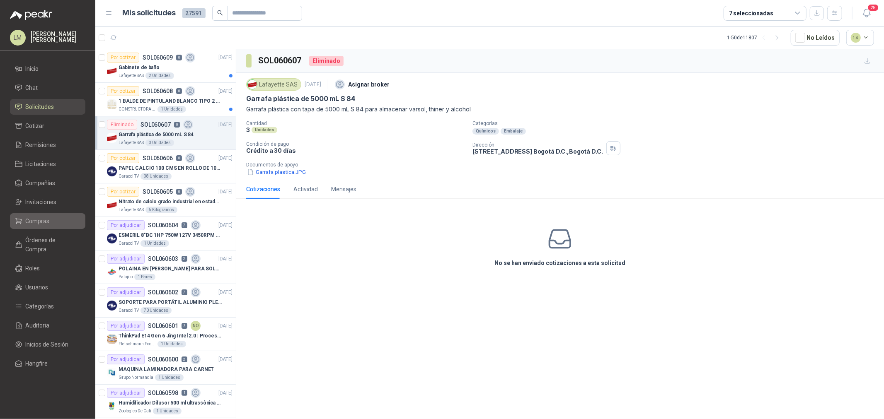
click at [34, 218] on span "Compras" at bounding box center [38, 221] width 24 height 9
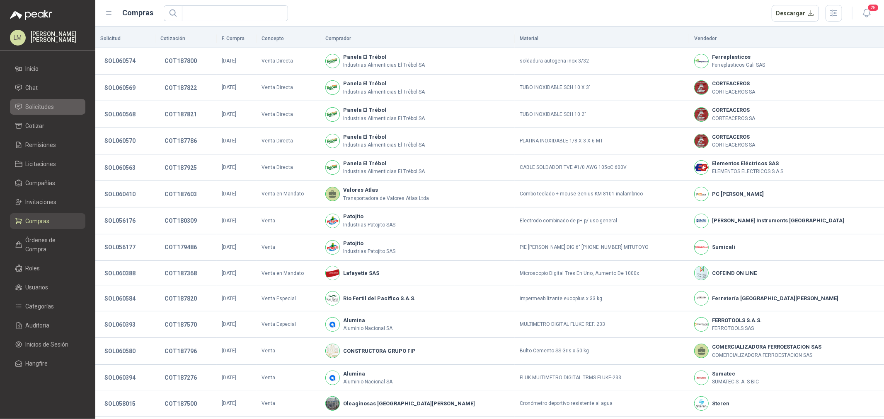
click at [46, 107] on span "Solicitudes" at bounding box center [40, 106] width 29 height 9
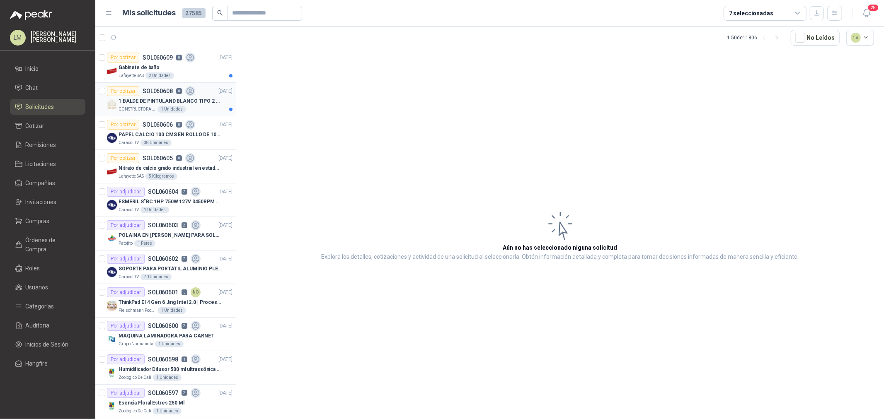
click at [157, 105] on div "1 BALDE DE PINTULAND BLANCO TIPO 2 DE 2.5 GLS" at bounding box center [176, 101] width 114 height 10
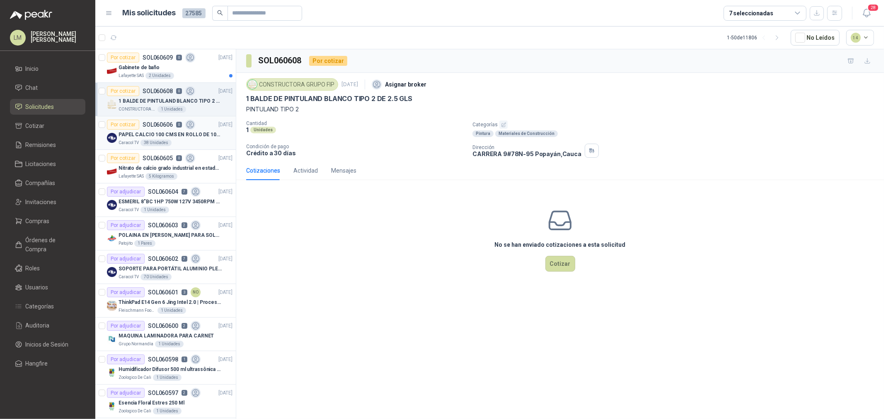
click at [152, 127] on p "SOL060606" at bounding box center [158, 125] width 30 height 6
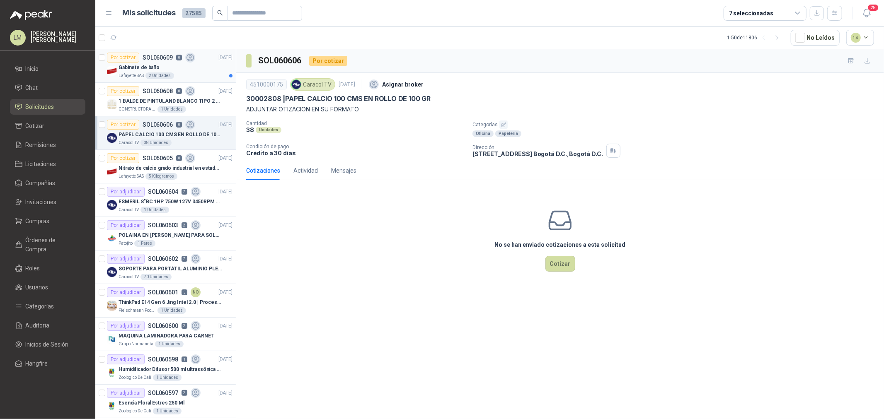
click at [150, 65] on p "Gabinete de baño" at bounding box center [139, 68] width 41 height 8
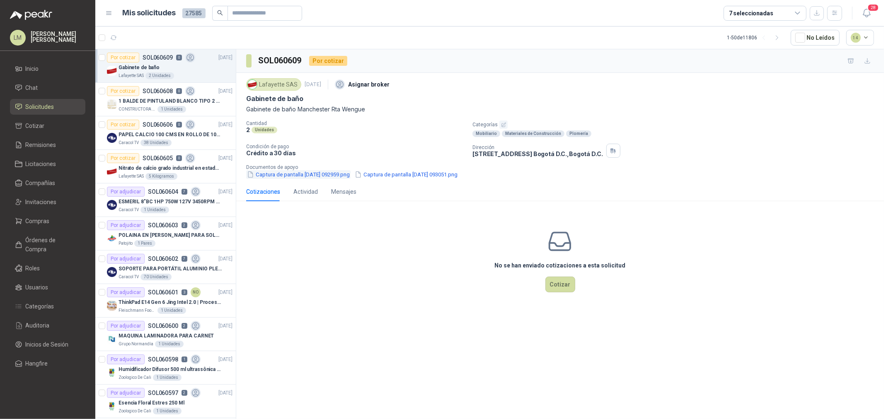
click at [315, 175] on button "Captura de pantalla [DATE] 092959.png" at bounding box center [298, 174] width 104 height 9
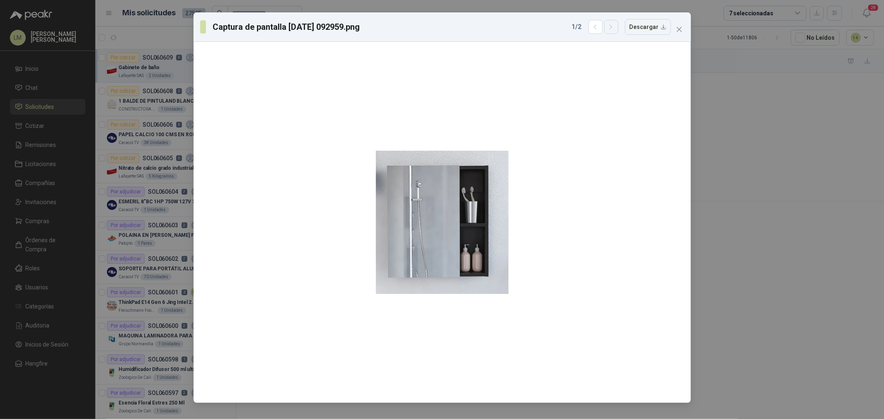
click at [608, 26] on button "button" at bounding box center [611, 27] width 14 height 14
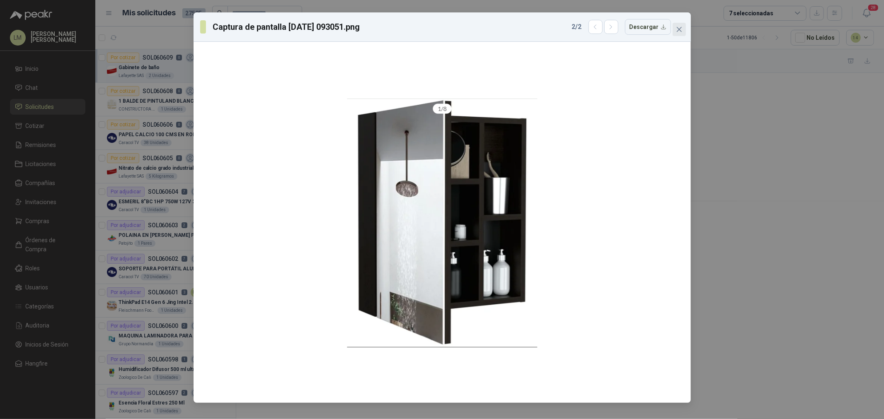
click at [681, 30] on icon "close" at bounding box center [679, 29] width 7 height 7
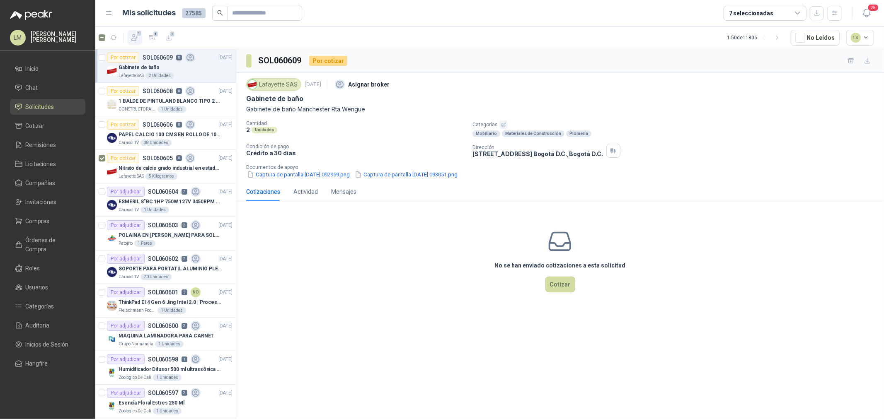
click at [137, 34] on span "1" at bounding box center [139, 33] width 6 height 7
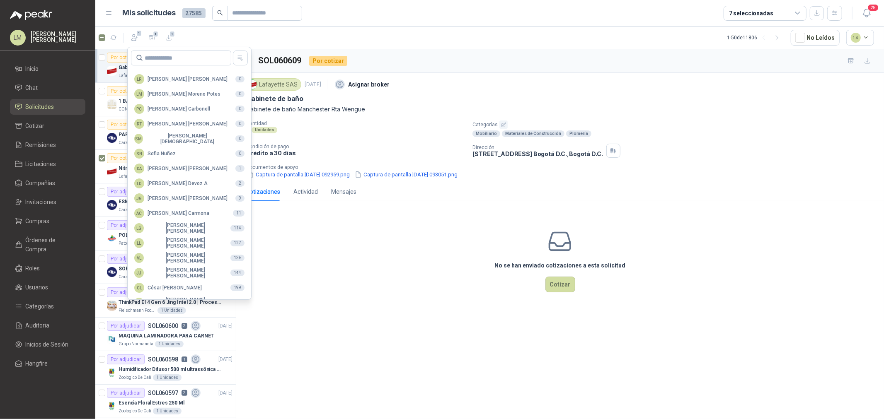
scroll to position [147, 0]
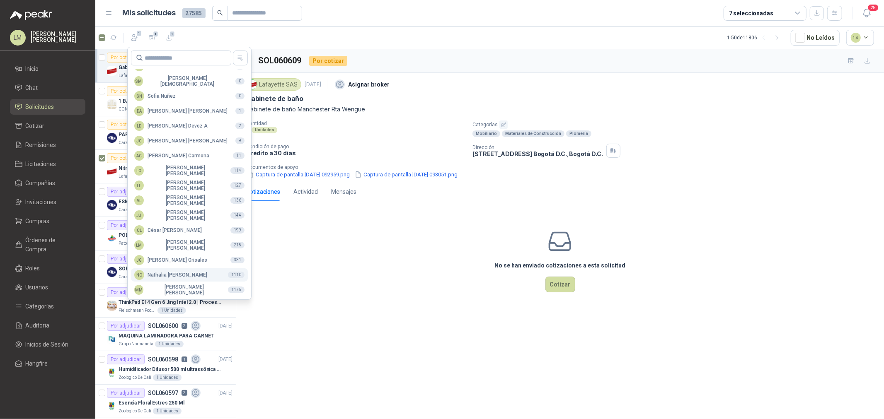
click at [177, 269] on button "NO [PERSON_NAME] 1110" at bounding box center [189, 275] width 117 height 13
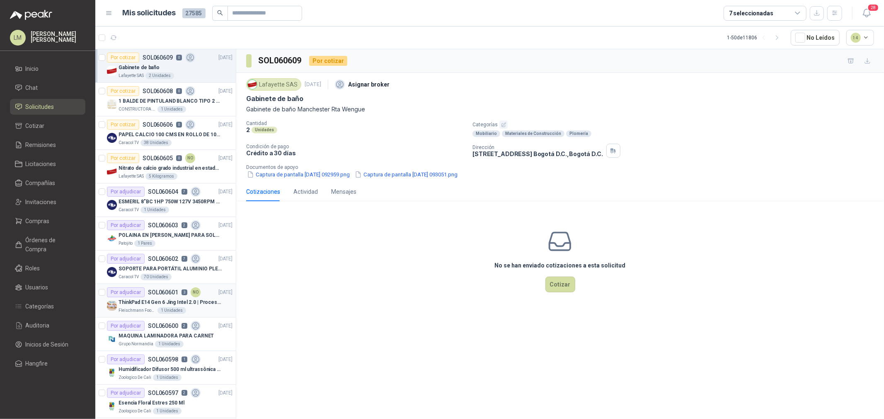
click at [153, 296] on div "Por adjudicar SOL060601 3 NO" at bounding box center [154, 293] width 94 height 10
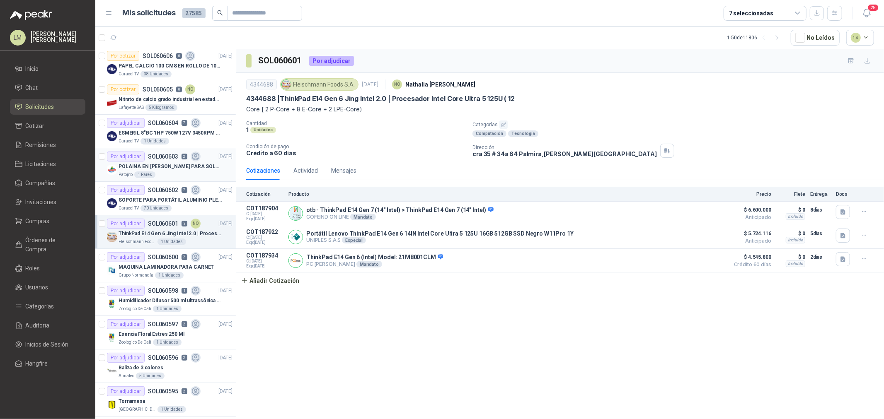
scroll to position [184, 0]
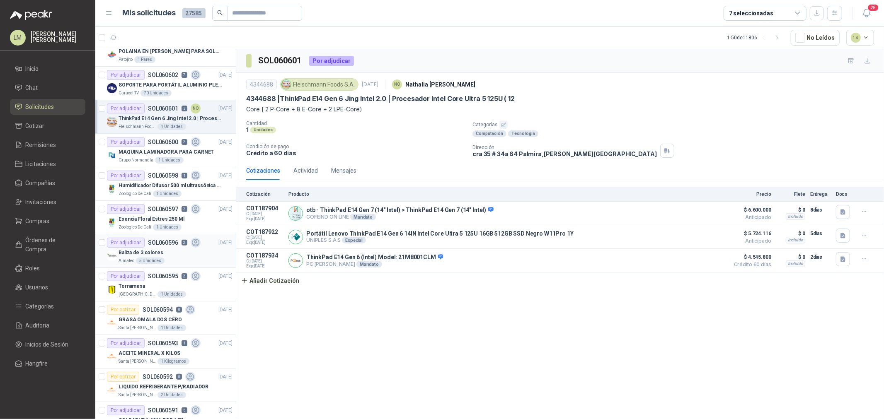
click at [159, 253] on p "Baliza de 3 colores" at bounding box center [141, 253] width 45 height 8
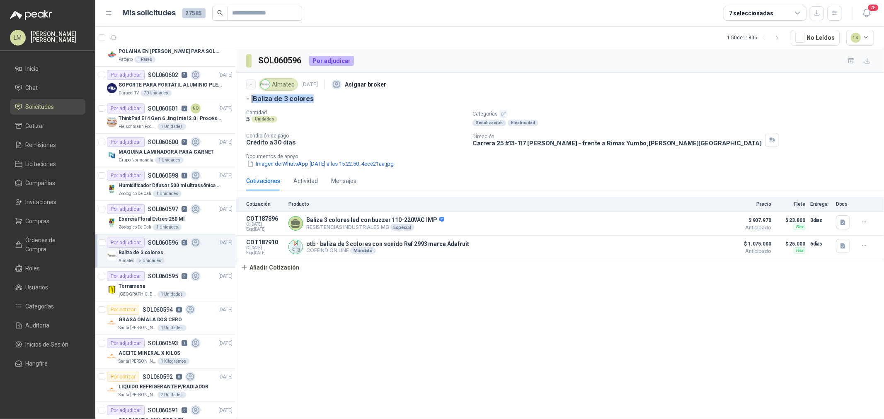
drag, startPoint x: 254, startPoint y: 99, endPoint x: 326, endPoint y: 97, distance: 71.3
click at [325, 97] on div "- | Baliza de 3 colores" at bounding box center [560, 98] width 628 height 9
click at [282, 269] on button "Añadir Cotización" at bounding box center [270, 267] width 68 height 17
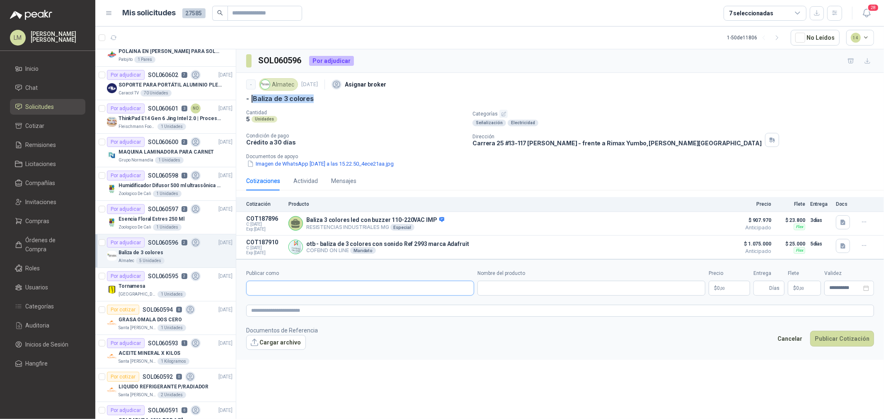
click at [322, 290] on input "Publicar como" at bounding box center [360, 288] width 227 height 14
type input "*********"
click at [313, 311] on p "NIT : 901762662-3" at bounding box center [291, 312] width 50 height 4
type input "**********"
click at [494, 288] on input "Nombre del producto" at bounding box center [591, 288] width 228 height 15
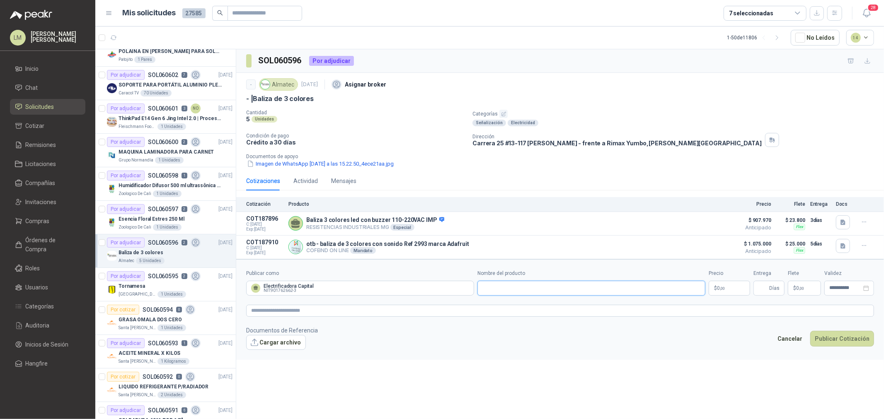
paste input "**********"
type input "**********"
click at [525, 310] on textarea at bounding box center [560, 311] width 628 height 12
paste textarea "**********"
type textarea "**********"
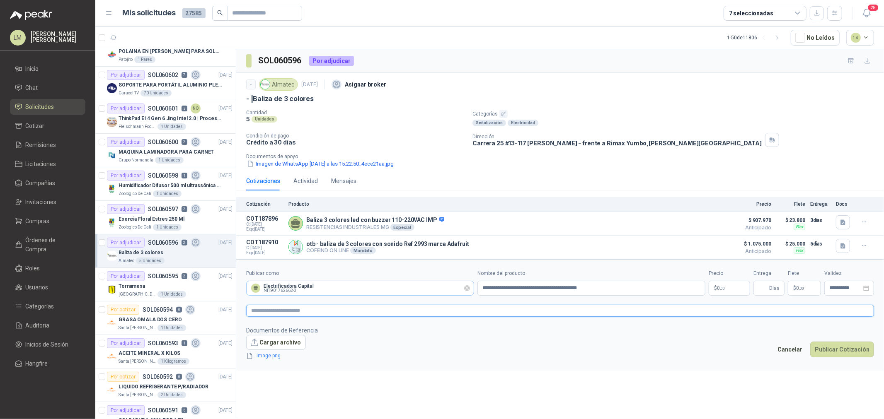
paste textarea "**********"
type textarea "**********"
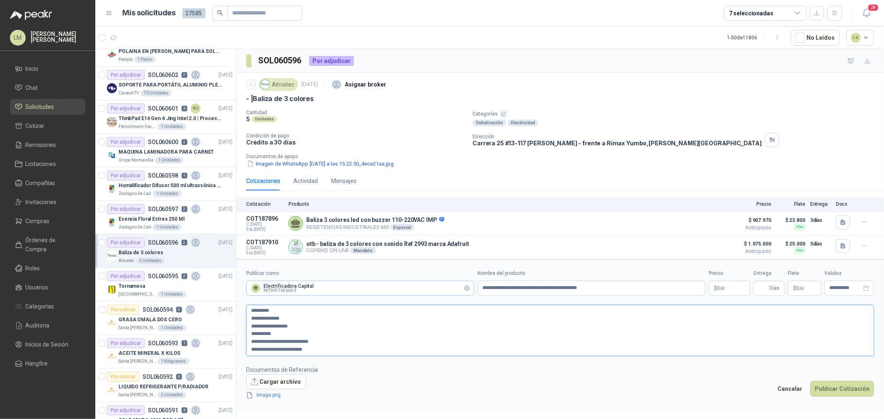
scroll to position [12, 0]
type textarea "**********"
click at [707, 289] on span ",00" at bounding box center [722, 288] width 5 height 5
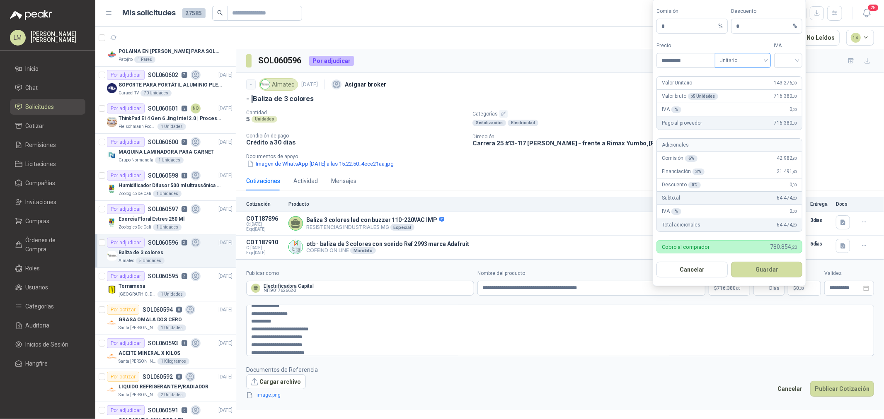
click at [707, 58] on span "Unitario" at bounding box center [743, 60] width 46 height 12
type input "*********"
click at [707, 85] on div "Unitario con IVA" at bounding box center [743, 90] width 53 height 13
click at [707, 67] on div at bounding box center [788, 60] width 29 height 15
click at [707, 71] on div "19%" at bounding box center [788, 77] width 25 height 13
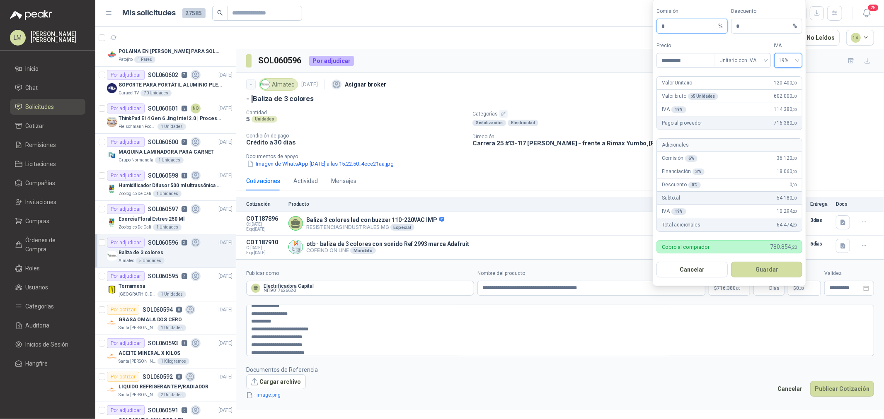
drag, startPoint x: 676, startPoint y: 27, endPoint x: 636, endPoint y: 35, distance: 40.9
click at [638, 28] on body "LM [PERSON_NAME] Inicio Chat Solicitudes Cotizar Remisiones Licitaciones Compañ…" at bounding box center [442, 209] width 884 height 419
type input "**"
click at [707, 272] on button "Guardar" at bounding box center [766, 270] width 71 height 16
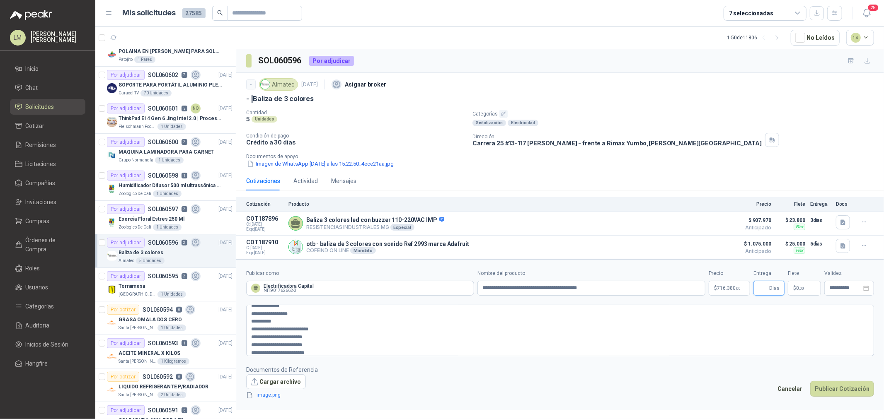
click at [707, 291] on input "Entrega" at bounding box center [762, 288] width 9 height 14
type input "*"
type input "********"
click at [707, 320] on button "Publicar Cotización" at bounding box center [842, 389] width 64 height 16
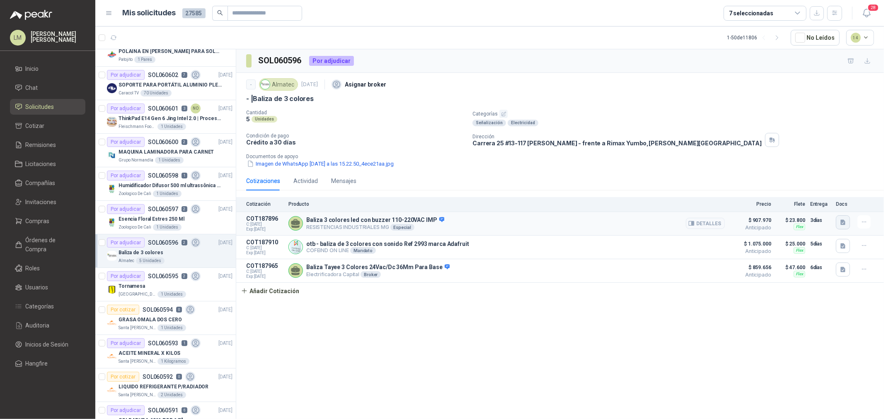
click at [707, 223] on icon "button" at bounding box center [842, 222] width 5 height 5
click at [707, 207] on button "70f709db-2e17-4886-a334-8f6f5922b593.jpeg" at bounding box center [784, 204] width 121 height 9
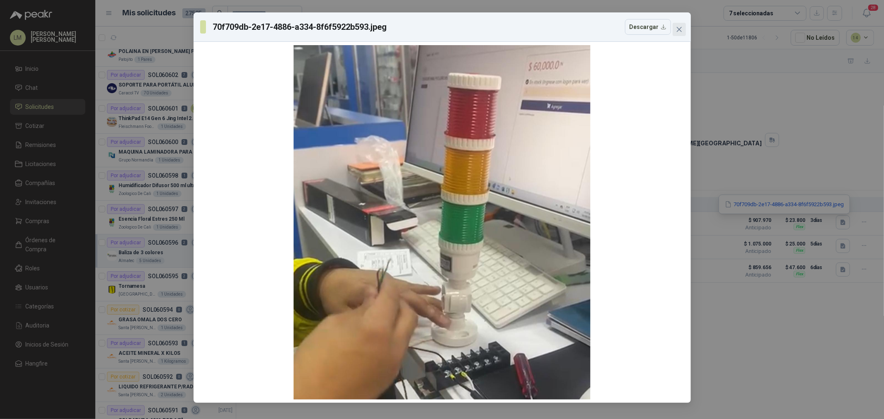
click at [680, 27] on icon "close" at bounding box center [679, 29] width 7 height 7
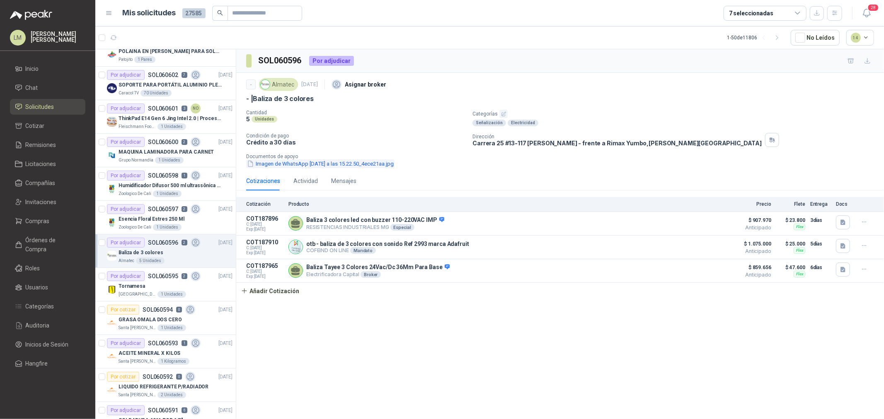
click at [335, 162] on button "Imagen de WhatsApp [DATE] a las 15.22.50_4ece21aa.jpg" at bounding box center [320, 164] width 148 height 9
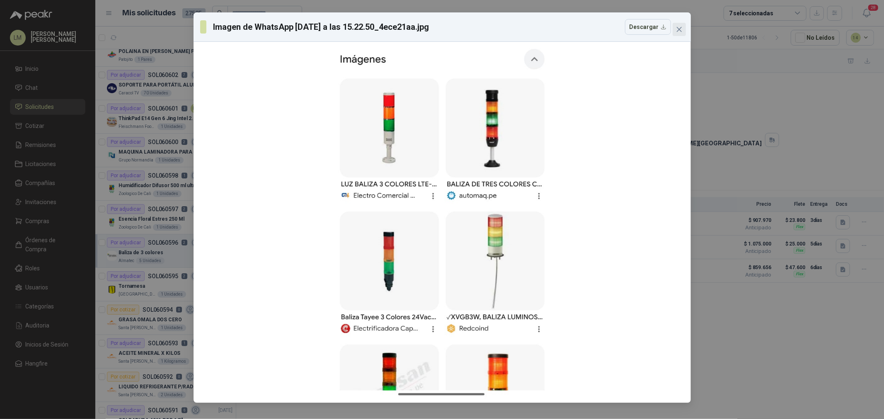
click at [677, 27] on icon "close" at bounding box center [679, 29] width 7 height 7
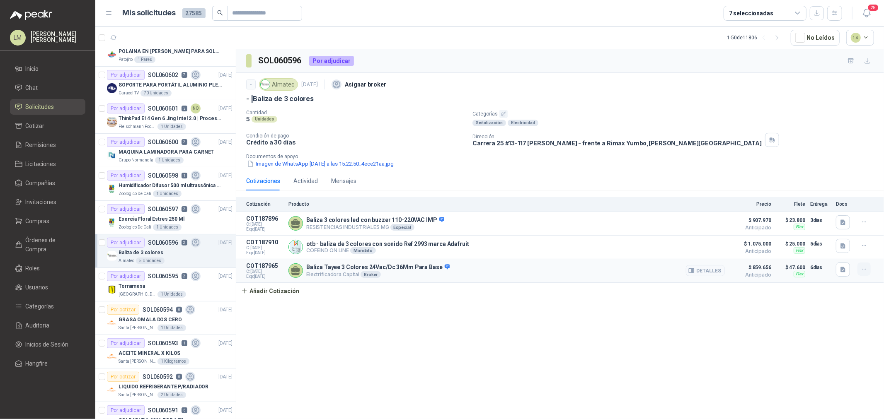
click at [707, 270] on icon "button" at bounding box center [864, 269] width 7 height 7
click at [707, 239] on button "Editar" at bounding box center [847, 236] width 66 height 13
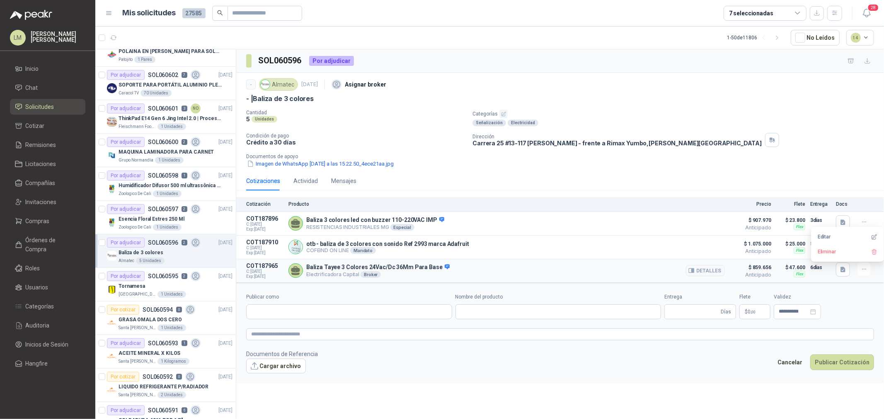
type input "**********"
type input "*"
type input "**********"
type textarea "**********"
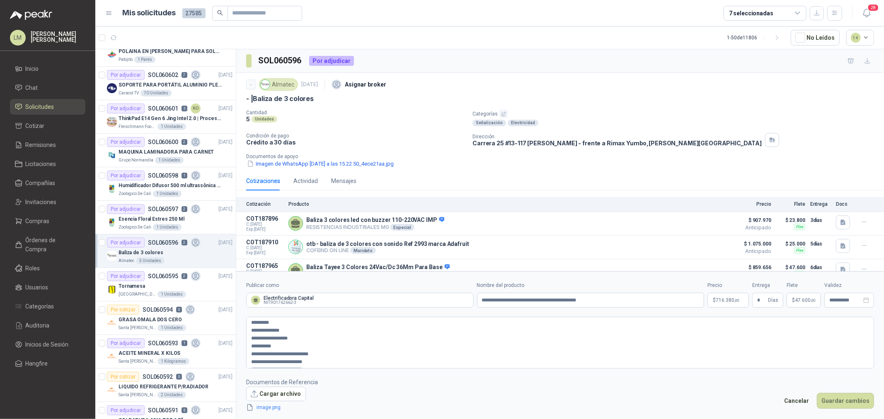
click at [707, 299] on span "716.380 ,00" at bounding box center [728, 300] width 24 height 5
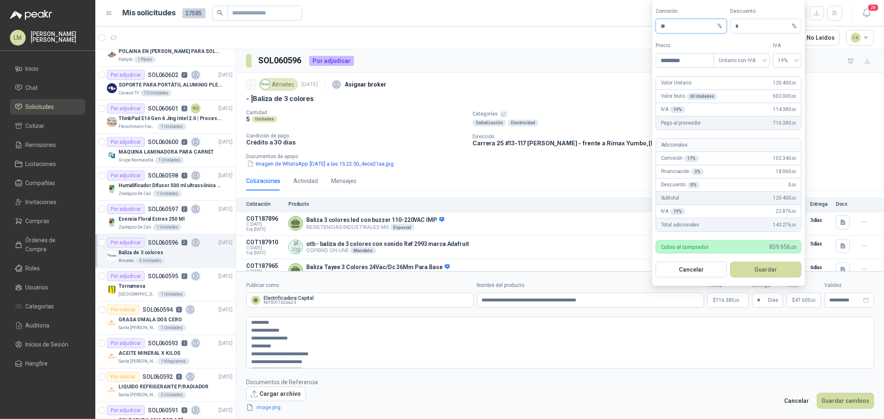
drag, startPoint x: 655, startPoint y: 25, endPoint x: 642, endPoint y: 25, distance: 13.3
click at [643, 25] on body "LM [PERSON_NAME] Inicio Chat Solicitudes Cotizar Remisiones Licitaciones Compañ…" at bounding box center [442, 209] width 884 height 419
click at [707, 267] on button "Guardar" at bounding box center [765, 270] width 71 height 16
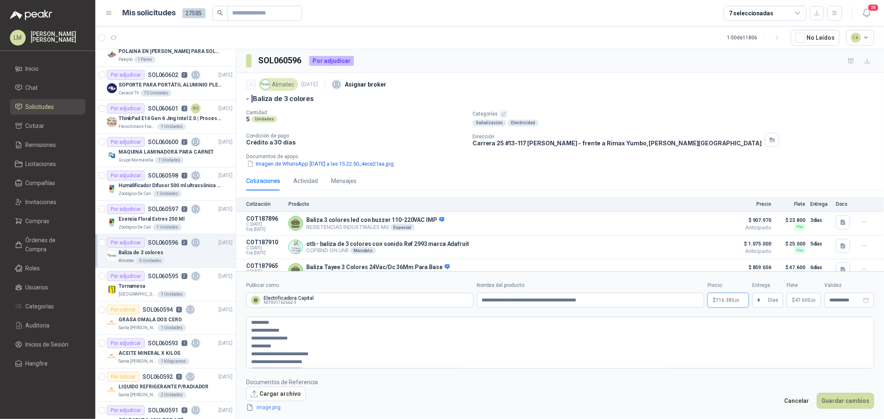
click at [707, 303] on span "716.380 ,00" at bounding box center [728, 300] width 24 height 5
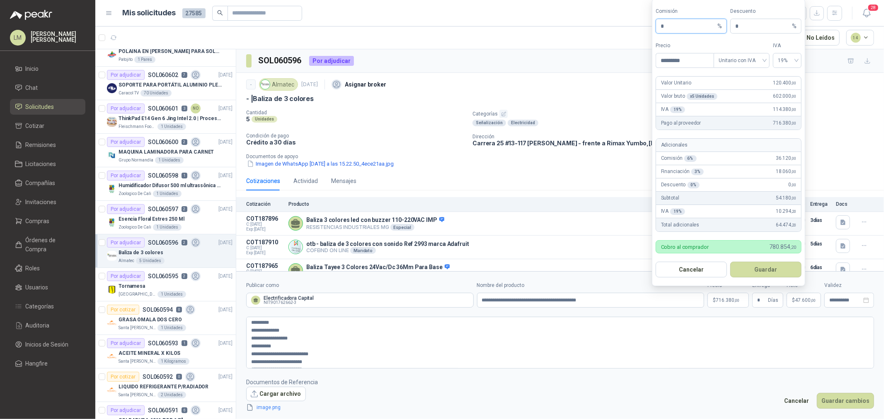
drag, startPoint x: 655, startPoint y: 30, endPoint x: 651, endPoint y: 30, distance: 4.2
click at [651, 30] on body "LM [PERSON_NAME] Inicio Chat Solicitudes Cotizar Remisiones Licitaciones Compañ…" at bounding box center [442, 209] width 884 height 419
click at [707, 264] on button "Guardar" at bounding box center [765, 270] width 71 height 16
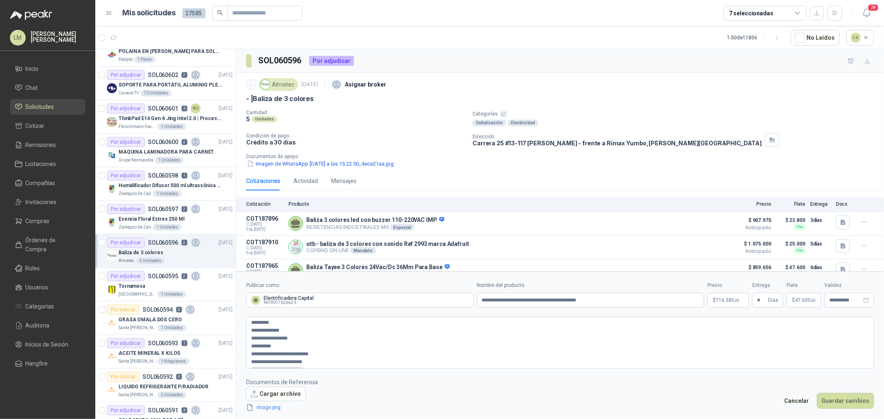
click at [707, 320] on footer "Documentos de Referencia Cargar archivo image.png Cancelar Guardar cambios" at bounding box center [560, 395] width 628 height 35
click at [707, 320] on button "Guardar cambios" at bounding box center [845, 401] width 57 height 16
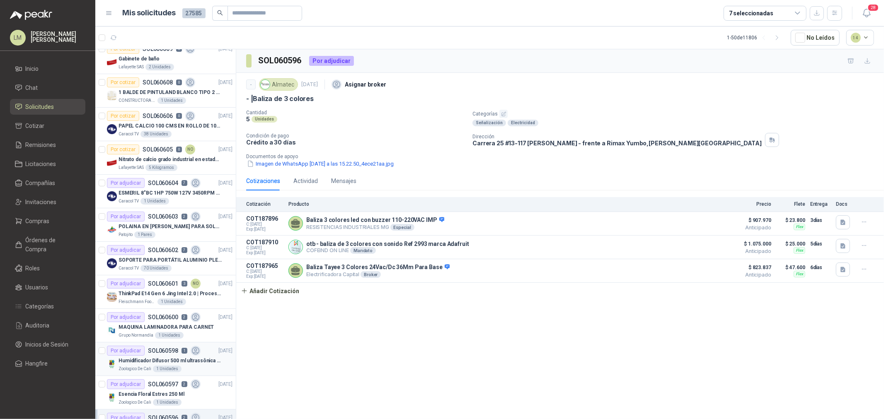
scroll to position [0, 0]
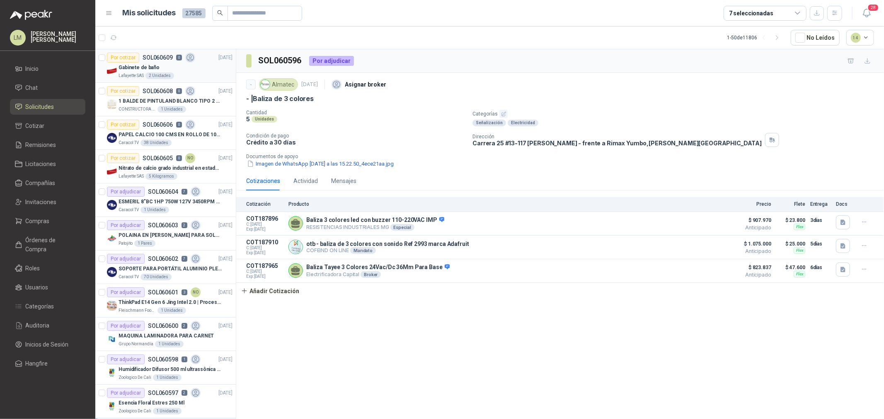
click at [158, 71] on div "Gabinete de baño" at bounding box center [176, 68] width 114 height 10
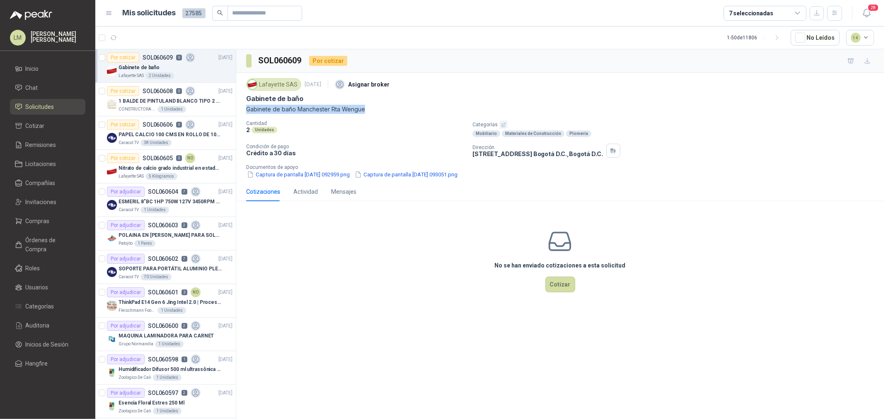
drag, startPoint x: 238, startPoint y: 110, endPoint x: 387, endPoint y: 111, distance: 149.2
click at [387, 111] on div "Lafayette SAS [DATE] Asignar broker Gabinete de baño Gabinete de baño Mancheste…" at bounding box center [560, 127] width 648 height 109
click at [561, 287] on button "Cotizar" at bounding box center [560, 285] width 30 height 16
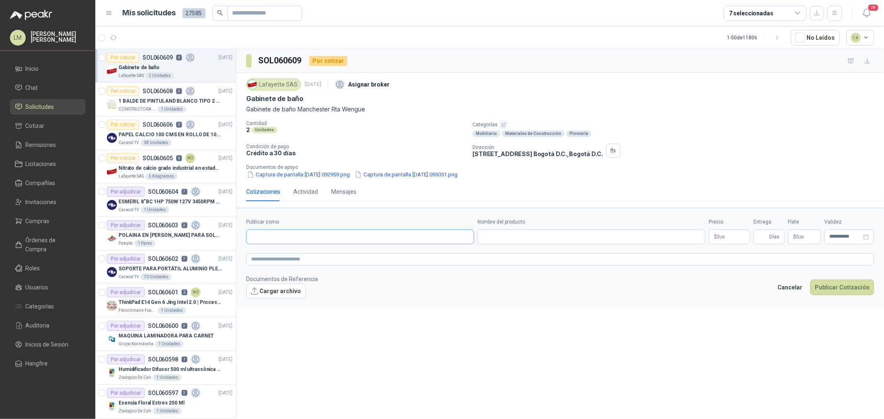
click at [343, 235] on input "Publicar como" at bounding box center [360, 237] width 227 height 14
click at [338, 257] on div "Homecenter NIT : 800242106" at bounding box center [360, 257] width 214 height 9
click at [522, 241] on input "Nombre del producto" at bounding box center [591, 237] width 228 height 15
paste input "**********"
click at [707, 239] on span "0 ,00" at bounding box center [721, 237] width 8 height 5
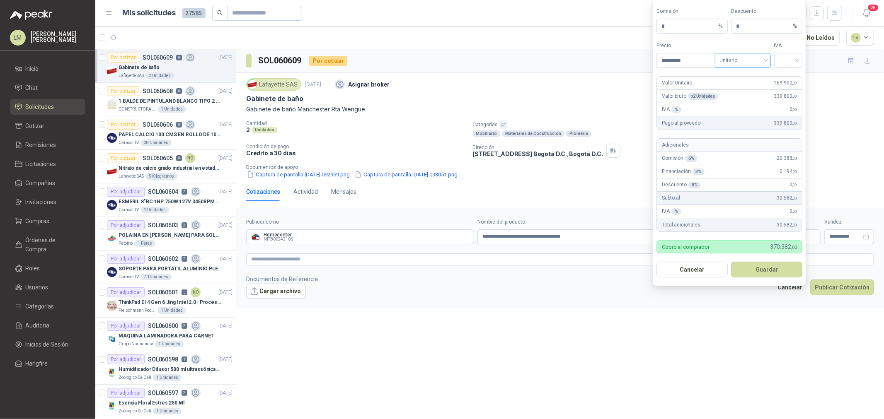
click at [707, 61] on span "Unitario" at bounding box center [743, 60] width 46 height 12
click at [707, 97] on div "Valor bruto" at bounding box center [743, 103] width 53 height 13
click at [707, 64] on span "Valor bruto" at bounding box center [743, 60] width 46 height 12
click at [707, 88] on div "Unitario con IVA" at bounding box center [743, 90] width 43 height 9
click at [707, 63] on input "search" at bounding box center [788, 59] width 19 height 12
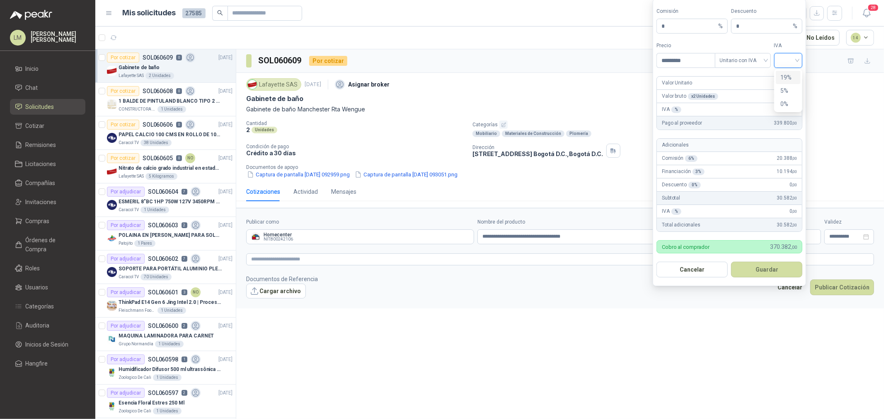
click at [707, 77] on div "19%" at bounding box center [788, 77] width 15 height 9
drag, startPoint x: 747, startPoint y: 28, endPoint x: 709, endPoint y: 30, distance: 38.6
click at [707, 28] on div "Comisión * % Descuento * %" at bounding box center [729, 20] width 146 height 26
click at [707, 270] on button "Guardar" at bounding box center [766, 270] width 71 height 16
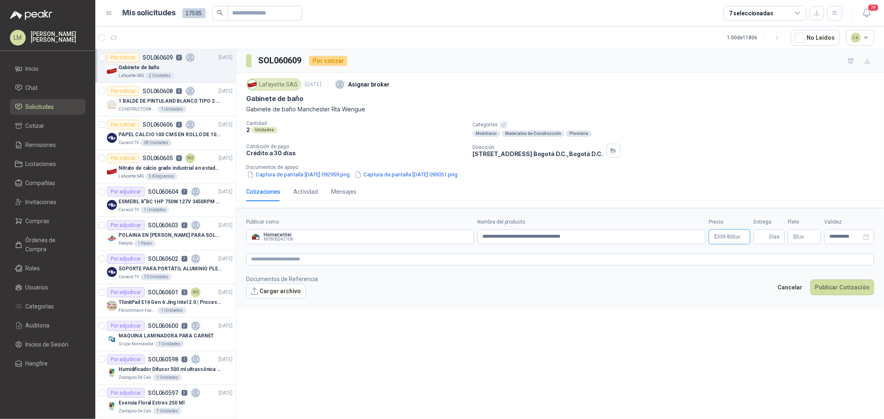
click at [707, 238] on body "LM [PERSON_NAME] Inicio Chat Solicitudes Cotizar Remisiones Licitaciones Compañ…" at bounding box center [442, 209] width 884 height 419
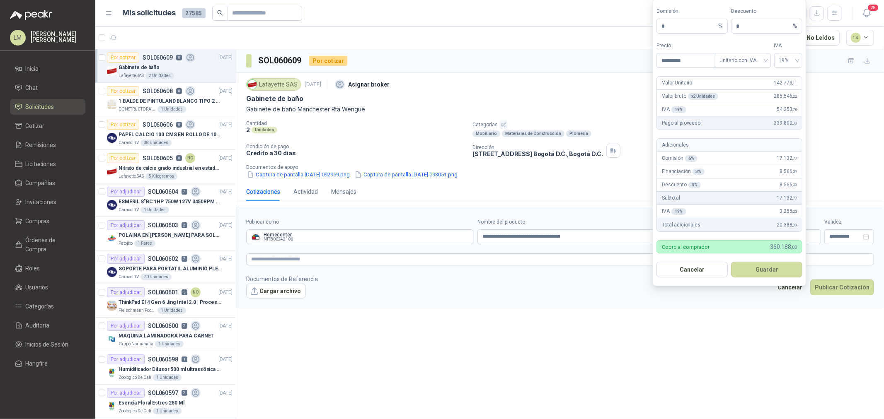
click at [608, 287] on footer "Documentos de Referencia Cargar archivo Cancelar Publicar Cotización" at bounding box center [560, 287] width 628 height 24
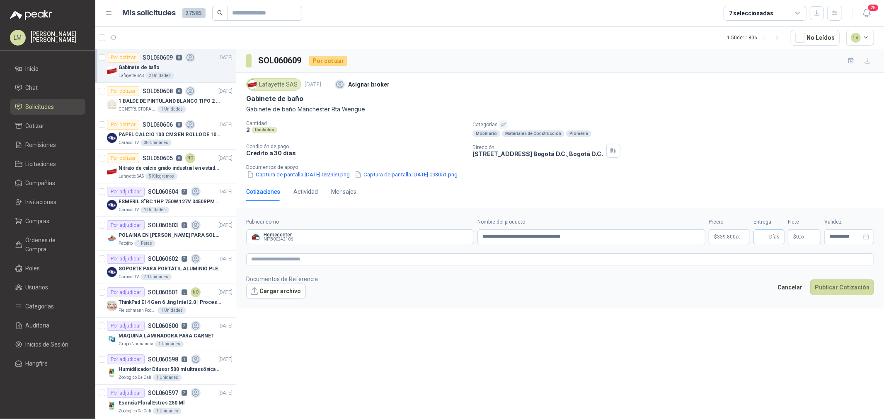
click at [707, 241] on span "Días" at bounding box center [768, 237] width 31 height 15
click at [707, 239] on input "Entrega" at bounding box center [762, 237] width 9 height 14
drag, startPoint x: 804, startPoint y: 145, endPoint x: 780, endPoint y: 145, distance: 24.9
click at [707, 145] on div "*******" at bounding box center [806, 152] width 59 height 14
click at [613, 200] on div "Cotizaciones Actividad Mensajes" at bounding box center [560, 191] width 628 height 19
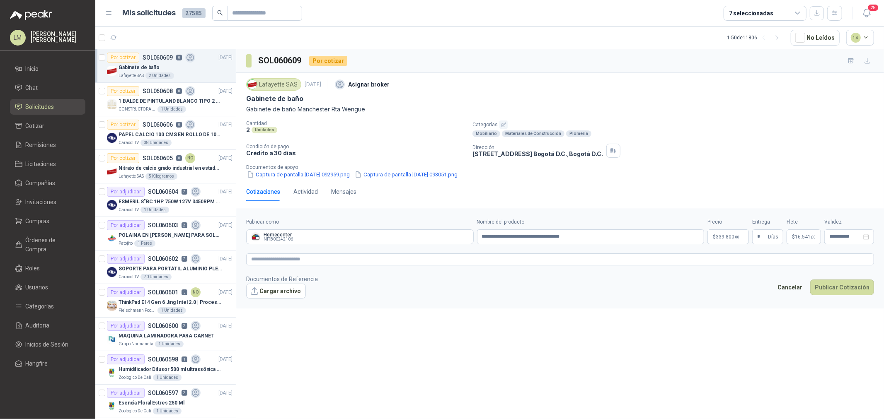
click at [707, 245] on form "**********" at bounding box center [560, 258] width 648 height 101
click at [707, 240] on body "LM [PERSON_NAME] Inicio Chat Solicitudes Cotizar Remisiones Licitaciones Compañ…" at bounding box center [442, 209] width 884 height 419
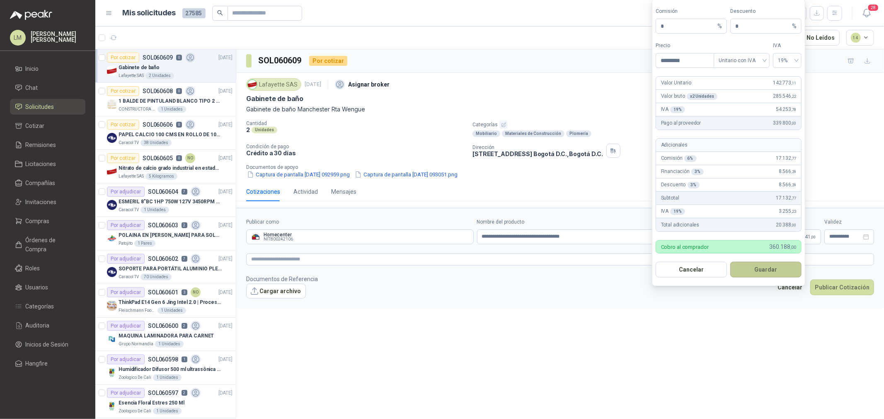
click at [707, 272] on button "Guardar" at bounding box center [765, 270] width 71 height 16
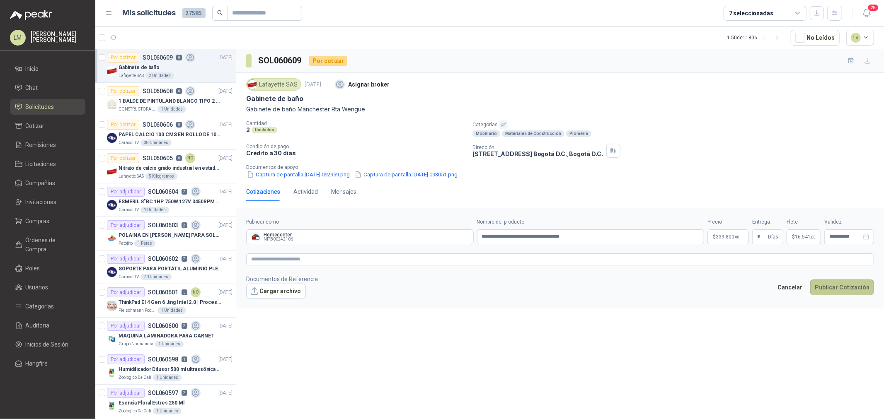
click at [707, 288] on button "Publicar Cotización" at bounding box center [842, 288] width 64 height 16
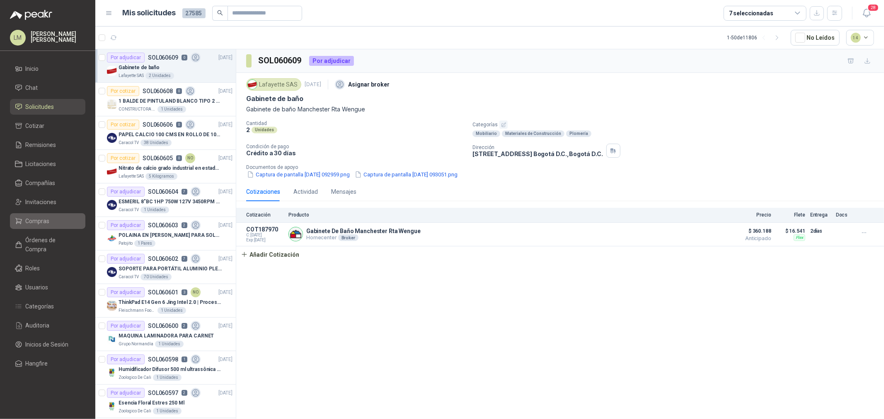
click at [36, 222] on span "Compras" at bounding box center [38, 221] width 24 height 9
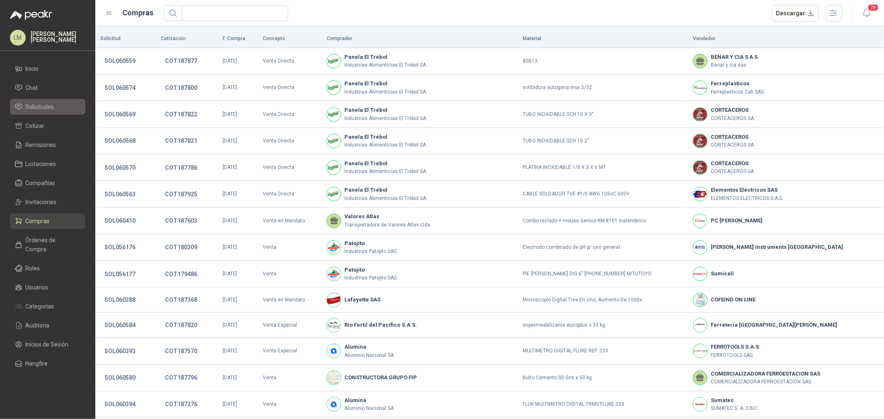
click at [43, 106] on span "Solicitudes" at bounding box center [40, 106] width 29 height 9
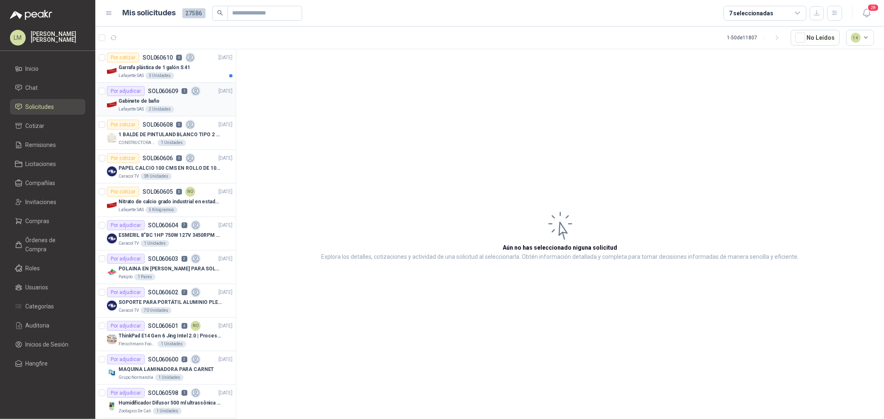
click at [172, 98] on div "Gabinete de baño" at bounding box center [176, 101] width 114 height 10
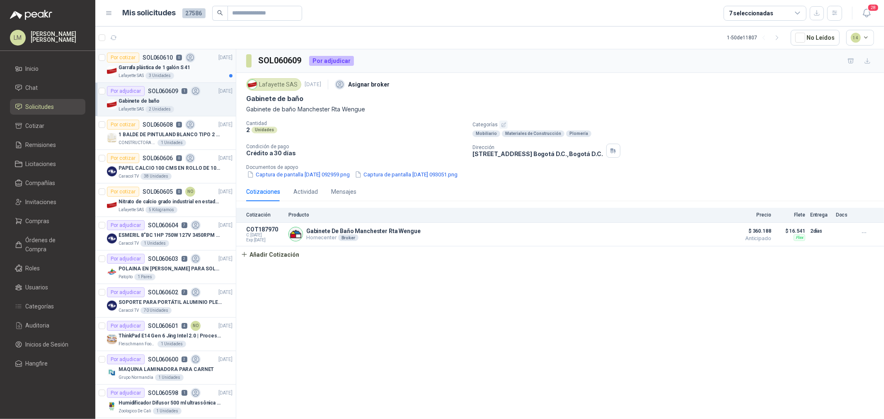
click at [170, 64] on p "Garrafa plástica de 1 galón S 41" at bounding box center [155, 68] width 72 height 8
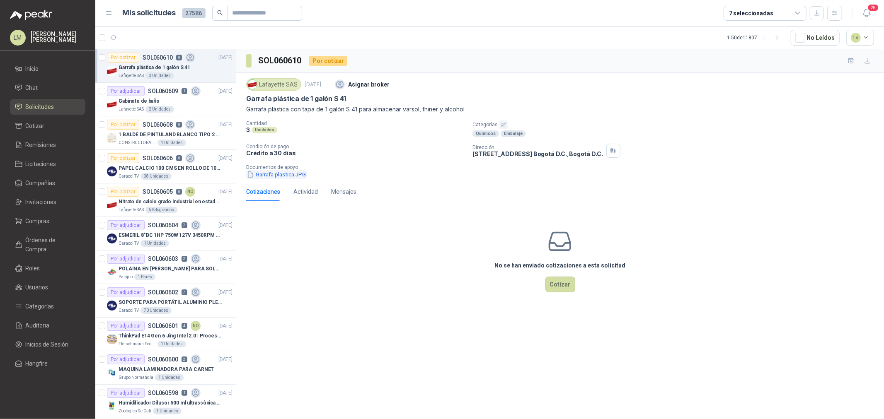
click at [283, 178] on button "Garrafa plastica.JPG" at bounding box center [276, 174] width 61 height 9
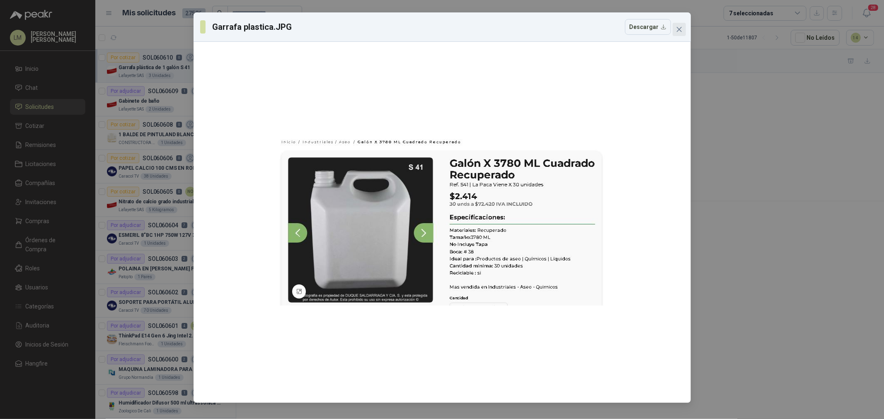
click at [681, 28] on icon "close" at bounding box center [679, 29] width 7 height 7
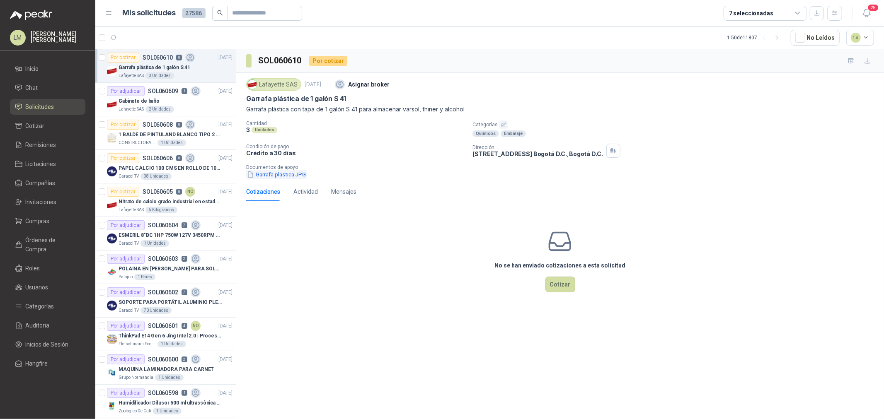
click at [262, 175] on button "Garrafa plastica.JPG" at bounding box center [276, 174] width 61 height 9
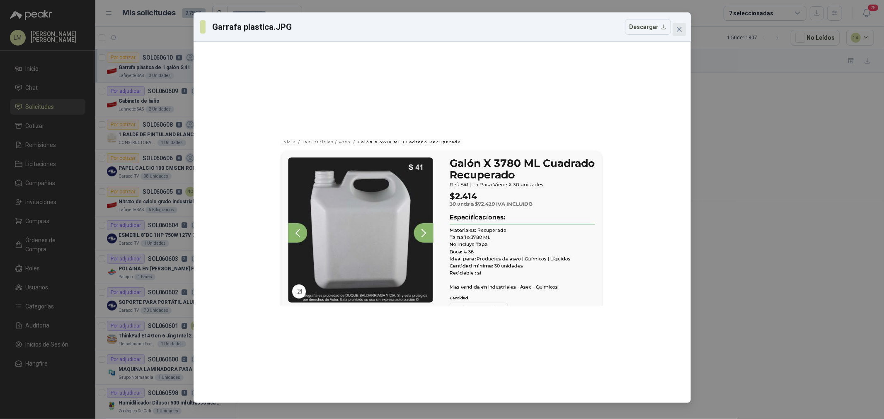
click at [678, 31] on icon "close" at bounding box center [679, 29] width 7 height 7
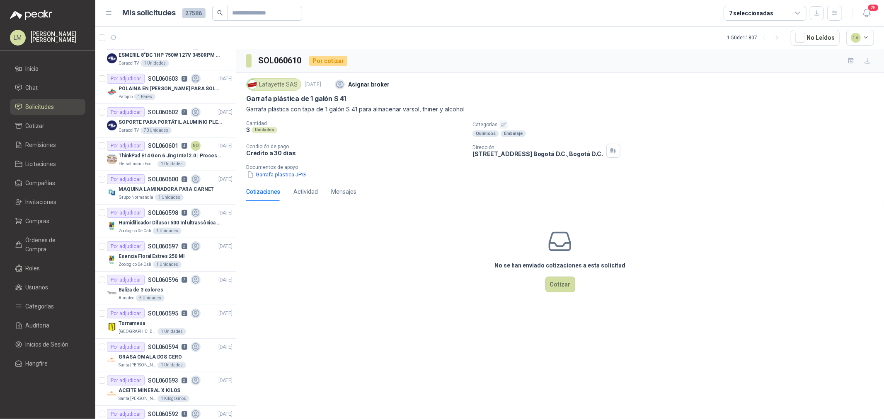
scroll to position [184, 0]
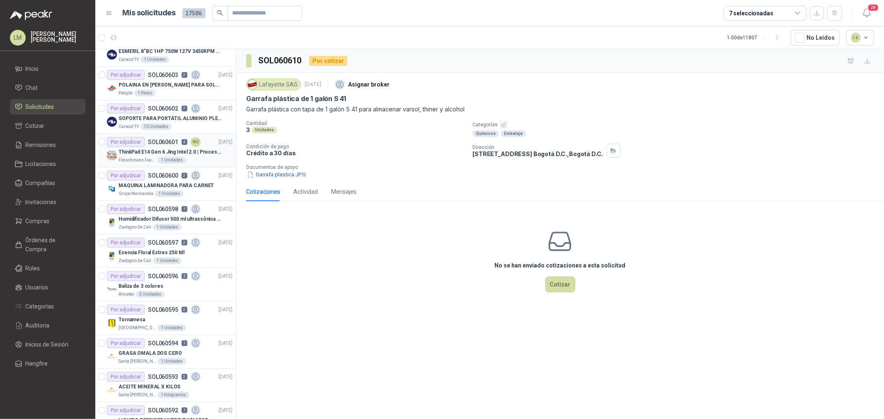
click at [164, 146] on div "Por adjudicar SOL060601 4 NO" at bounding box center [154, 142] width 94 height 10
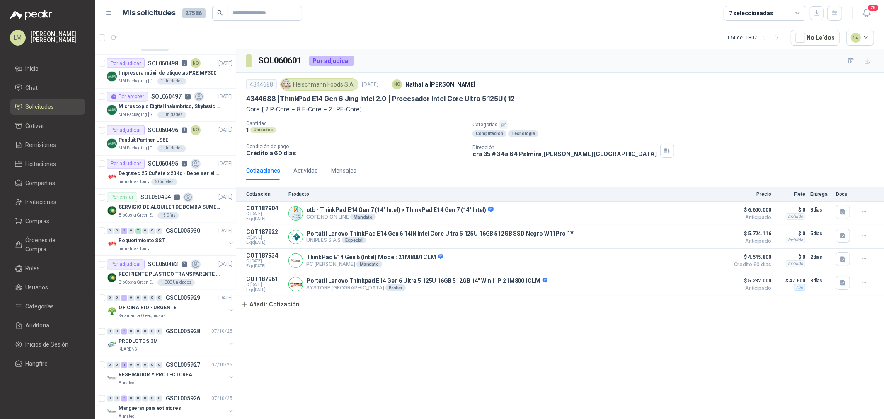
scroll to position [1318, 0]
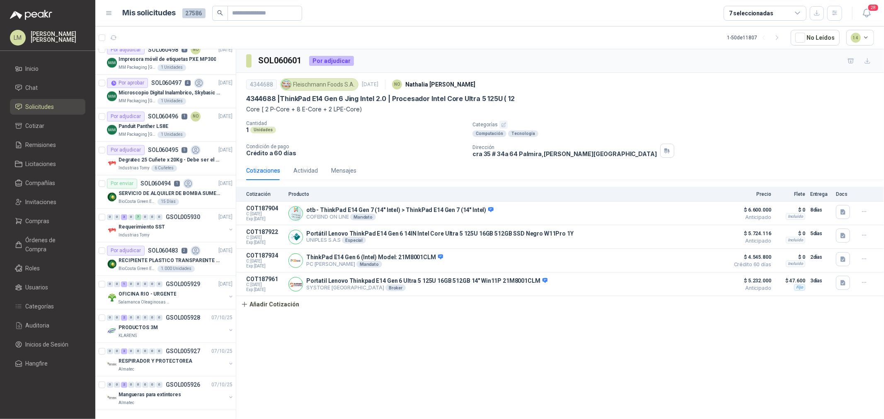
click at [707, 10] on div "7 seleccionadas" at bounding box center [751, 13] width 44 height 9
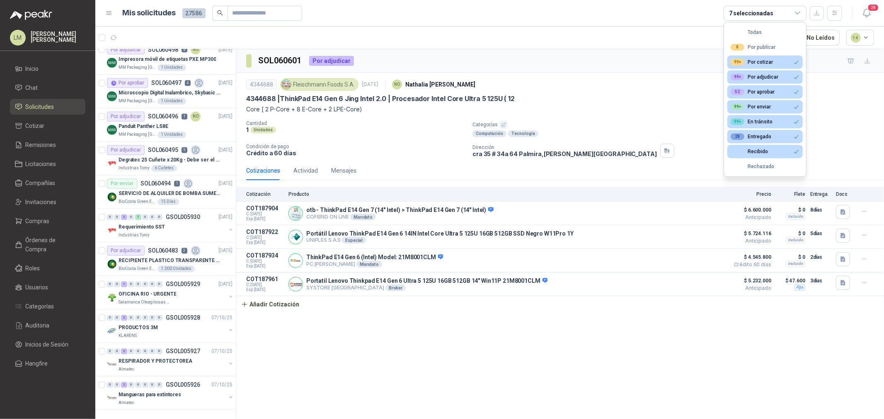
click at [543, 63] on div "SOL060601 Por adjudicar" at bounding box center [560, 61] width 648 height 24
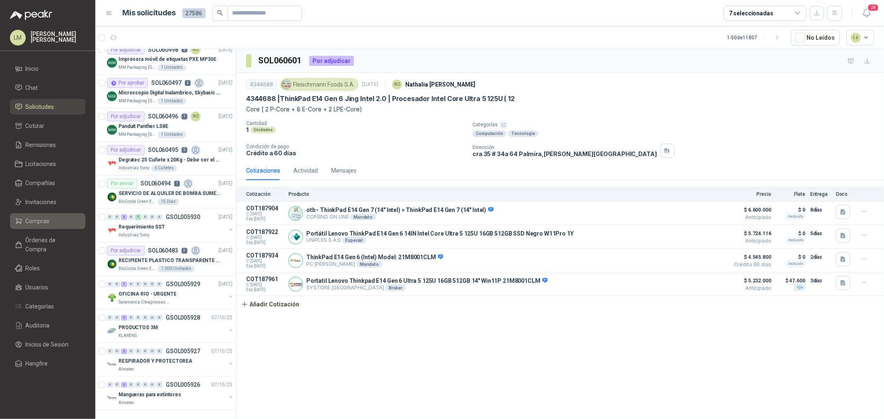
click at [34, 222] on span "Compras" at bounding box center [38, 221] width 24 height 9
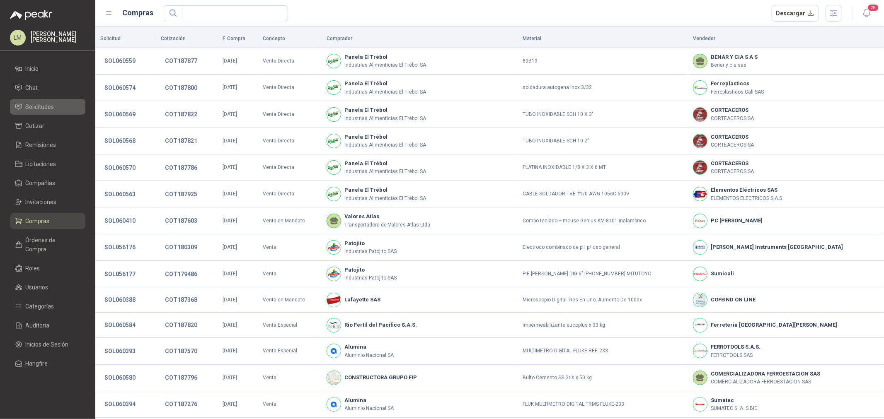
click at [39, 108] on span "Solicitudes" at bounding box center [40, 106] width 29 height 9
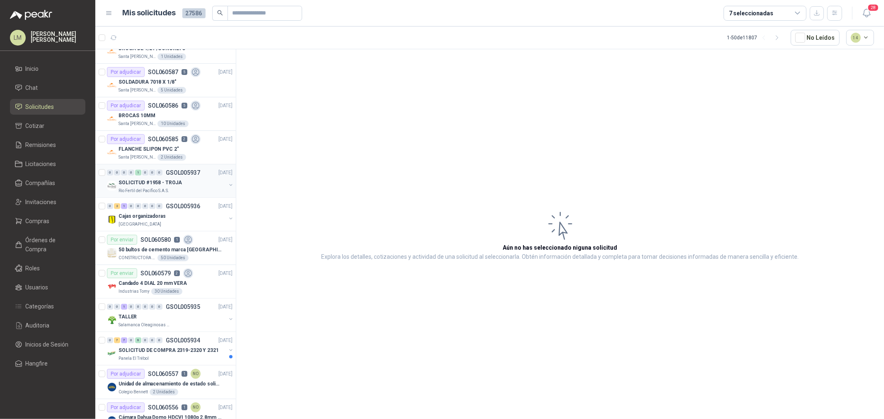
scroll to position [782, 0]
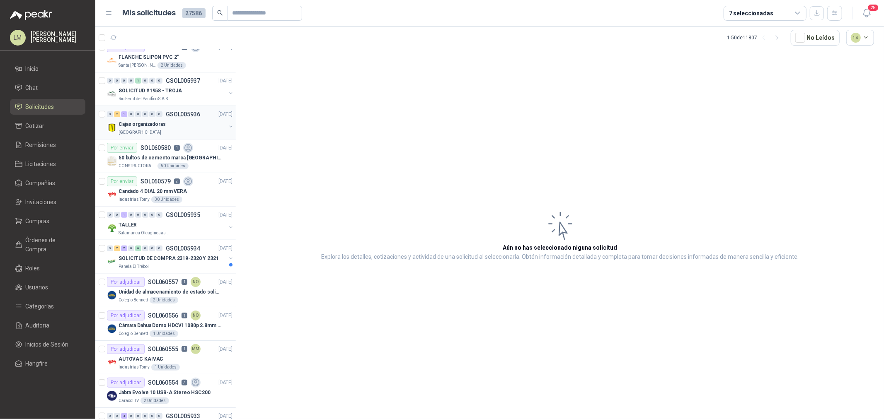
click at [228, 127] on button "button" at bounding box center [231, 126] width 7 height 7
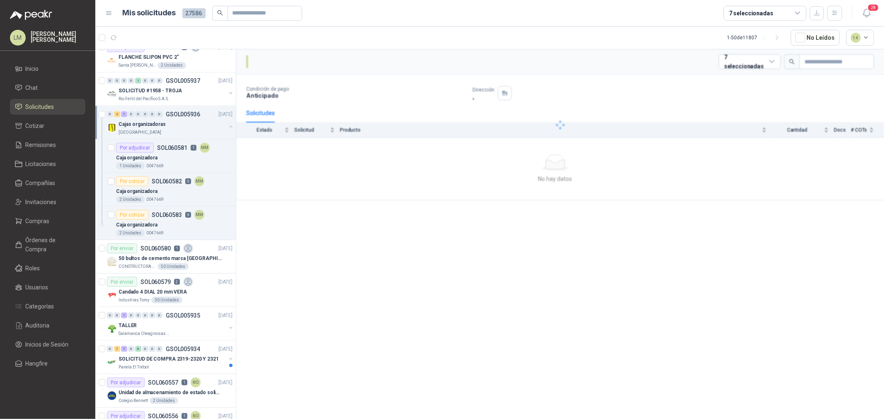
click at [193, 153] on div "Caja organizadora" at bounding box center [174, 158] width 116 height 10
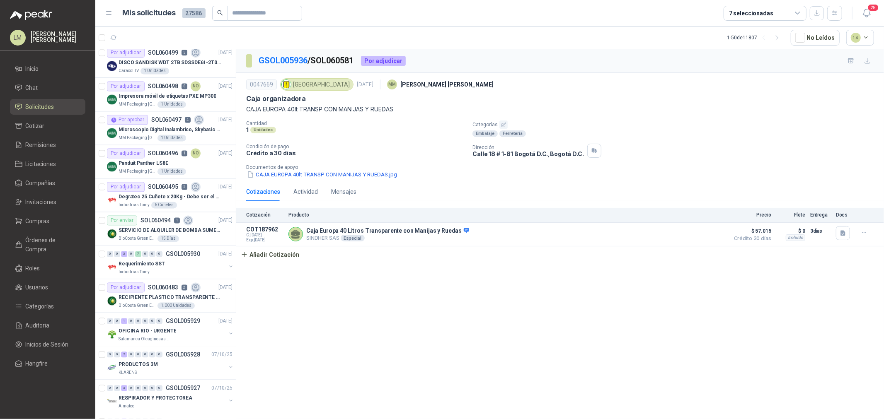
scroll to position [1419, 0]
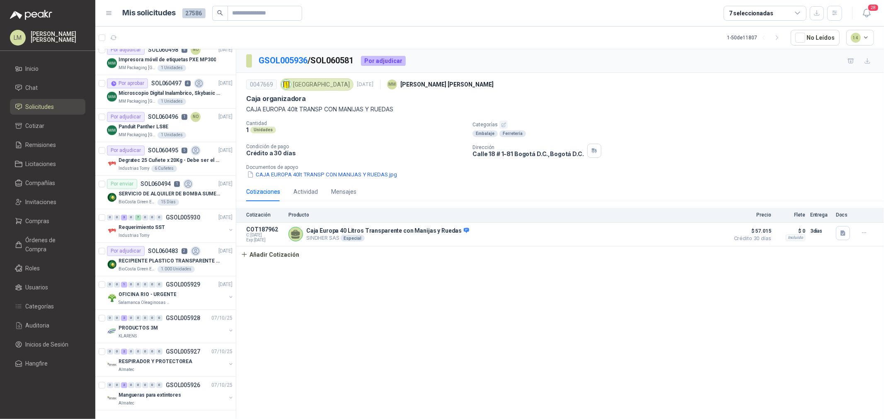
click at [707, 13] on div "7 seleccionadas" at bounding box center [765, 13] width 83 height 15
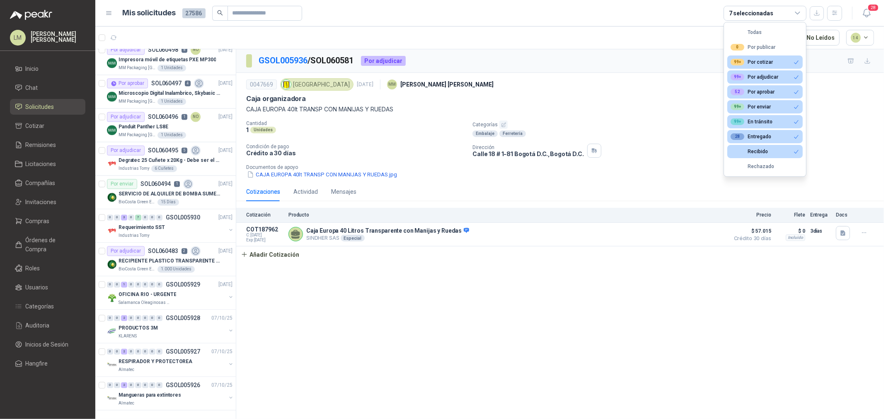
click at [707, 13] on div "7 seleccionadas" at bounding box center [765, 13] width 83 height 15
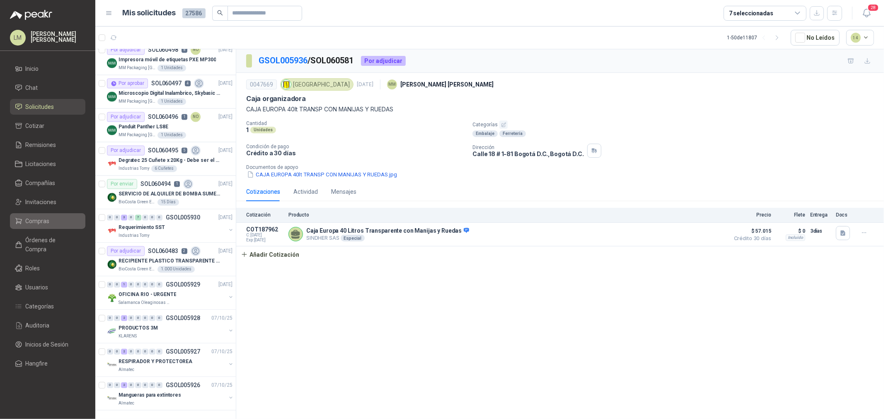
click at [36, 218] on span "Compras" at bounding box center [38, 221] width 24 height 9
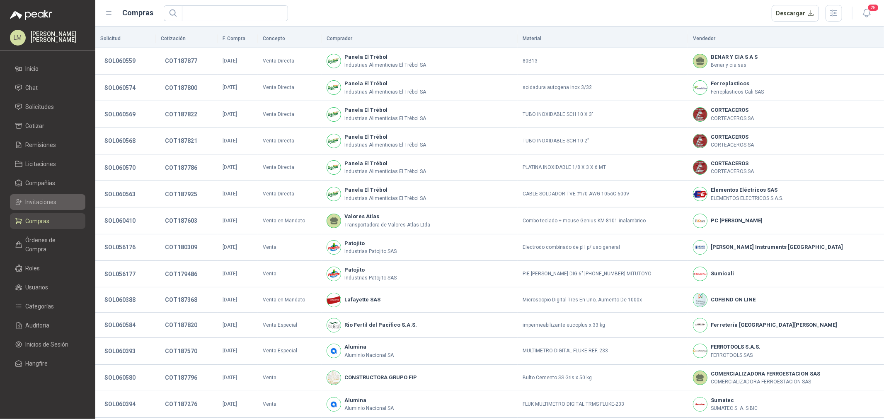
click at [48, 199] on span "Invitaciones" at bounding box center [41, 202] width 31 height 9
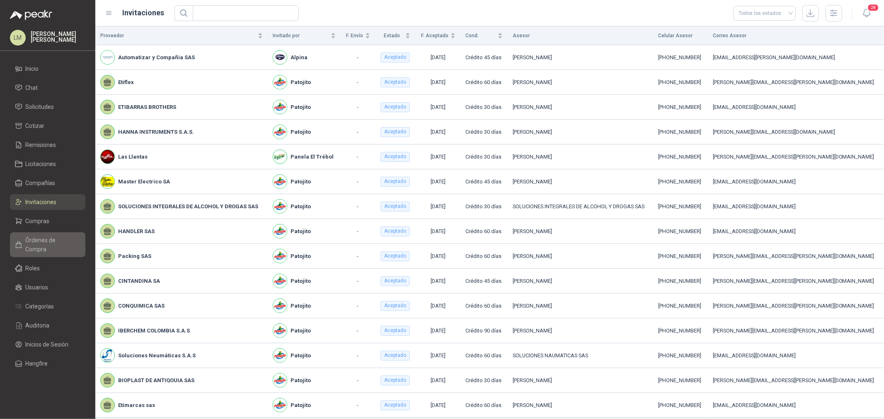
click at [51, 242] on span "Órdenes de Compra" at bounding box center [52, 245] width 52 height 18
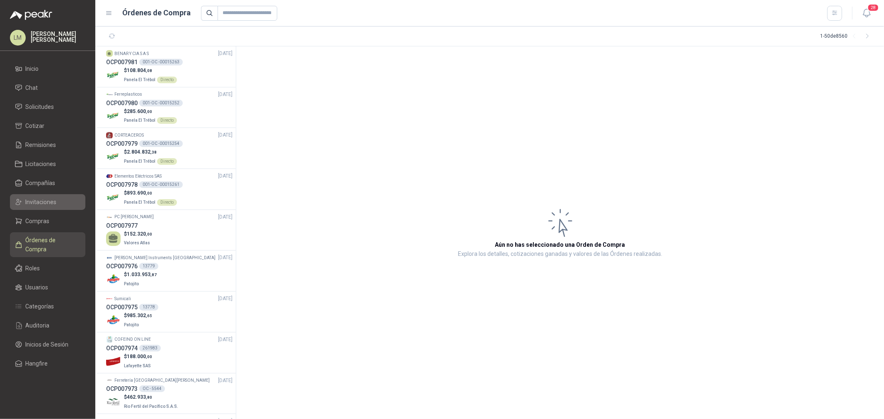
click at [46, 204] on span "Invitaciones" at bounding box center [41, 202] width 31 height 9
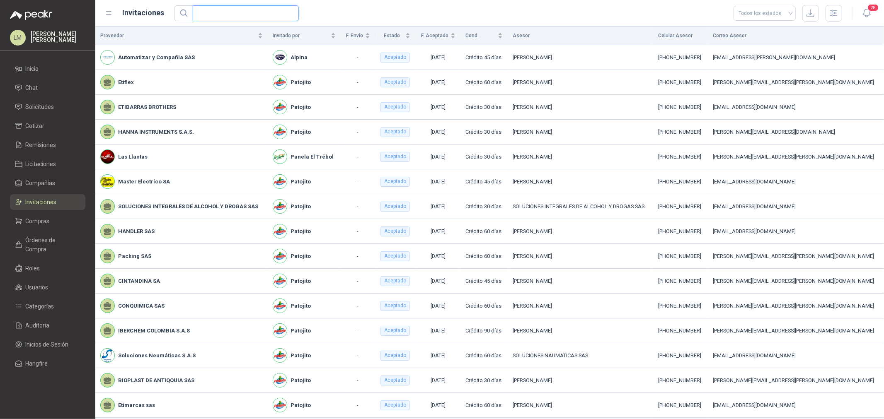
click at [208, 14] on input "text" at bounding box center [243, 13] width 90 height 15
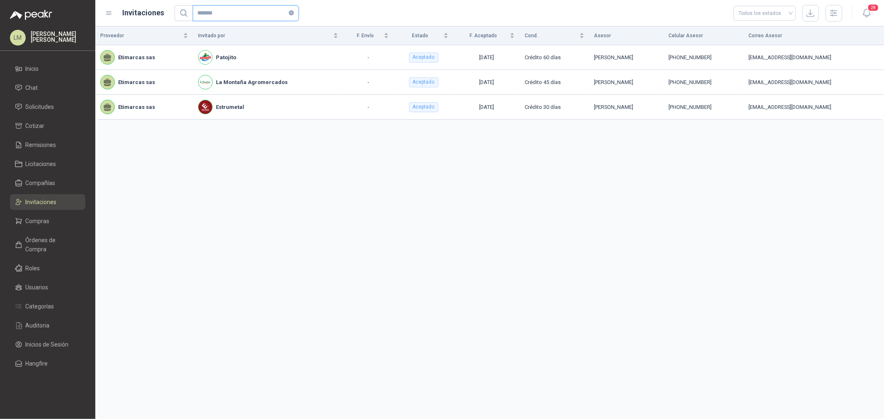
click at [290, 12] on icon "close-circle" at bounding box center [291, 12] width 5 height 5
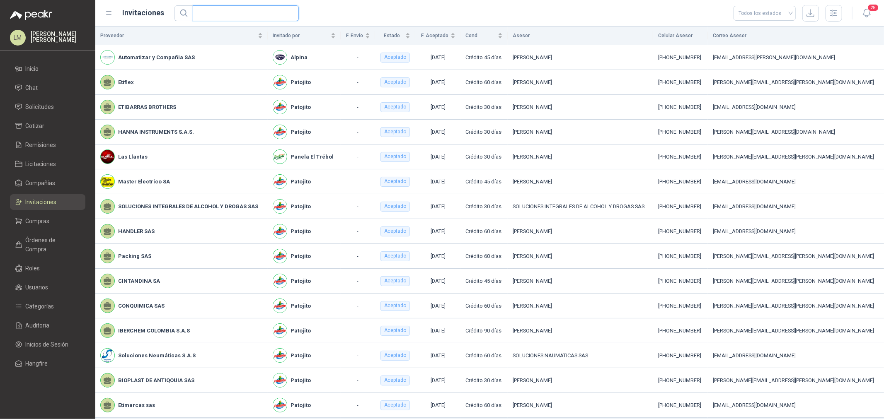
click at [249, 15] on input "text" at bounding box center [243, 13] width 90 height 15
click at [32, 217] on span "Compras" at bounding box center [38, 221] width 24 height 9
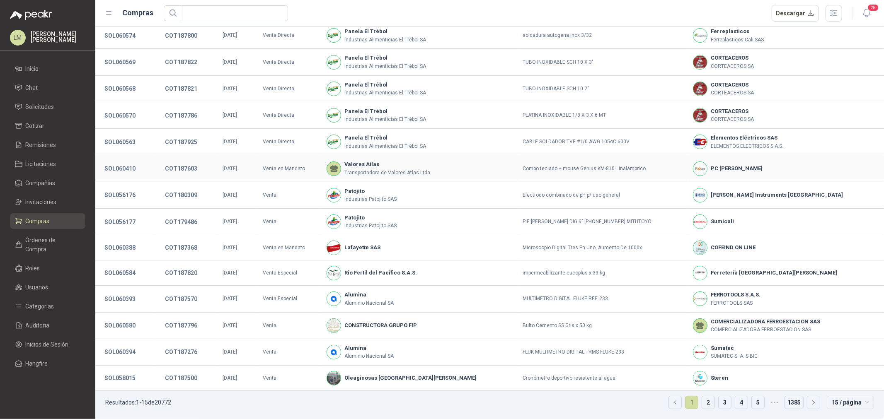
scroll to position [54, 0]
click at [123, 217] on button "SOL056177" at bounding box center [119, 222] width 39 height 15
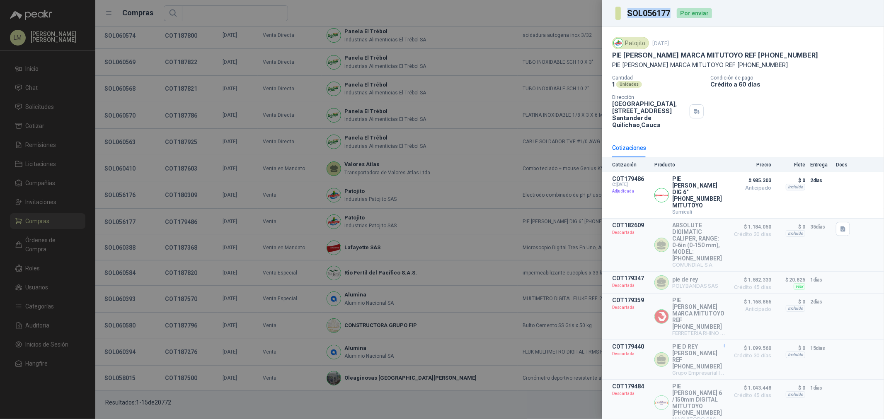
drag, startPoint x: 627, startPoint y: 11, endPoint x: 672, endPoint y: 8, distance: 44.4
click at [672, 8] on section "SOL056177" at bounding box center [643, 13] width 56 height 13
click at [152, 152] on div at bounding box center [442, 209] width 884 height 419
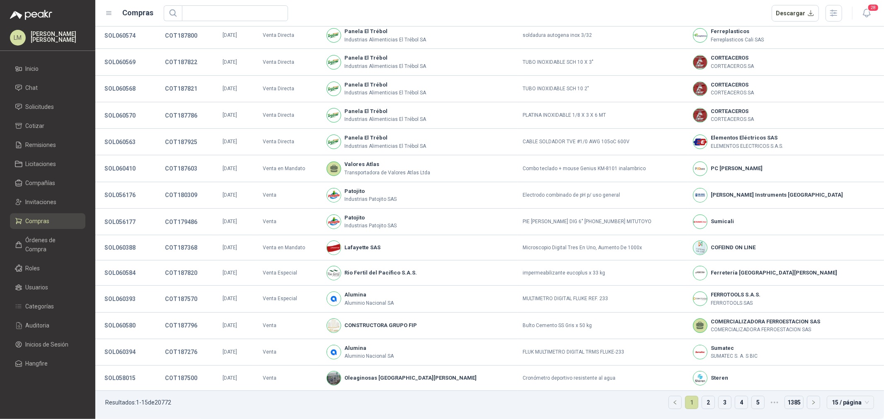
click at [40, 97] on ul "Inicio Chat Solicitudes Cotizar Remisiones Licitaciones Compañías Invitaciones …" at bounding box center [47, 218] width 95 height 314
click at [35, 110] on span "Solicitudes" at bounding box center [40, 106] width 29 height 9
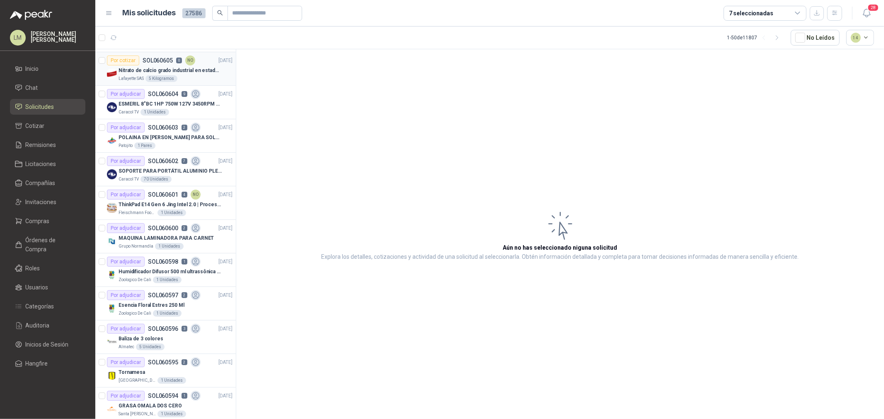
scroll to position [184, 0]
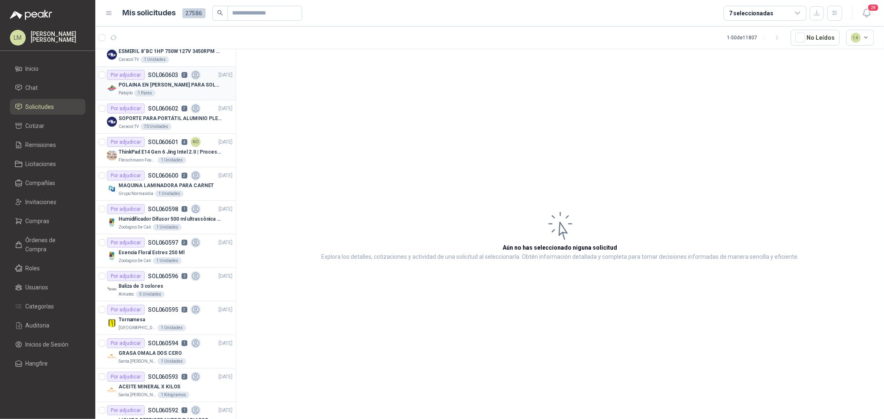
click at [167, 82] on p "POLAINA EN [PERSON_NAME] PARA SOLDADOR / ADJUNTAR FICHA TECNICA" at bounding box center [170, 85] width 103 height 8
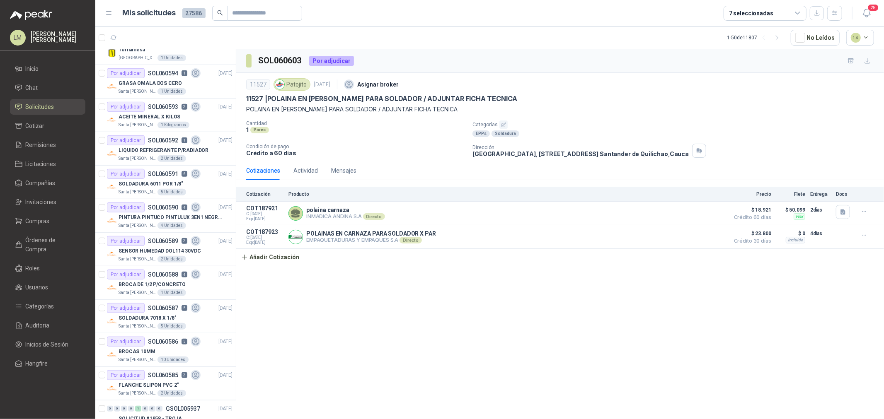
scroll to position [460, 0]
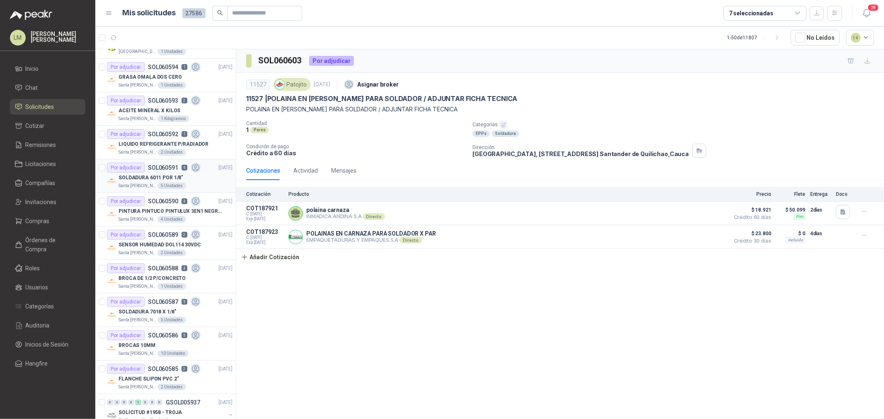
click at [167, 176] on p "SOLDADURA 6011 POR 1/8"" at bounding box center [151, 178] width 65 height 8
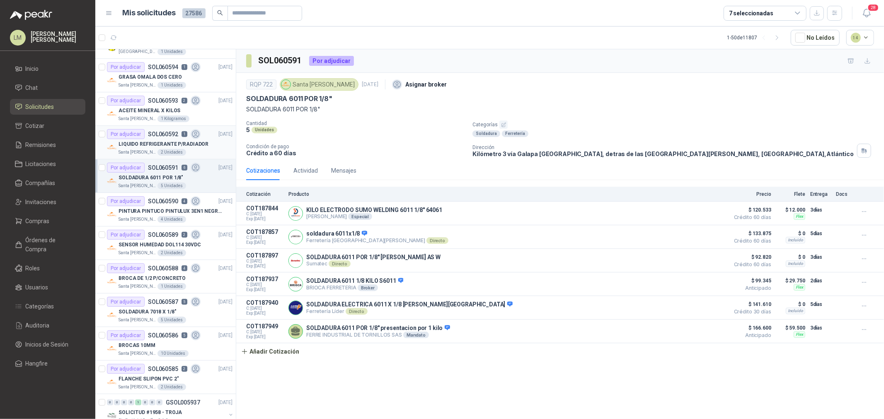
click at [161, 142] on p "LIQUIDO REFRIGERANTE P/RADIADOR" at bounding box center [164, 144] width 90 height 8
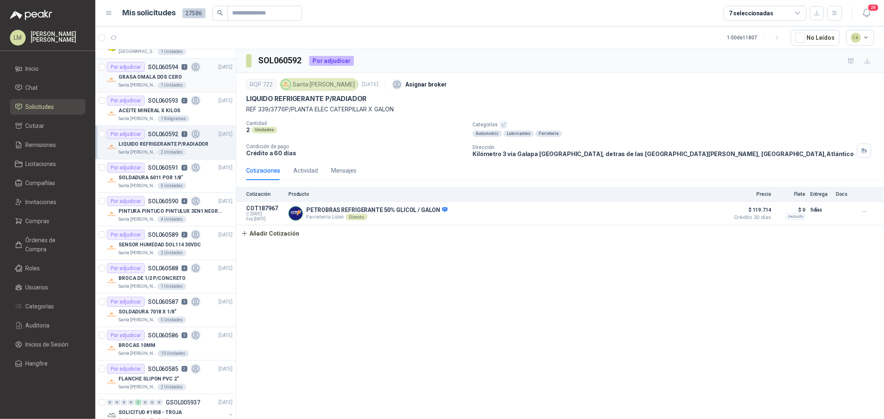
click at [153, 75] on p "GRASA OMALA DOS CERO" at bounding box center [150, 77] width 63 height 8
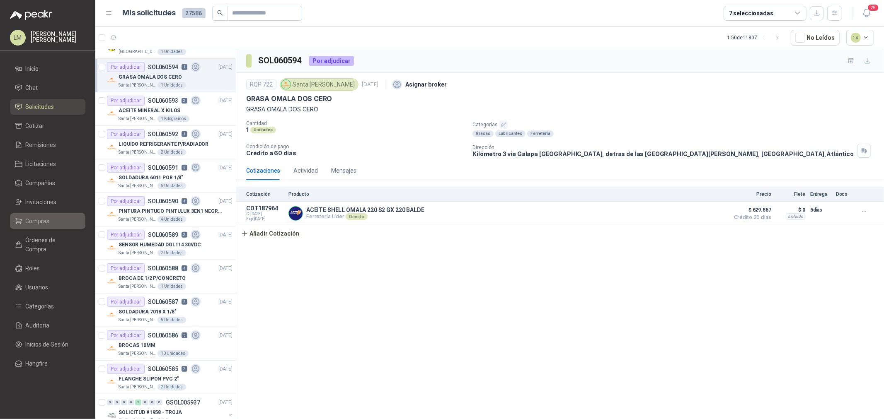
click at [39, 217] on span "Compras" at bounding box center [38, 221] width 24 height 9
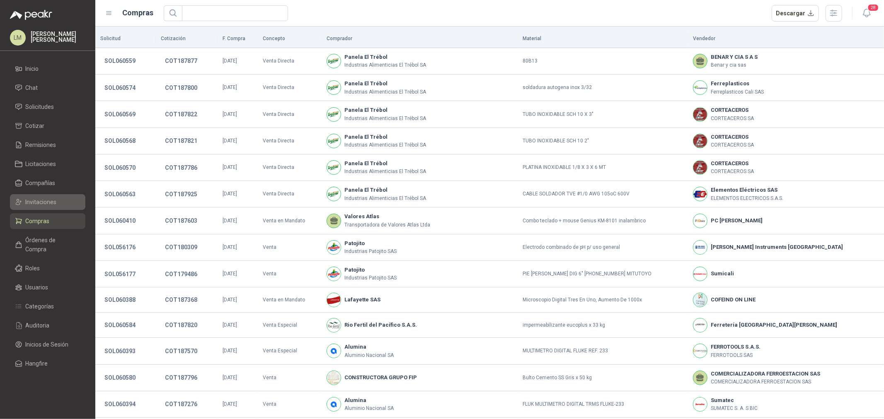
click at [35, 198] on span "Invitaciones" at bounding box center [41, 202] width 31 height 9
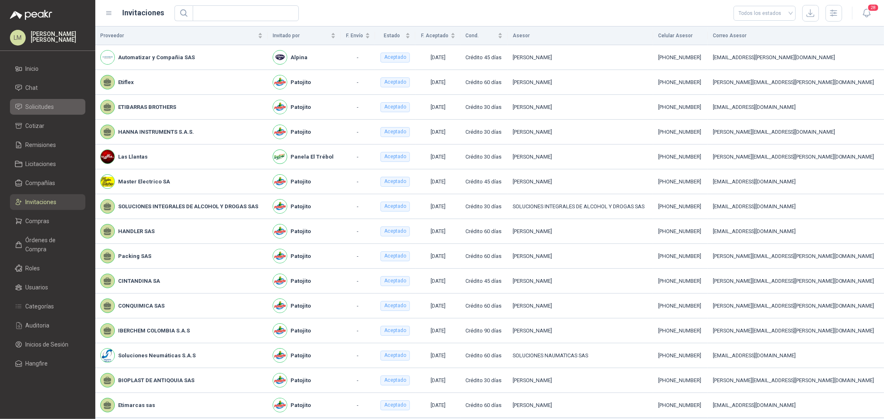
click at [40, 104] on span "Solicitudes" at bounding box center [40, 106] width 29 height 9
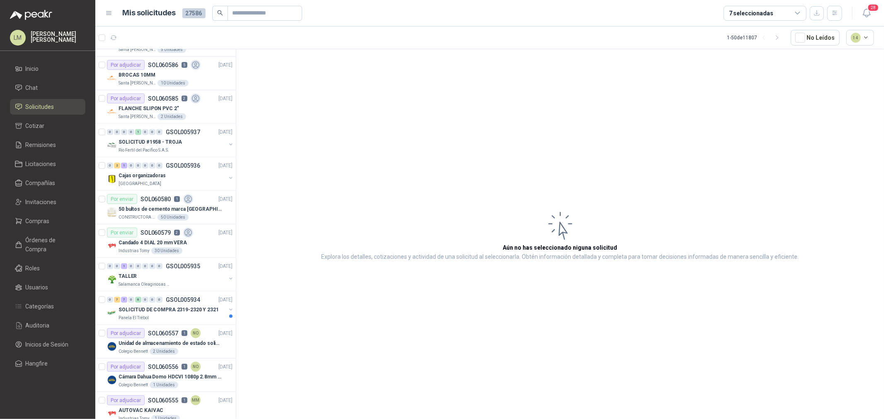
scroll to position [736, 0]
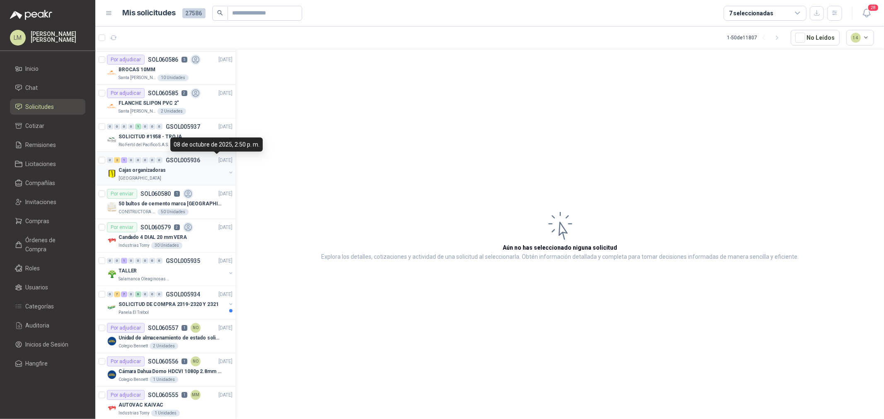
click at [228, 173] on button "button" at bounding box center [231, 173] width 7 height 7
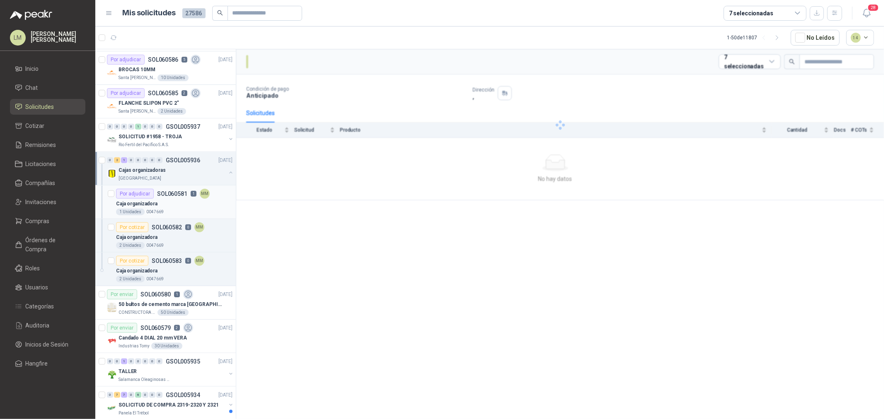
click at [171, 200] on div "Caja organizadora" at bounding box center [174, 204] width 116 height 10
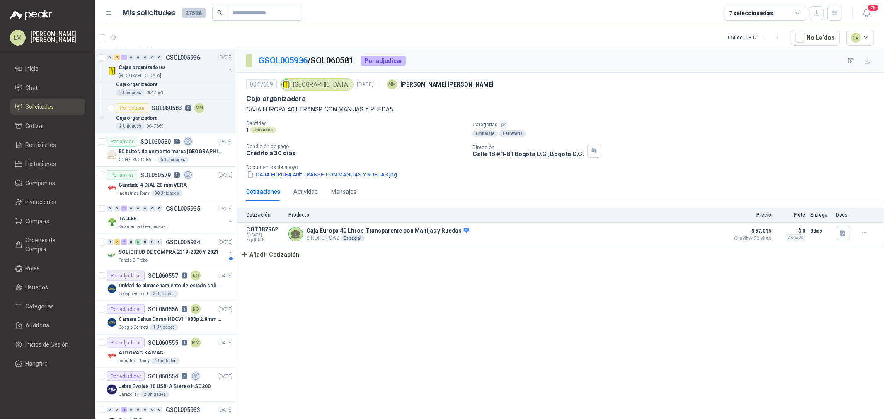
scroll to position [921, 0]
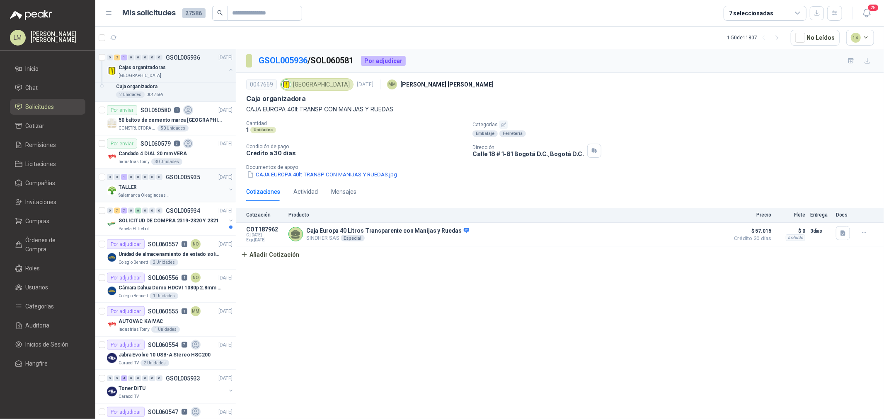
click at [177, 194] on div "Salamanca Oleaginosas SAS" at bounding box center [172, 195] width 107 height 7
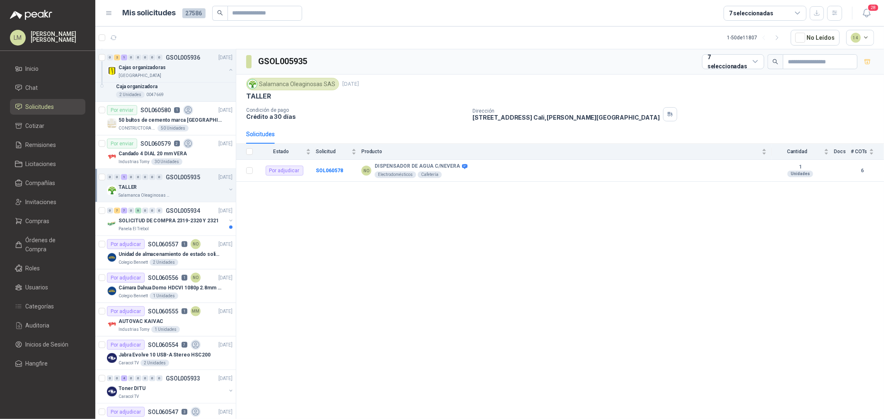
scroll to position [1059, 0]
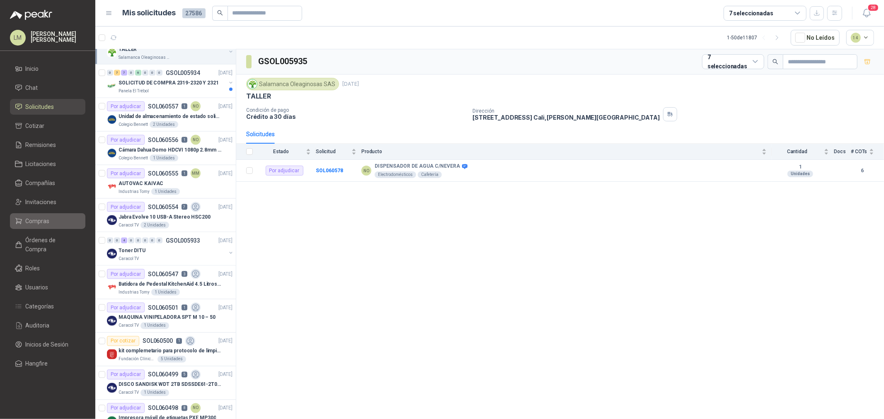
click at [54, 218] on li "Compras" at bounding box center [47, 221] width 65 height 9
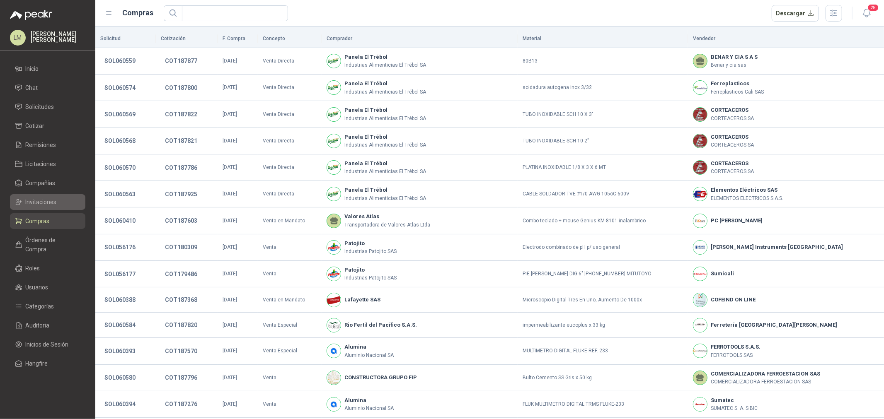
click at [51, 206] on span "Invitaciones" at bounding box center [41, 202] width 31 height 9
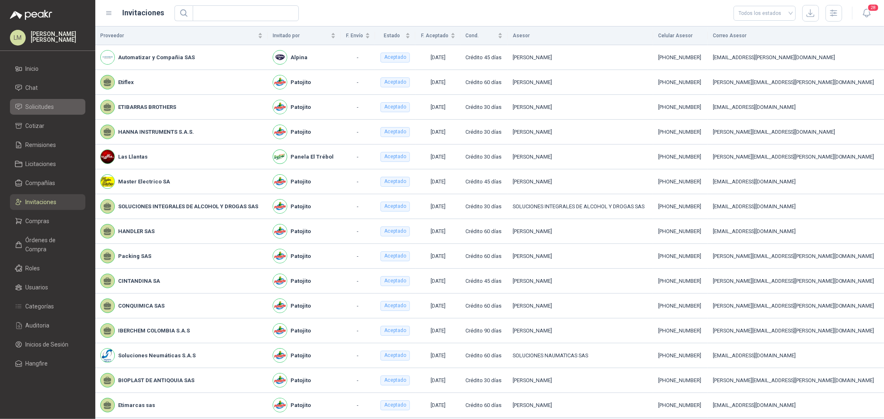
click at [42, 106] on span "Solicitudes" at bounding box center [40, 106] width 29 height 9
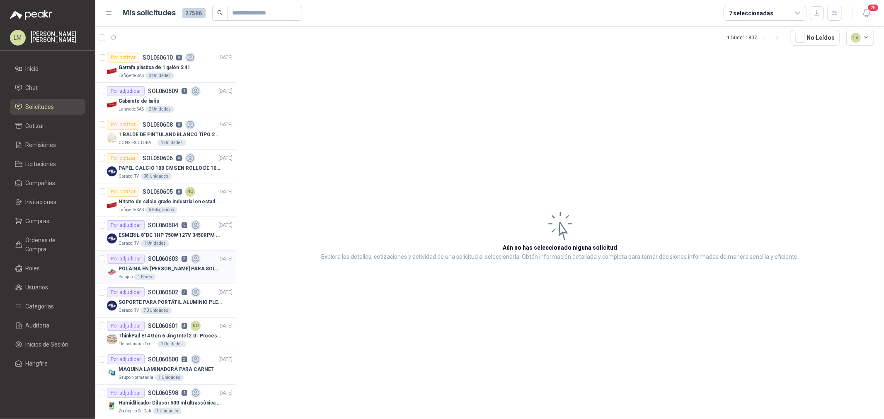
click at [159, 274] on div "Patojito 1 Pares" at bounding box center [176, 277] width 114 height 7
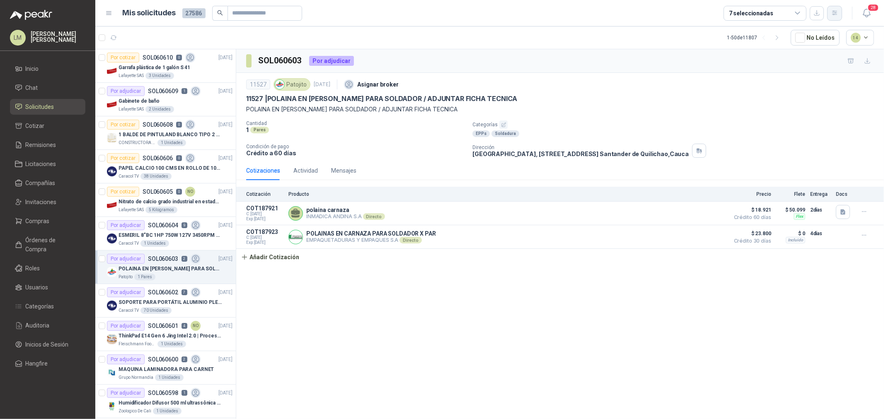
click at [707, 13] on icon "button" at bounding box center [834, 13] width 5 height 4
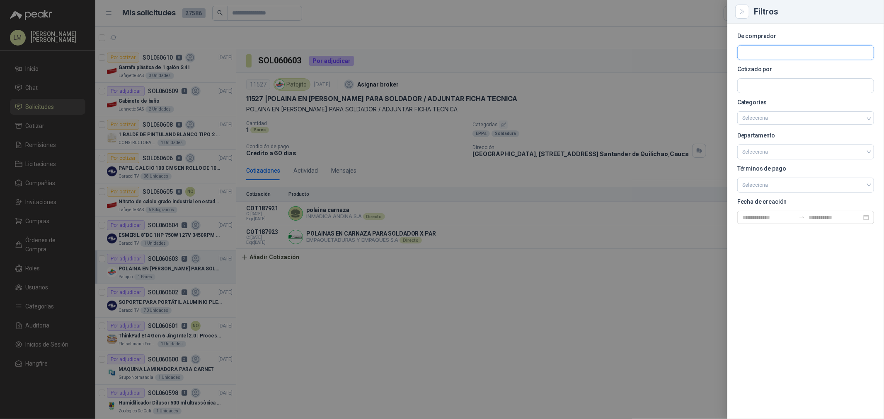
click at [707, 46] on input "text" at bounding box center [806, 53] width 136 height 14
click at [707, 72] on p "Patojito" at bounding box center [794, 70] width 74 height 5
click at [707, 82] on input "text" at bounding box center [806, 86] width 136 height 14
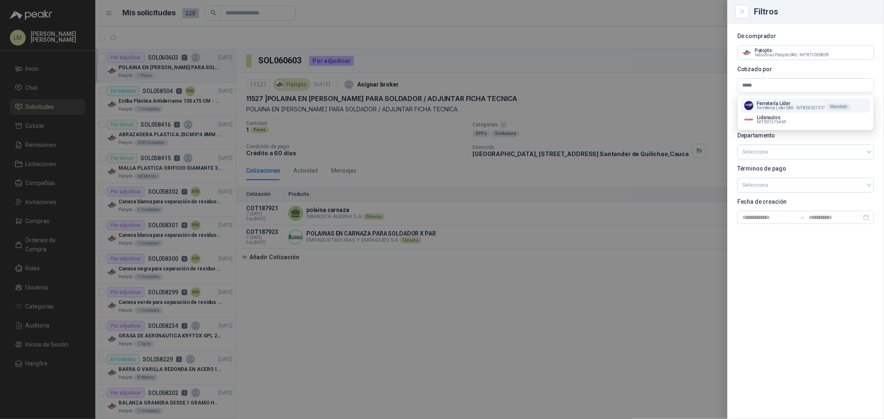
click at [707, 102] on p "Ferretería Líder" at bounding box center [791, 103] width 68 height 5
click at [632, 82] on div at bounding box center [442, 209] width 884 height 419
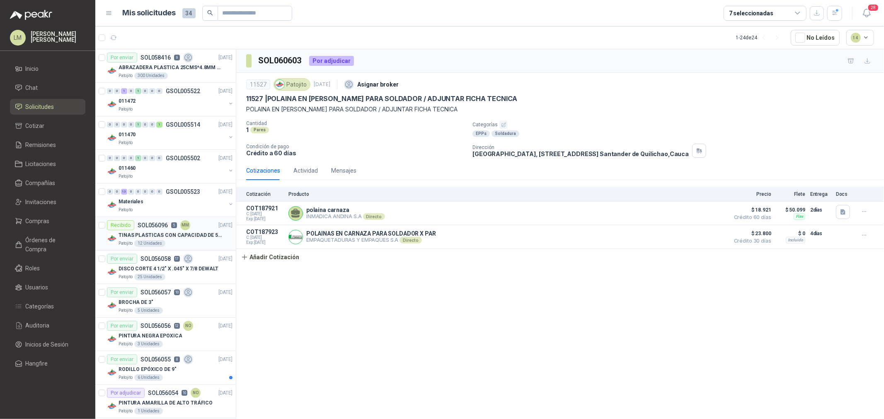
click at [186, 225] on div "MM" at bounding box center [185, 225] width 10 height 10
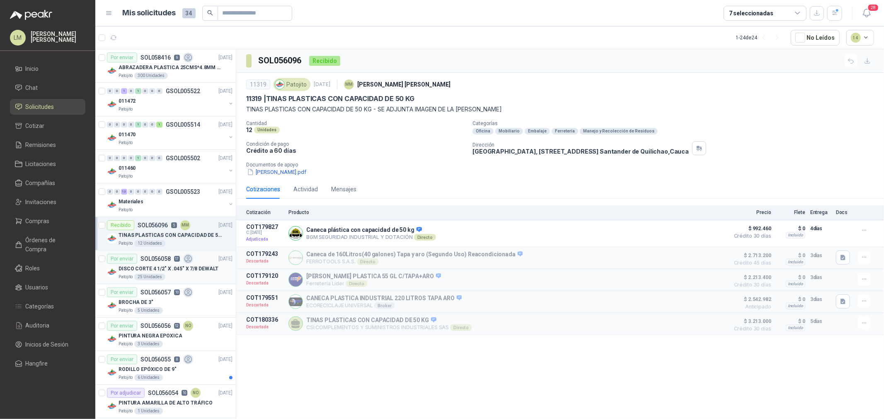
click at [186, 263] on icon at bounding box center [189, 259] width 10 height 10
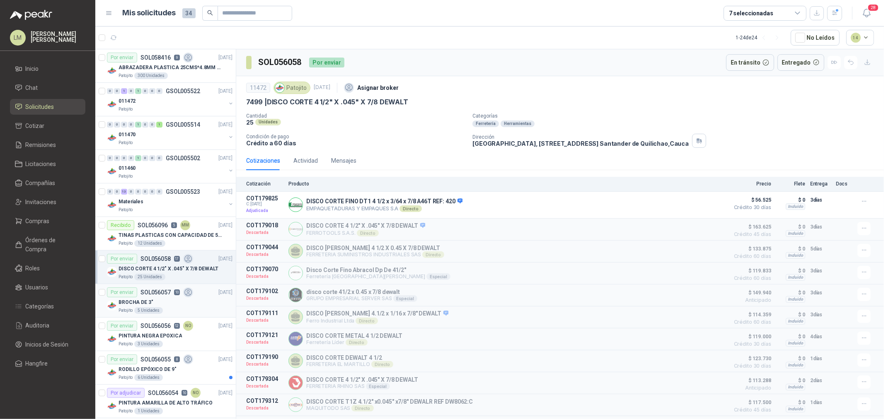
click at [165, 300] on div "BROCHA DE 3"" at bounding box center [176, 303] width 114 height 10
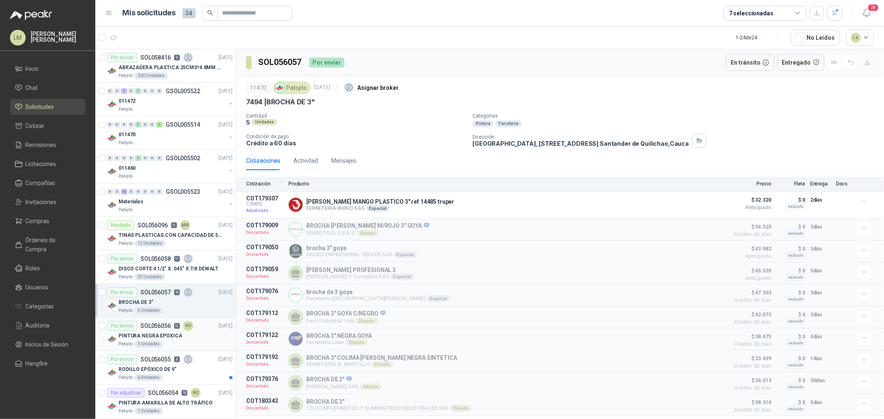
click at [162, 320] on div "PINTURA NEGRA EPOXICA" at bounding box center [176, 336] width 114 height 10
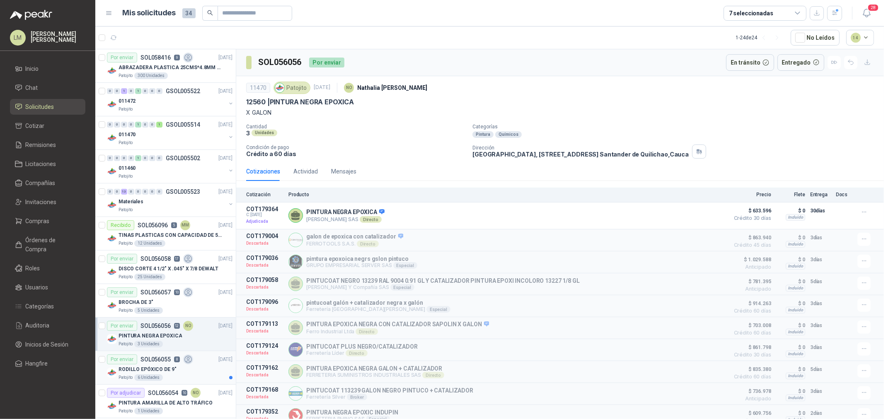
click at [151, 320] on p "SOL056055" at bounding box center [155, 360] width 30 height 6
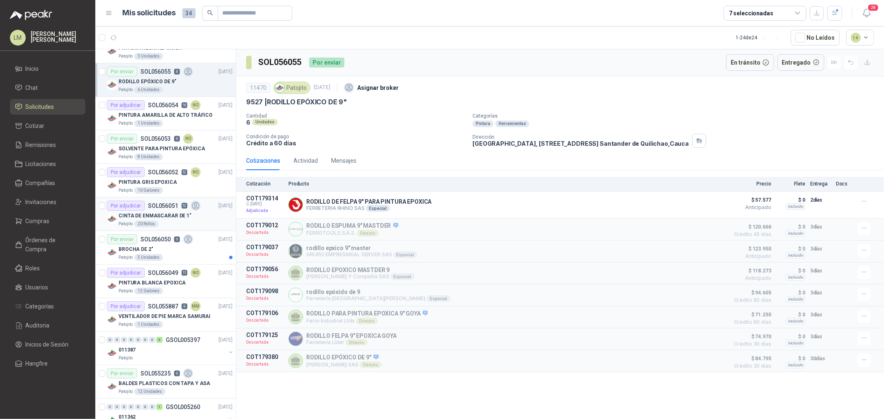
scroll to position [322, 0]
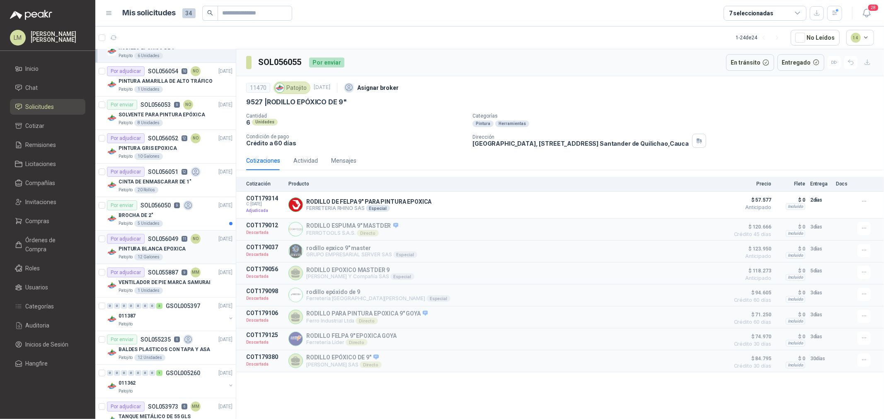
click at [155, 245] on p "PINTURA BLANCA EPOXICA" at bounding box center [152, 249] width 67 height 8
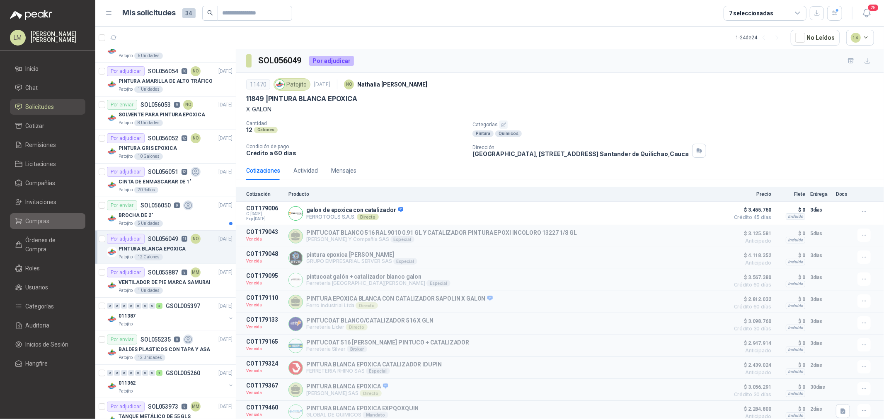
click at [40, 221] on span "Compras" at bounding box center [38, 221] width 24 height 9
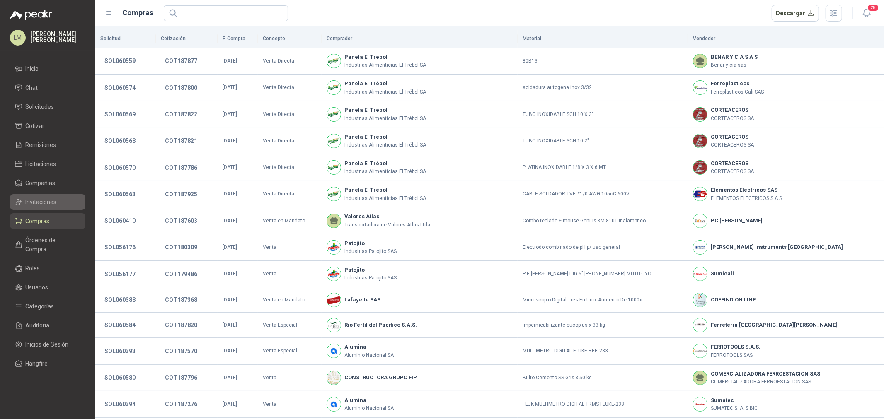
click at [46, 198] on span "Invitaciones" at bounding box center [41, 202] width 31 height 9
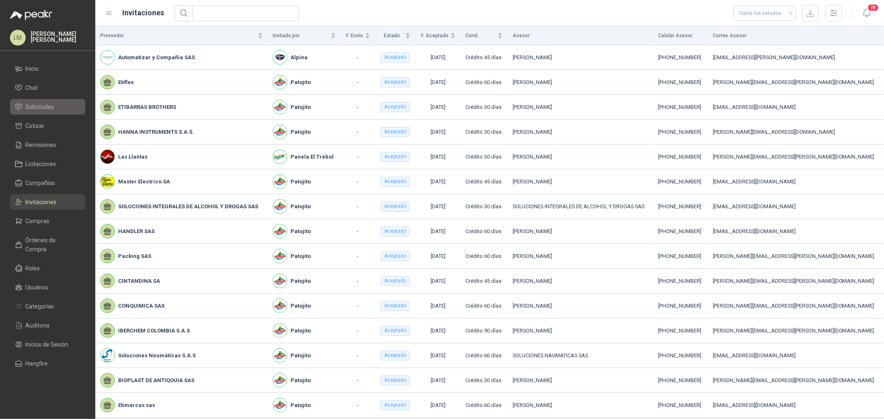
click at [43, 107] on span "Solicitudes" at bounding box center [40, 106] width 29 height 9
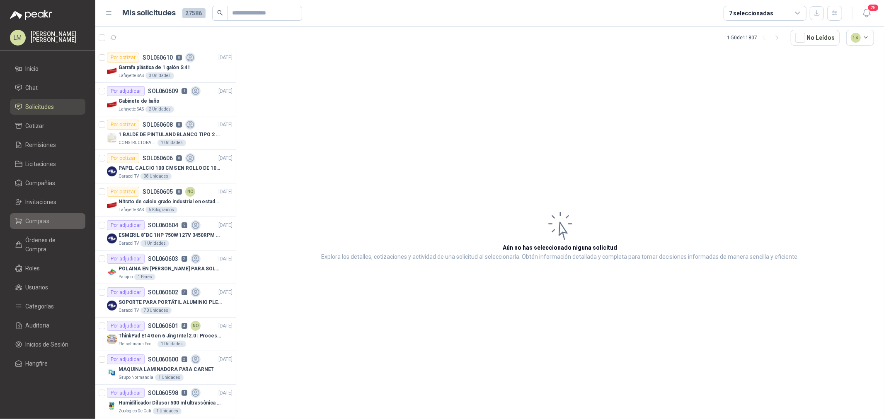
click at [39, 218] on span "Compras" at bounding box center [38, 221] width 24 height 9
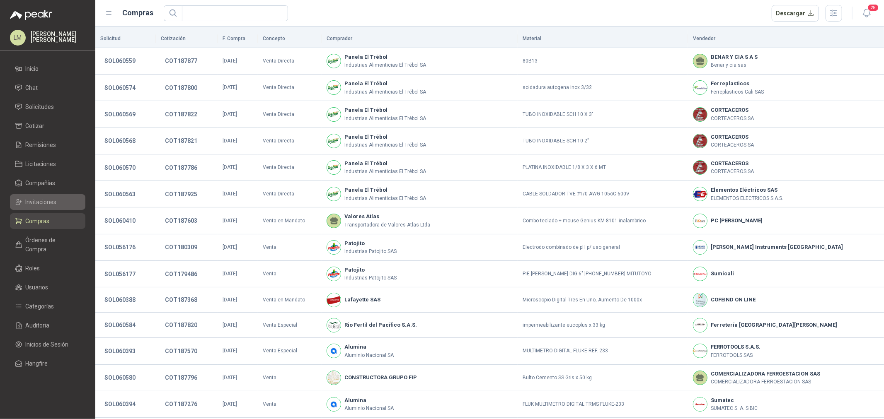
click at [41, 200] on span "Invitaciones" at bounding box center [41, 202] width 31 height 9
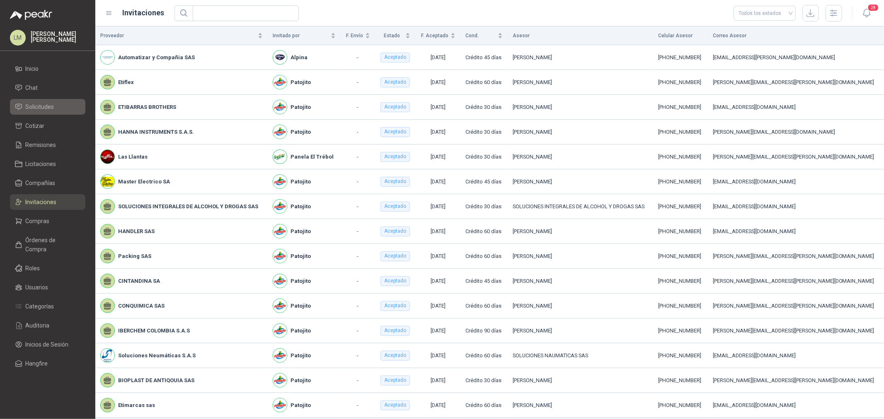
click at [38, 108] on span "Solicitudes" at bounding box center [40, 106] width 29 height 9
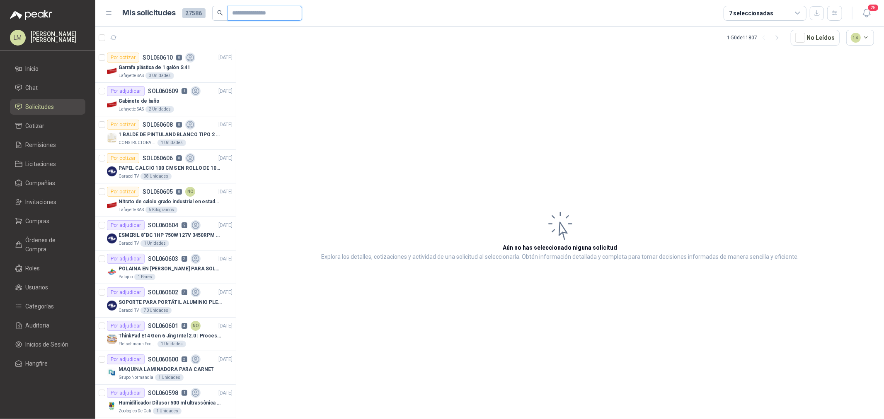
click at [249, 19] on input "text" at bounding box center [261, 13] width 58 height 14
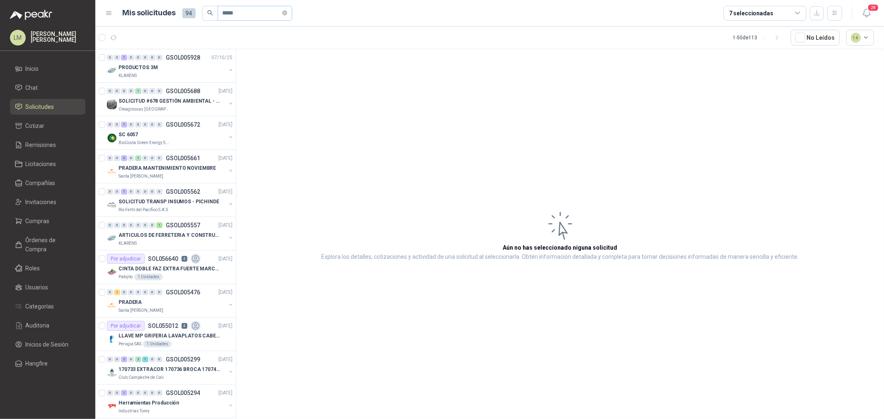
click at [285, 12] on span "*****" at bounding box center [255, 13] width 75 height 15
click at [287, 12] on icon "close-circle" at bounding box center [284, 12] width 5 height 5
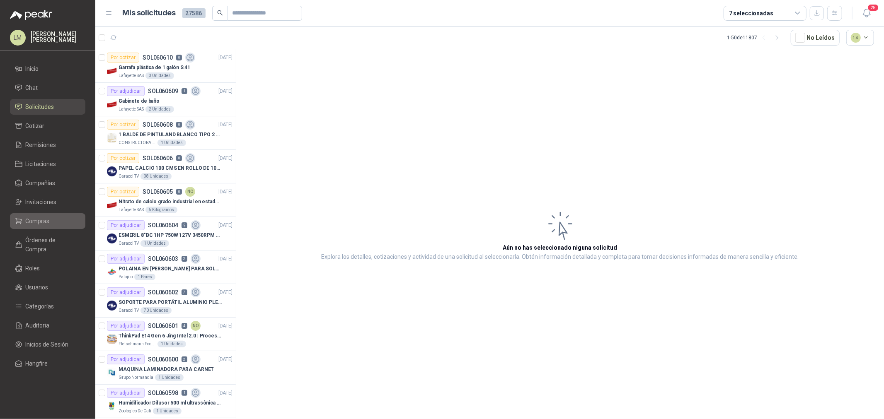
click at [39, 221] on span "Compras" at bounding box center [38, 221] width 24 height 9
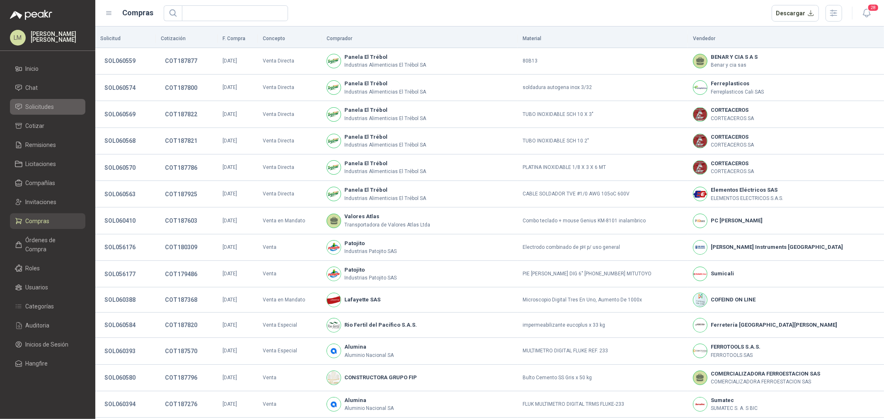
click at [45, 109] on span "Solicitudes" at bounding box center [40, 106] width 29 height 9
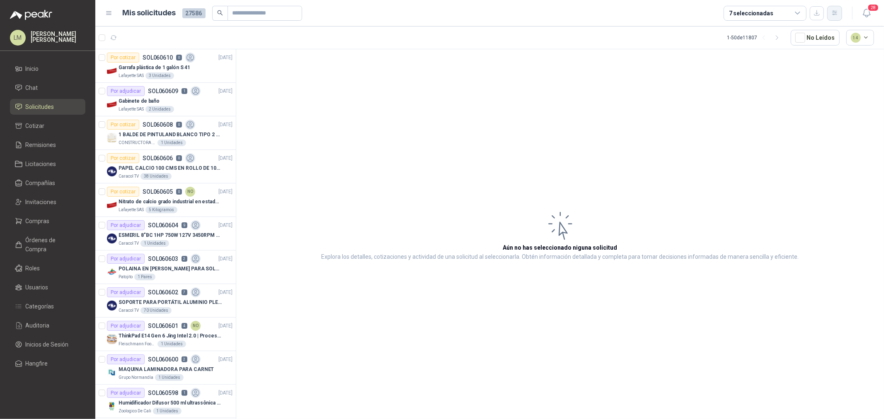
click at [707, 8] on button "button" at bounding box center [834, 13] width 15 height 15
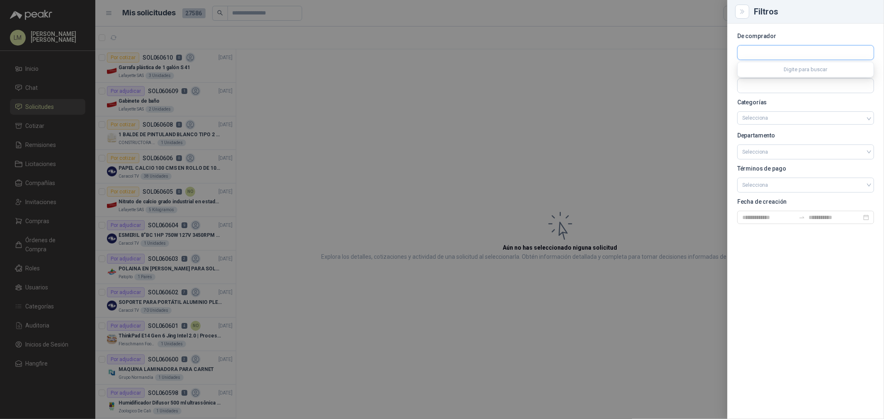
click at [707, 50] on input "text" at bounding box center [806, 53] width 136 height 14
click at [707, 70] on p "Alpina" at bounding box center [813, 70] width 113 height 5
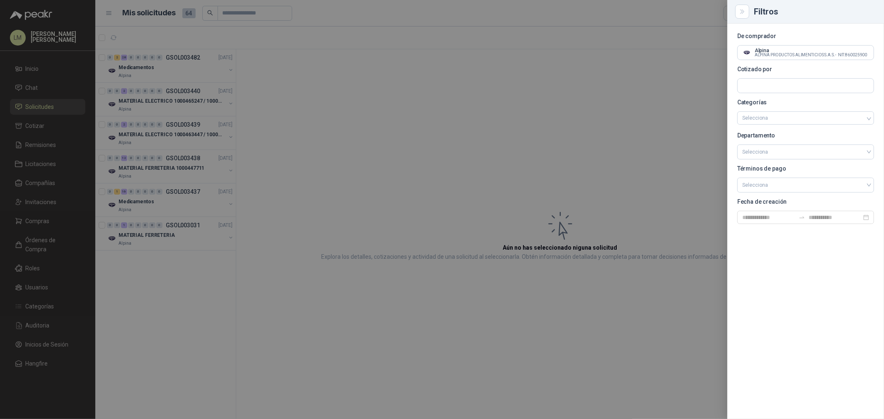
click at [385, 73] on div at bounding box center [442, 209] width 884 height 419
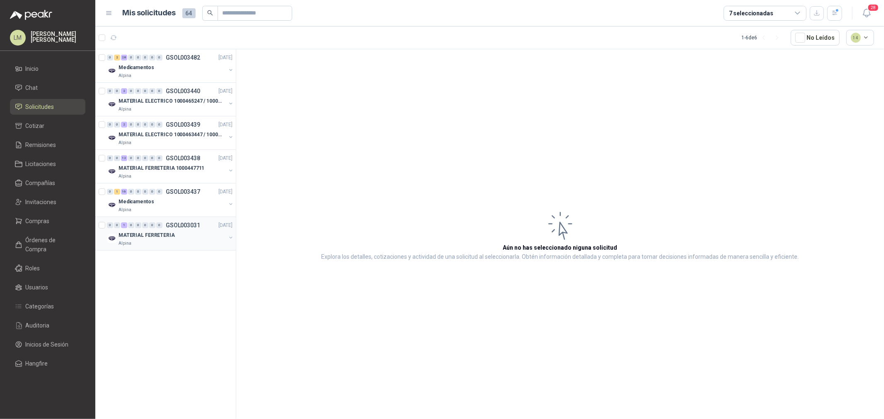
click at [229, 237] on button "button" at bounding box center [231, 238] width 7 height 7
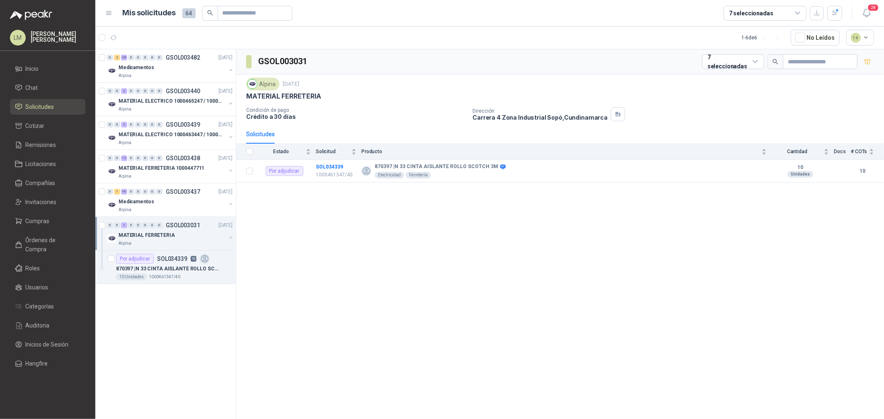
click at [229, 237] on button "button" at bounding box center [231, 238] width 7 height 7
click at [248, 7] on input "text" at bounding box center [252, 13] width 58 height 14
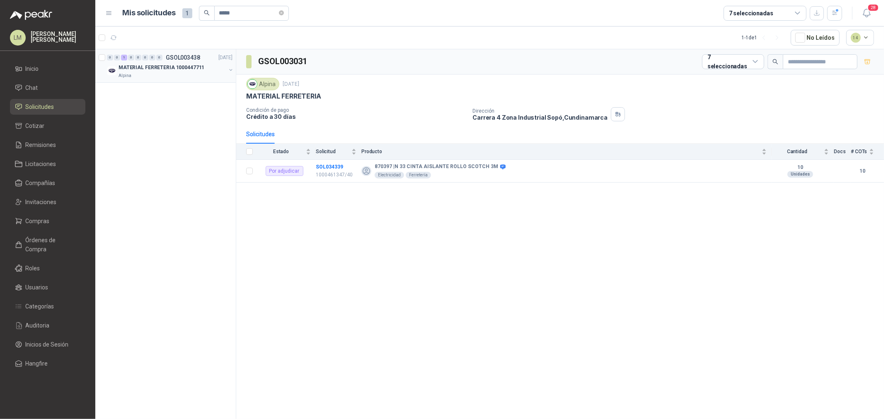
click at [230, 70] on button "button" at bounding box center [231, 70] width 7 height 7
click at [156, 115] on article "Por adjudicar SOL038982 6 879892 | 906262 EXTRACTOR RODAMIENTOS PATAS SATA 1 U…" at bounding box center [165, 100] width 140 height 34
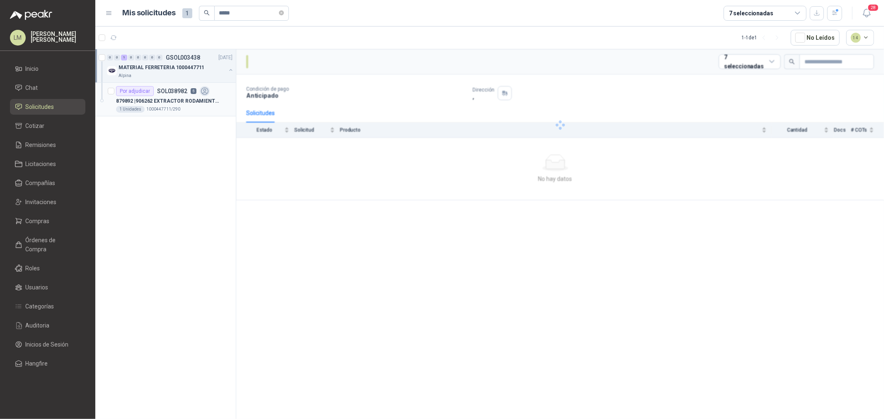
click at [163, 106] on p "1000447711/290" at bounding box center [163, 109] width 34 height 7
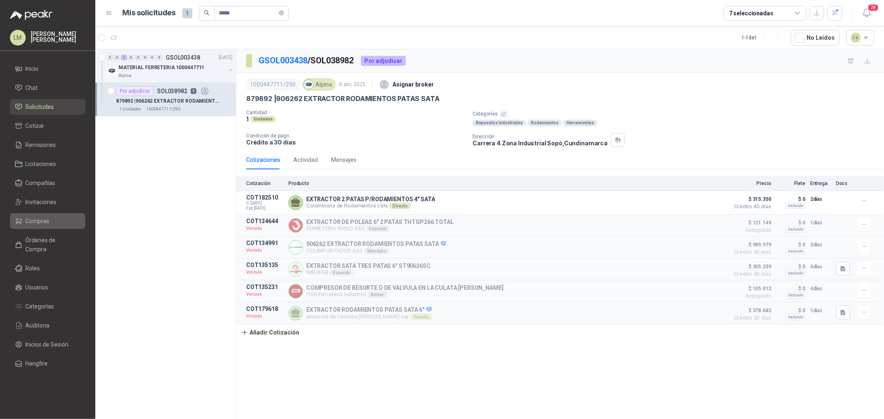
click at [47, 220] on span "Compras" at bounding box center [38, 221] width 24 height 9
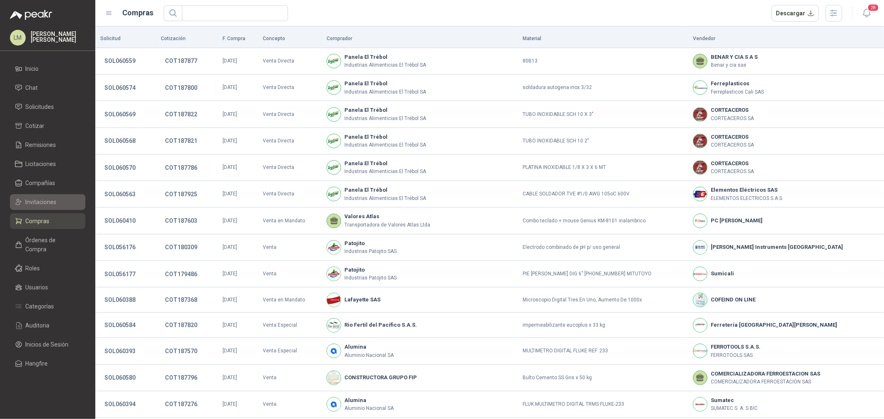
click at [44, 203] on span "Invitaciones" at bounding box center [41, 202] width 31 height 9
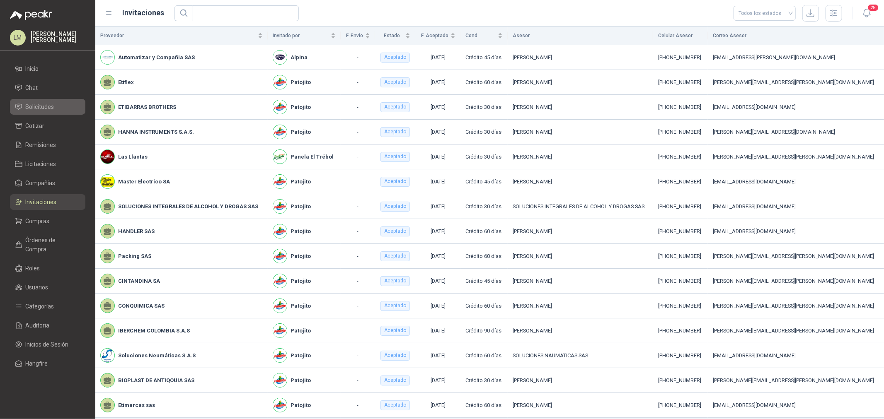
click at [46, 107] on span "Solicitudes" at bounding box center [40, 106] width 29 height 9
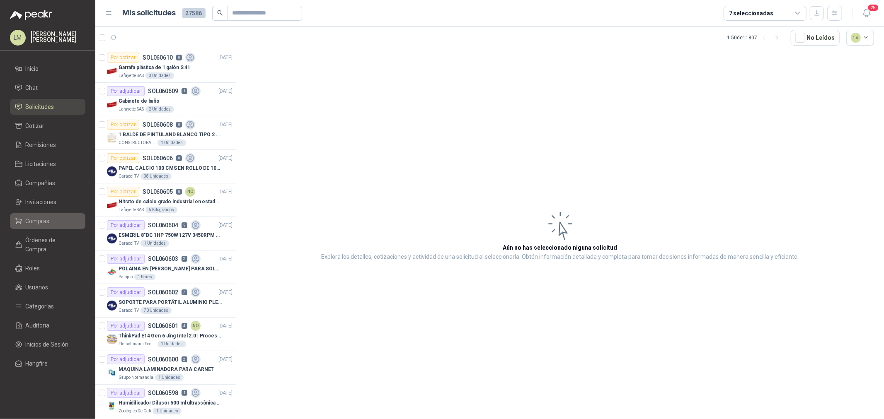
click at [55, 227] on link "Compras" at bounding box center [47, 221] width 75 height 16
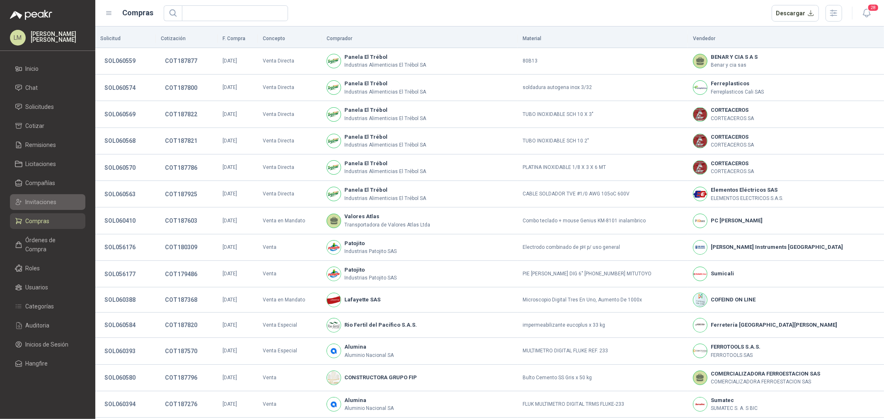
click at [46, 201] on span "Invitaciones" at bounding box center [41, 202] width 31 height 9
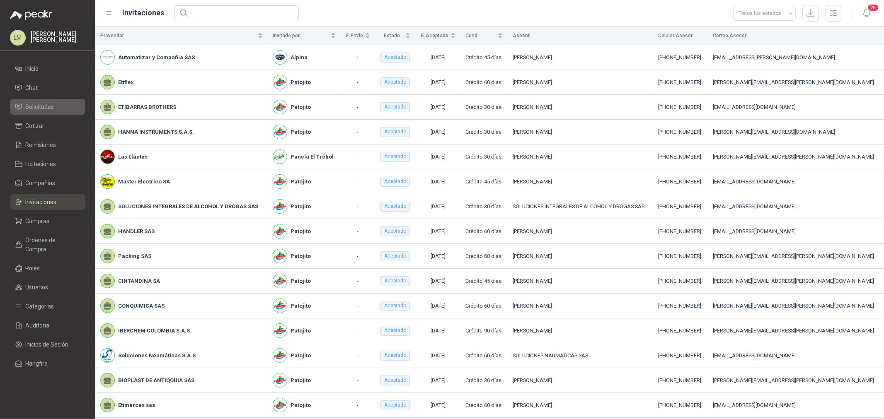
click at [39, 106] on span "Solicitudes" at bounding box center [40, 106] width 29 height 9
